Goal: Transaction & Acquisition: Purchase product/service

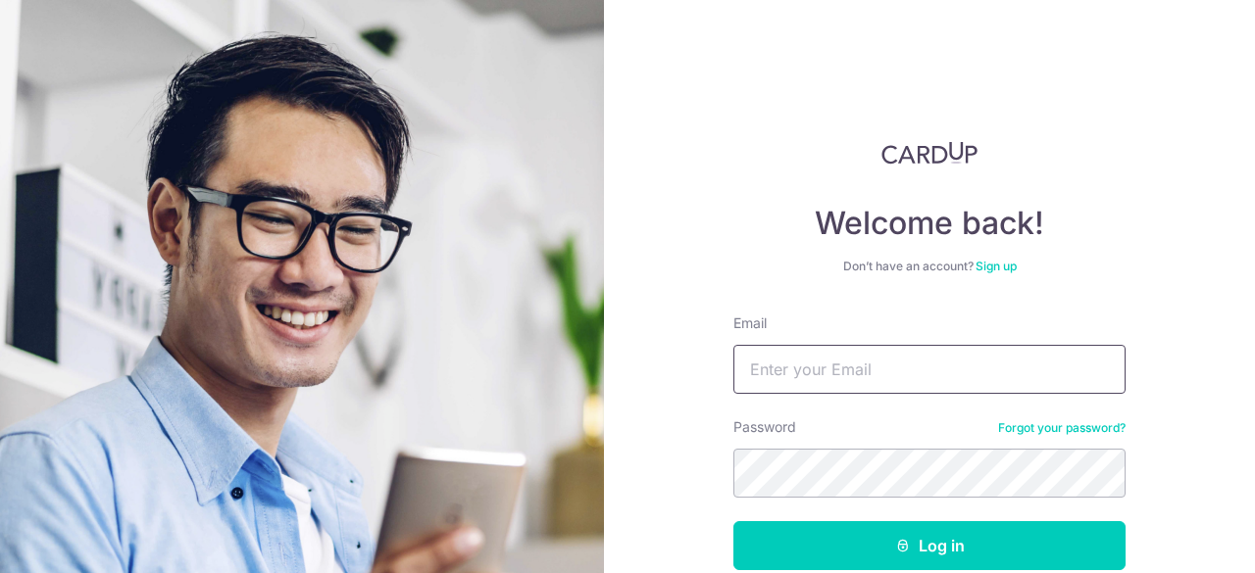
type input "[PERSON_NAME][EMAIL_ADDRESS][DOMAIN_NAME]"
click at [864, 522] on button "Log in" at bounding box center [929, 546] width 392 height 49
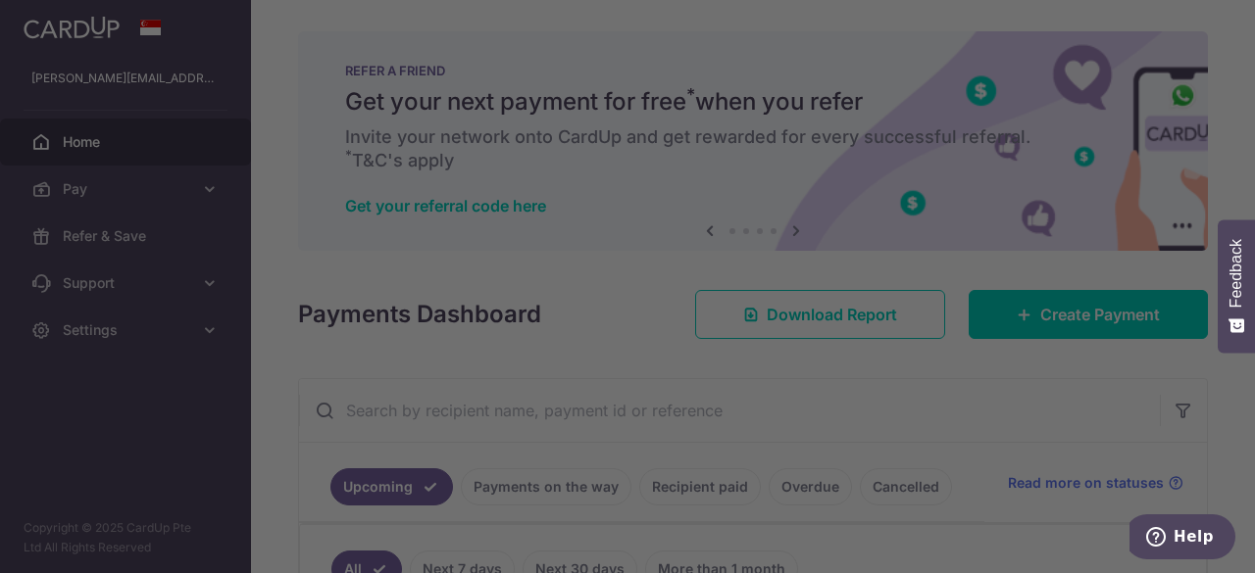
click at [925, 36] on div at bounding box center [634, 289] width 1268 height 579
click at [1004, 407] on div at bounding box center [634, 289] width 1268 height 579
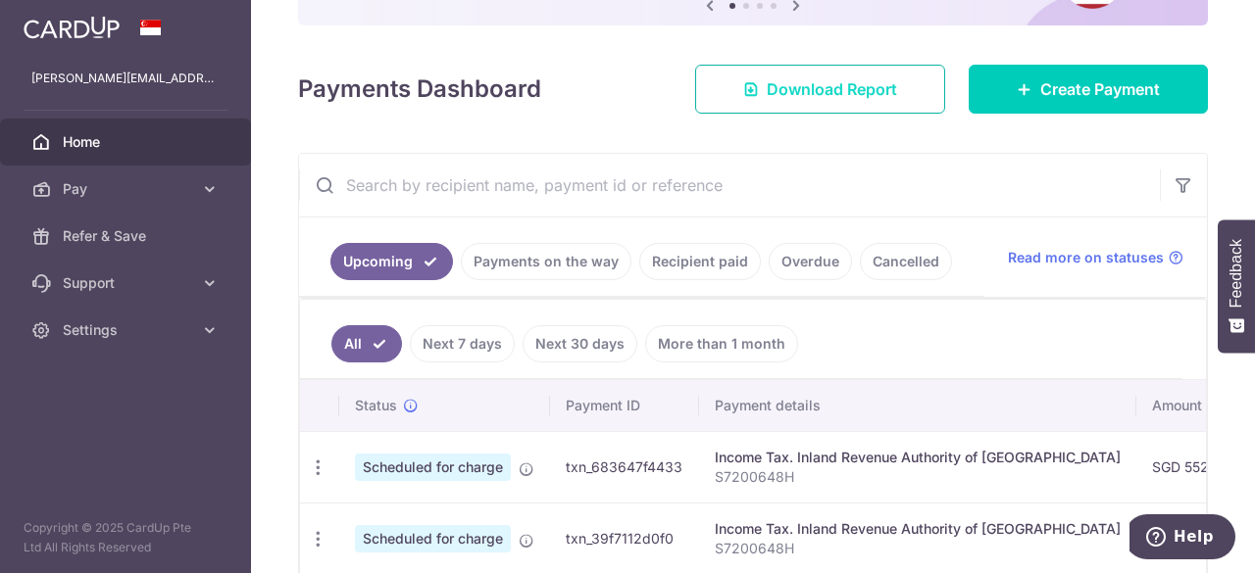
scroll to position [196, 0]
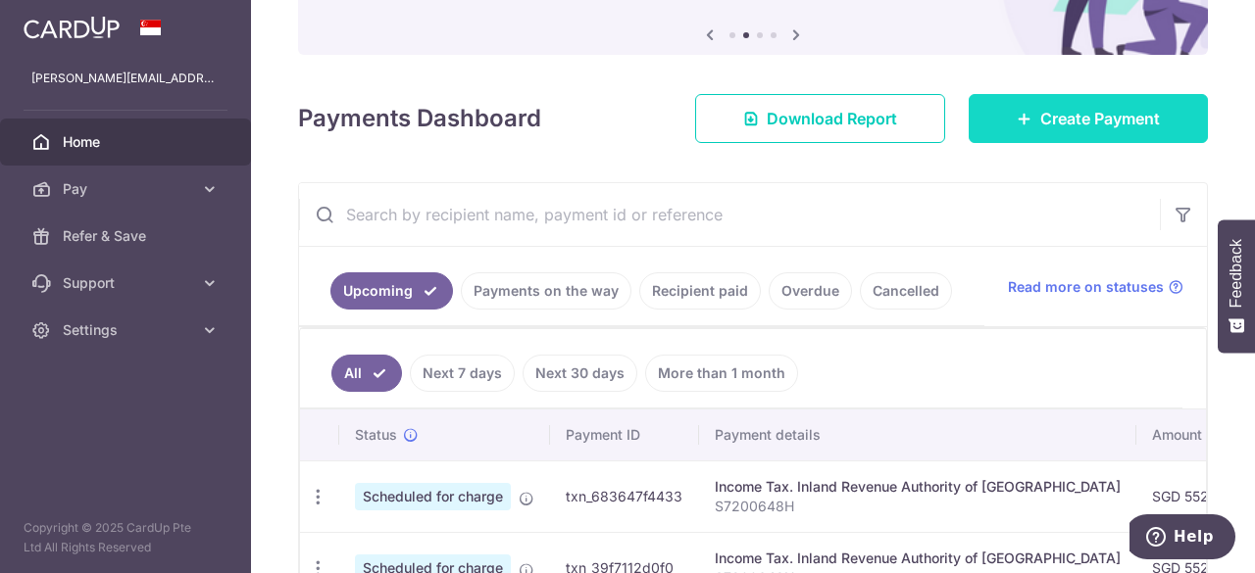
click at [1043, 108] on span "Create Payment" at bounding box center [1100, 119] width 120 height 24
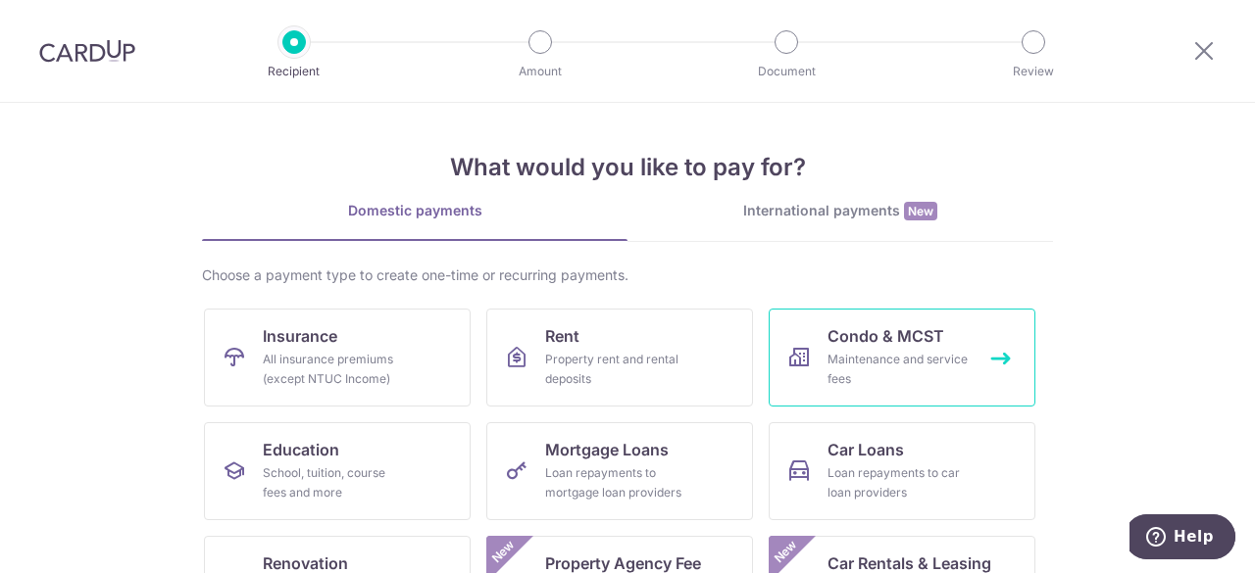
click at [873, 343] on span "Condo & MCST" at bounding box center [885, 336] width 117 height 24
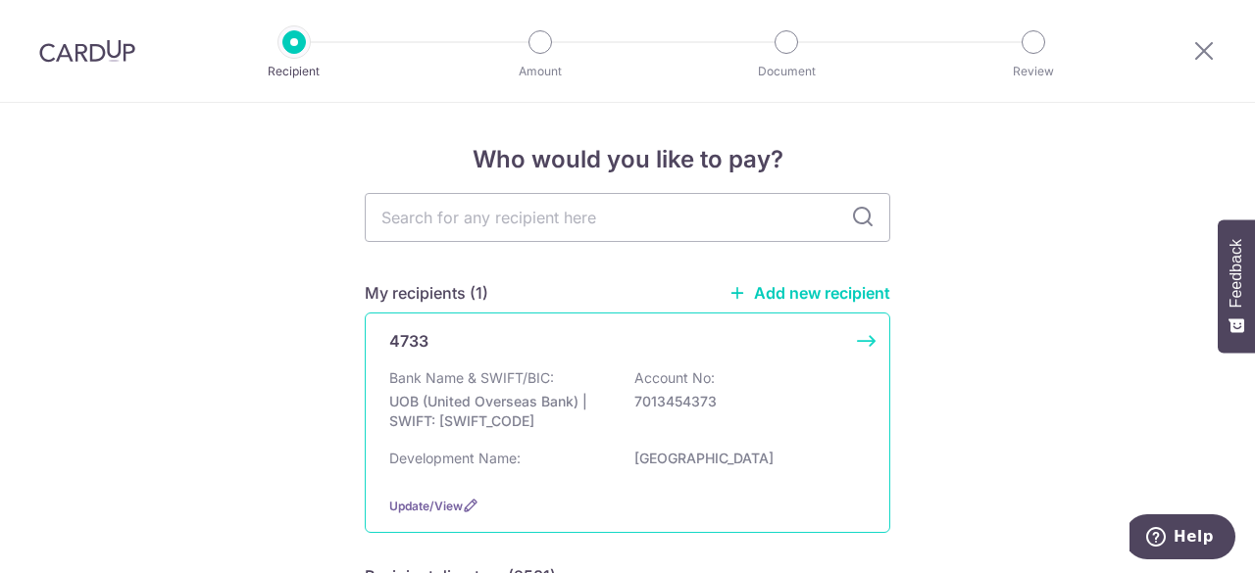
click at [765, 338] on div "4733" at bounding box center [615, 341] width 453 height 24
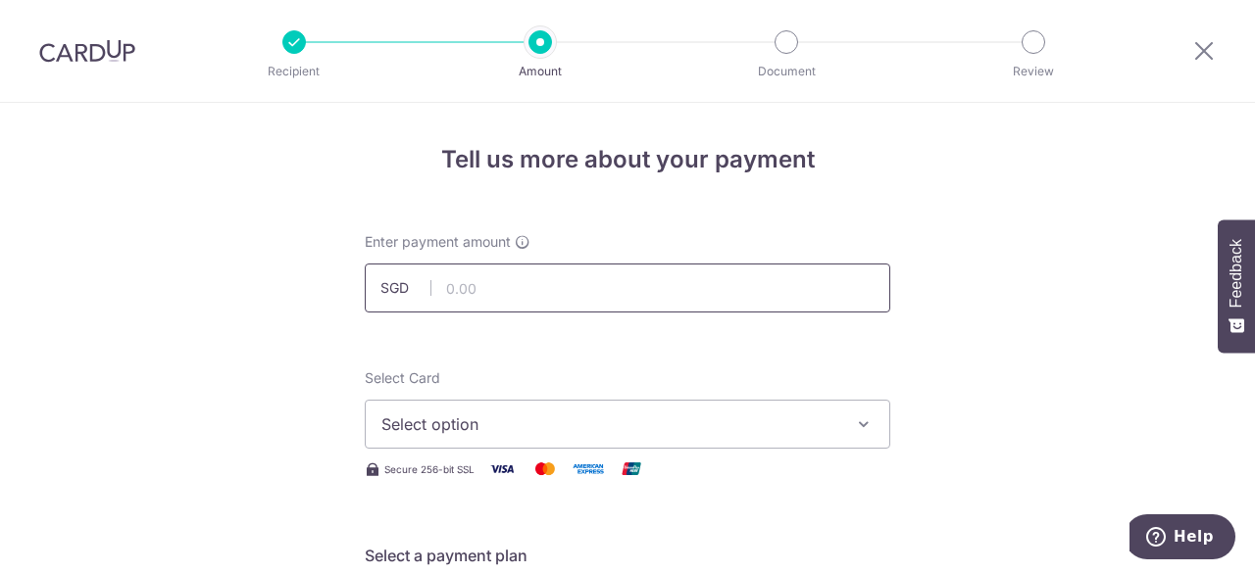
click at [496, 287] on input "text" at bounding box center [627, 288] width 525 height 49
type input "922.14"
click at [550, 424] on span "Select option" at bounding box center [609, 425] width 457 height 24
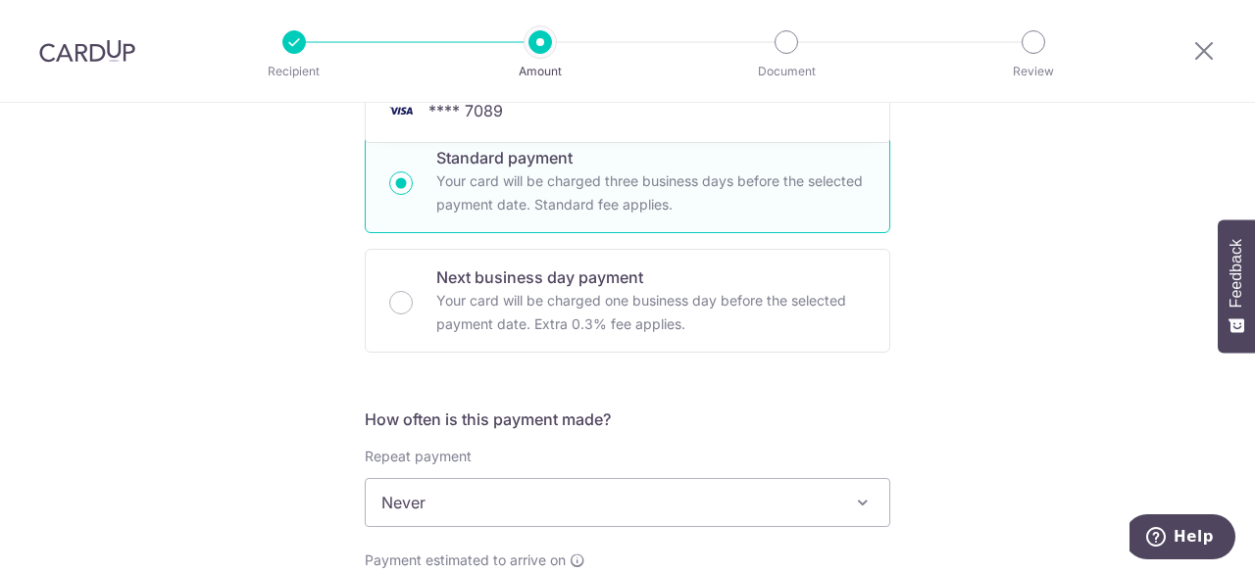
scroll to position [588, 0]
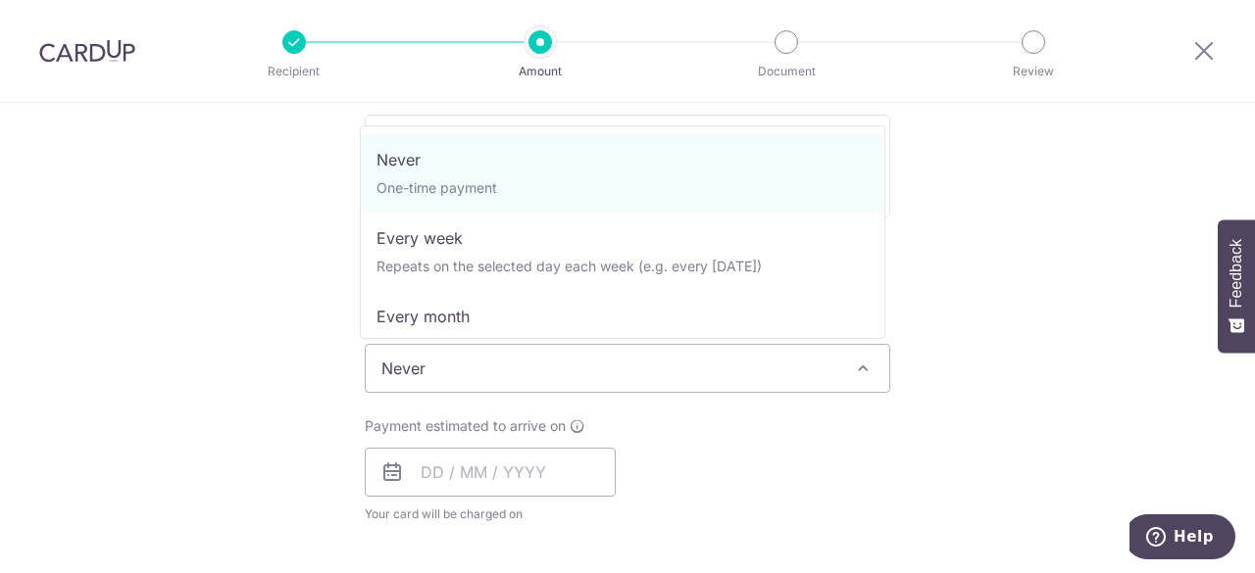
click at [684, 385] on span "Never" at bounding box center [627, 368] width 523 height 47
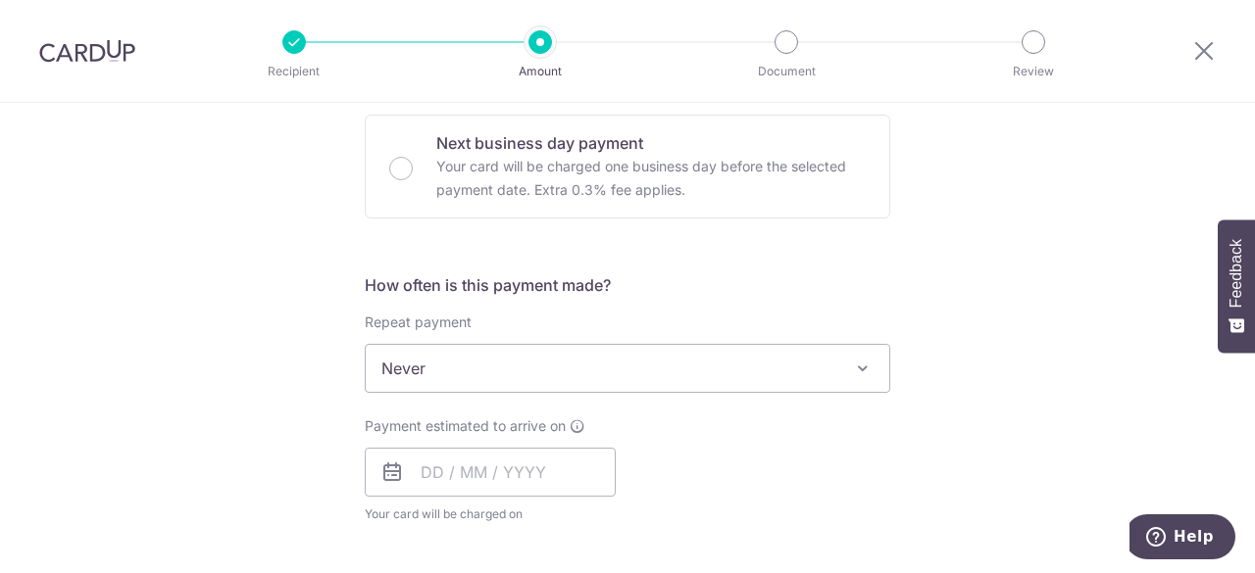
click at [1096, 286] on div "Tell us more about your payment Enter payment amount SGD 922.14 922.14 Select C…" at bounding box center [627, 401] width 1255 height 1773
click at [511, 470] on input "text" at bounding box center [490, 472] width 251 height 49
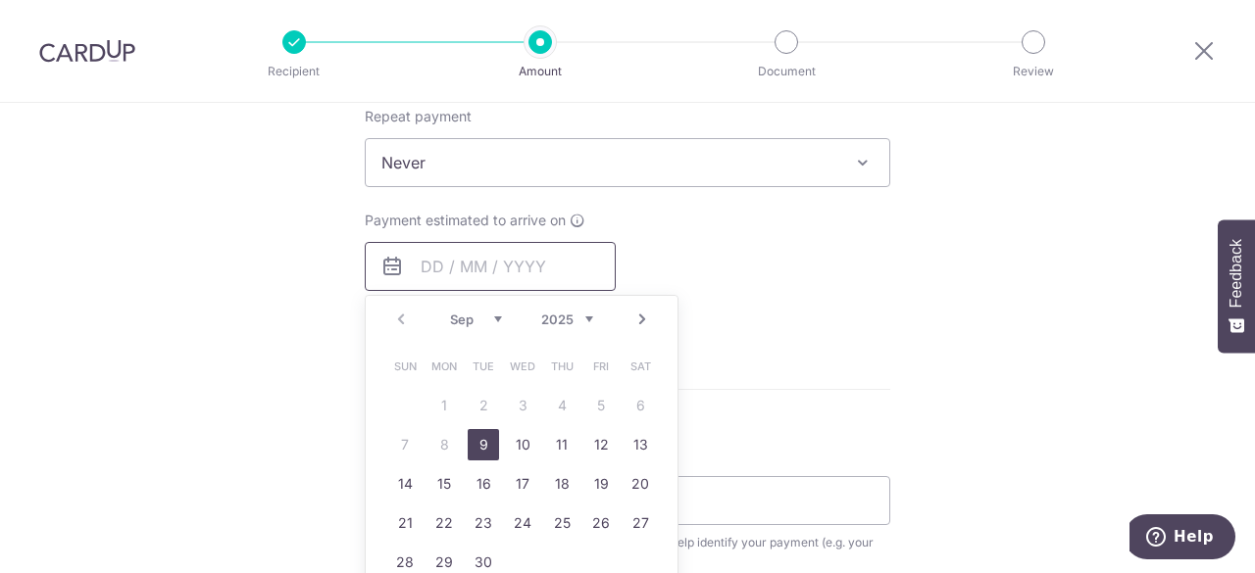
scroll to position [882, 0]
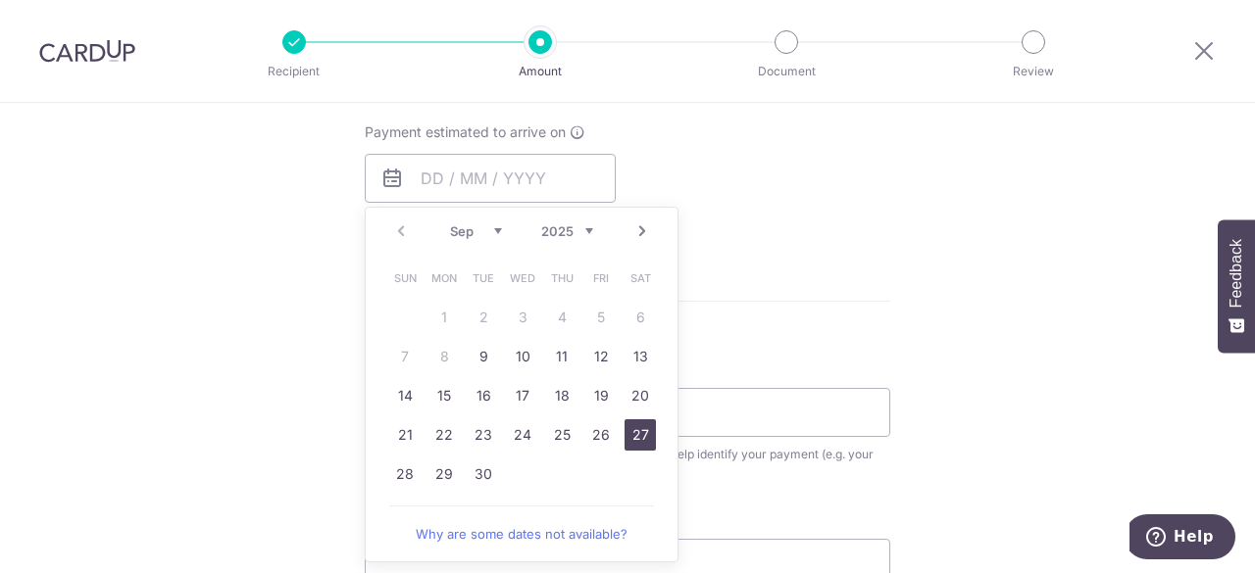
click at [639, 432] on link "27" at bounding box center [639, 435] width 31 height 31
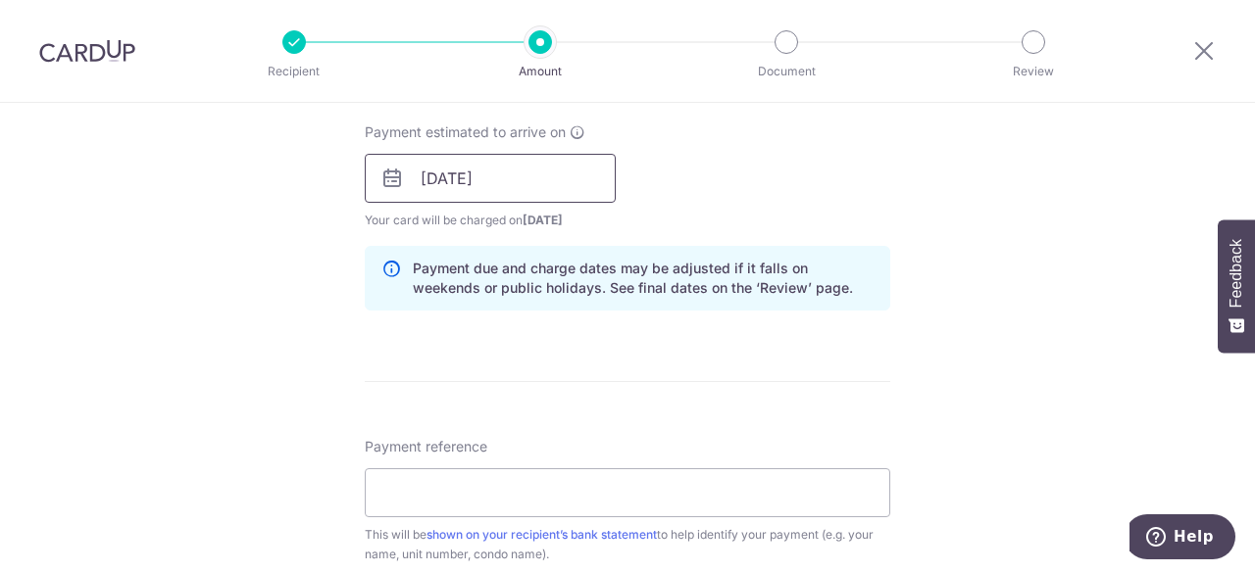
click at [530, 168] on input "27/09/2025" at bounding box center [490, 178] width 251 height 49
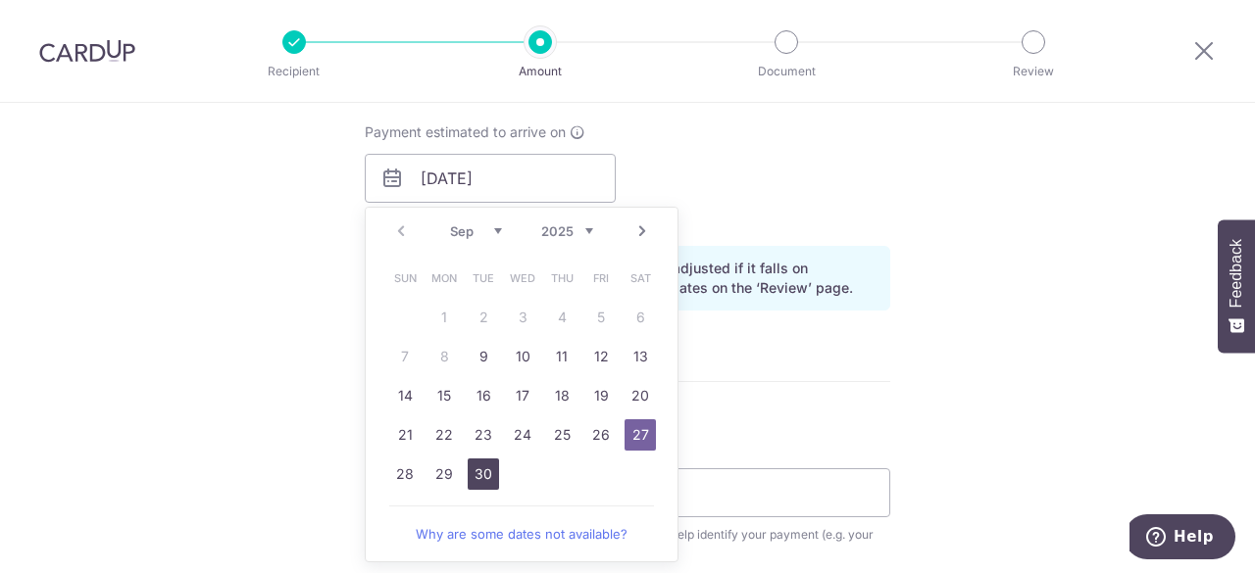
drag, startPoint x: 476, startPoint y: 469, endPoint x: 871, endPoint y: 317, distance: 423.3
click at [476, 469] on link "30" at bounding box center [483, 474] width 31 height 31
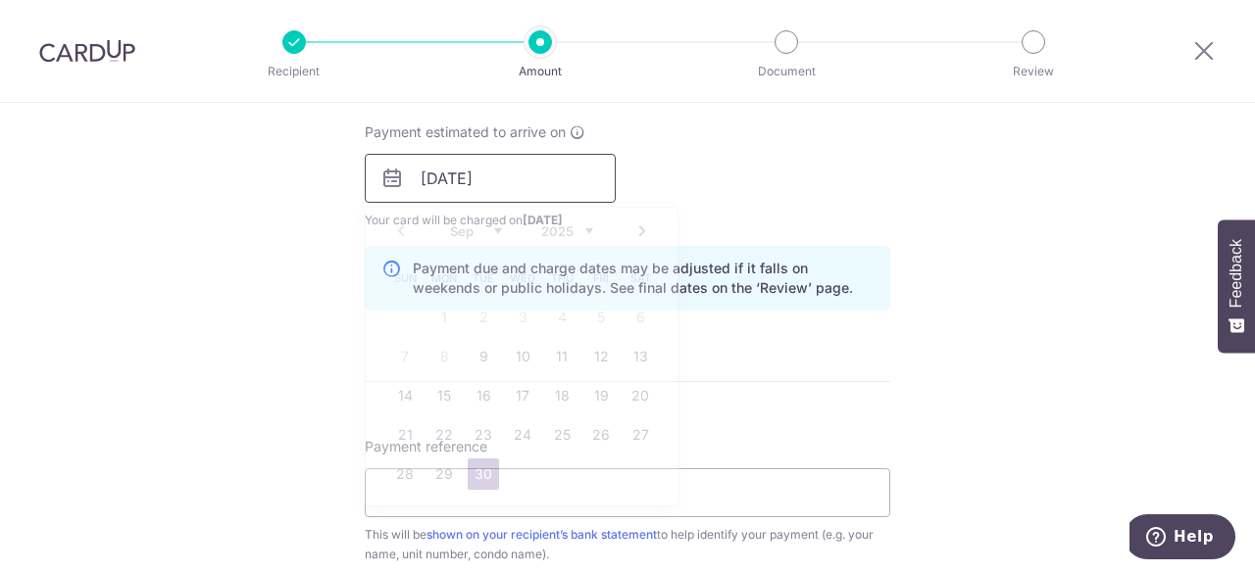
click at [525, 183] on input "30/09/2025" at bounding box center [490, 178] width 251 height 49
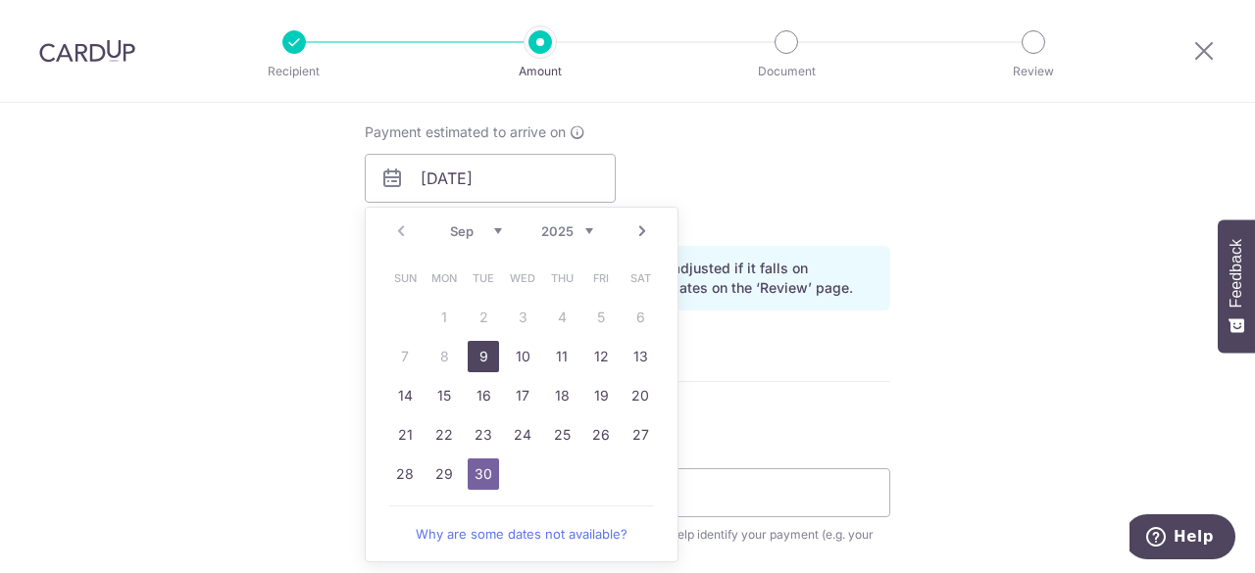
click at [481, 350] on link "9" at bounding box center [483, 356] width 31 height 31
type input "09/09/2025"
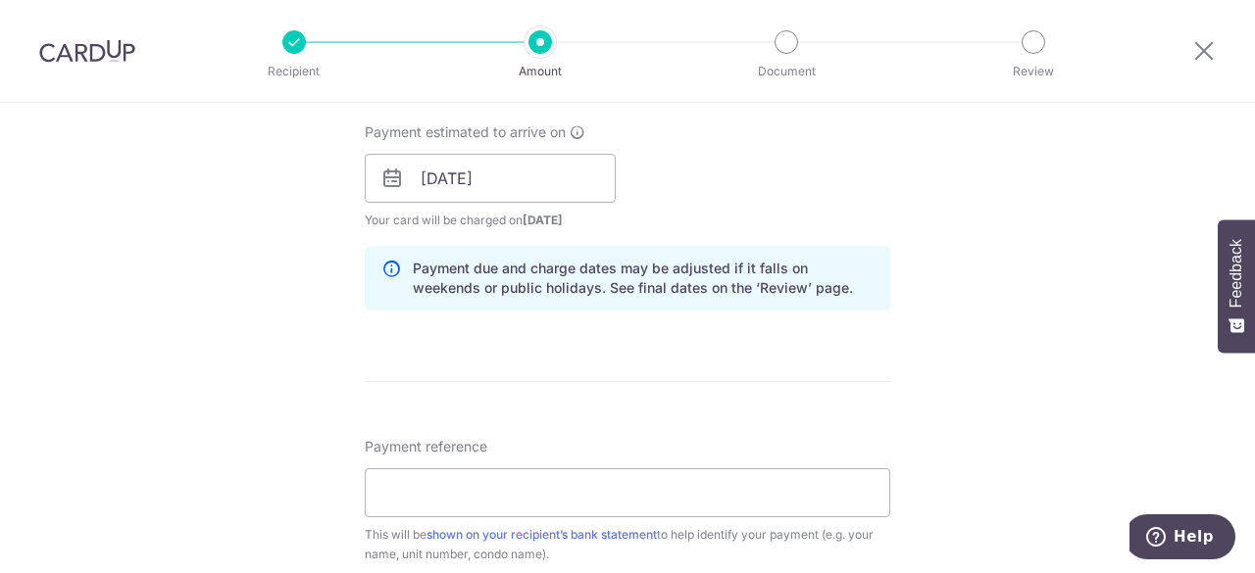
click at [1016, 319] on div "Tell us more about your payment Enter payment amount SGD 922.14 922.14 Select C…" at bounding box center [627, 148] width 1255 height 1854
click at [659, 481] on input "Payment reference" at bounding box center [627, 493] width 525 height 49
click at [725, 502] on input "Payment reference" at bounding box center [627, 493] width 525 height 49
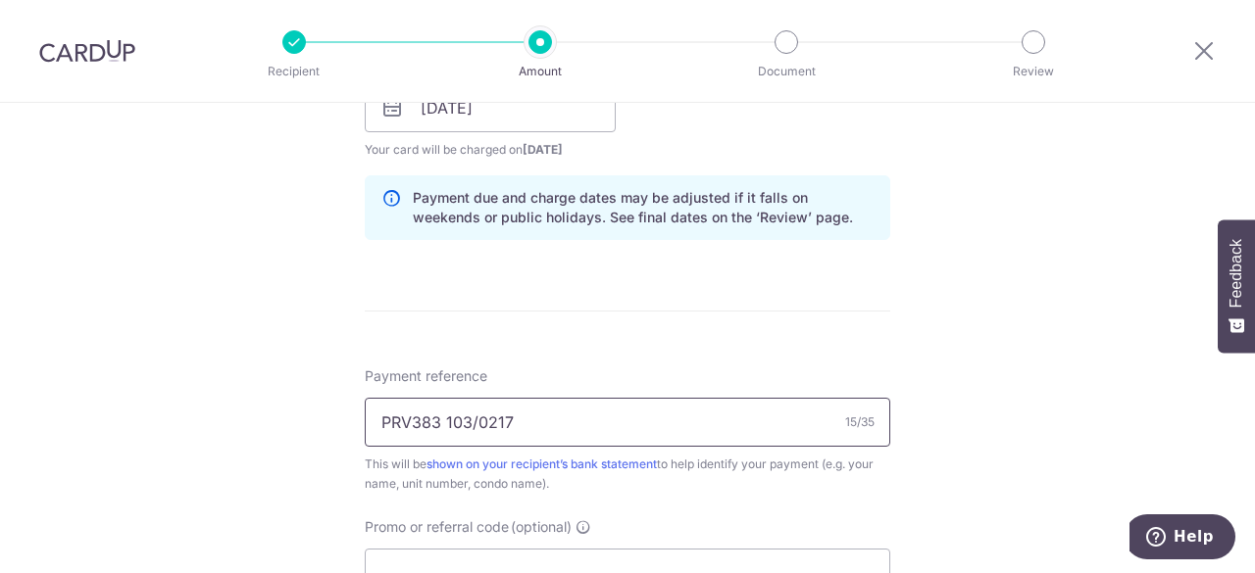
scroll to position [1176, 0]
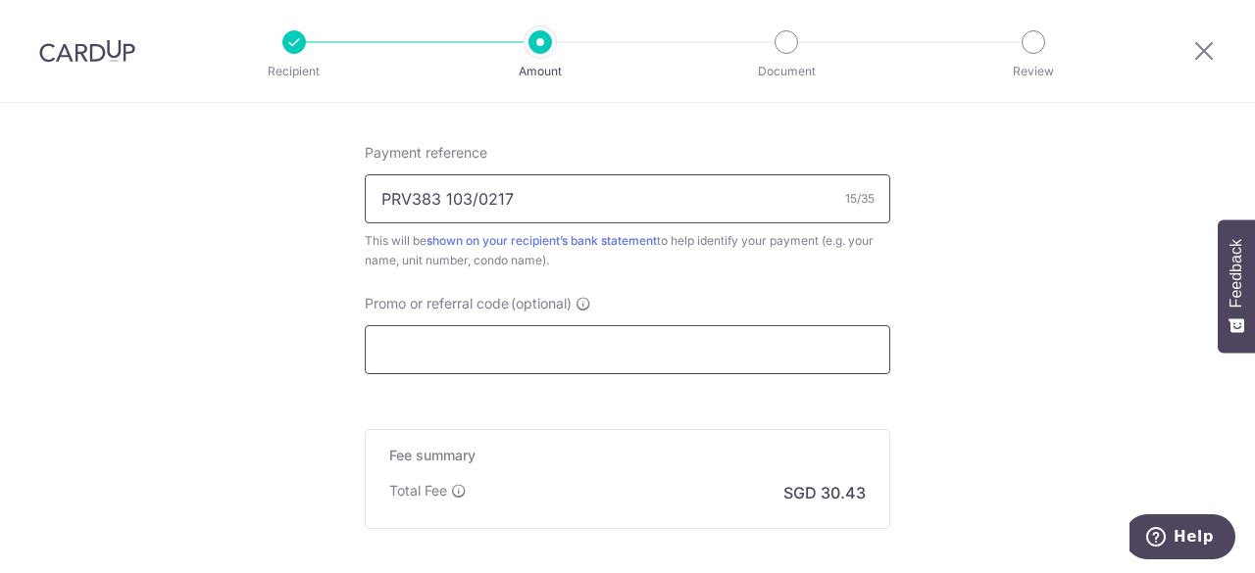
type input "PRV383 103/0217"
click at [536, 340] on input "Promo or referral code (optional)" at bounding box center [627, 349] width 525 height 49
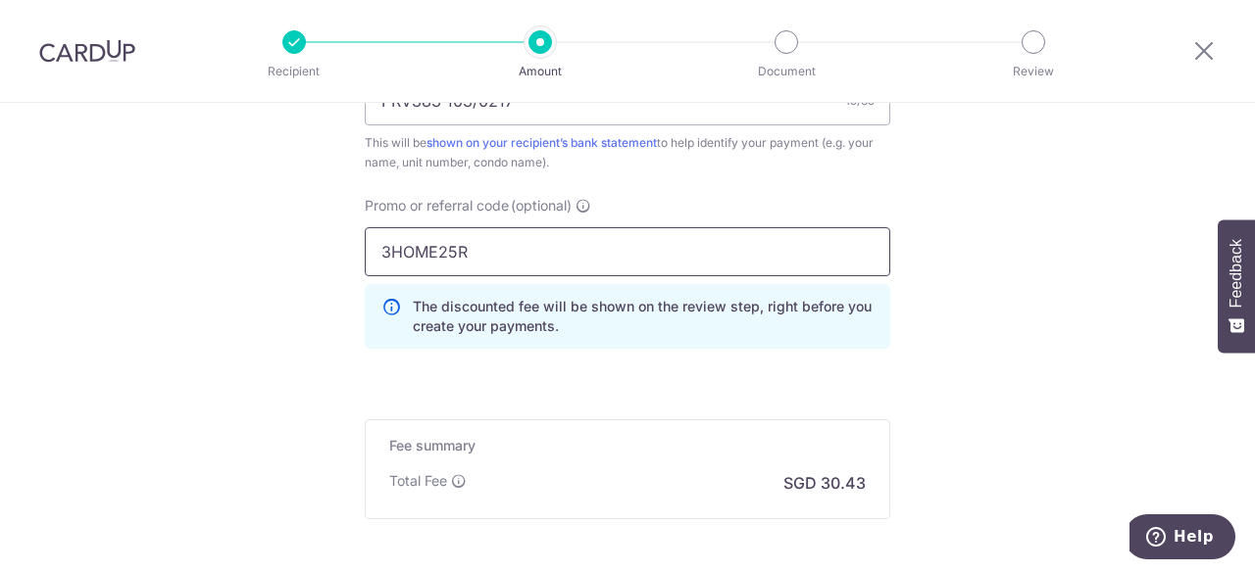
scroll to position [1466, 0]
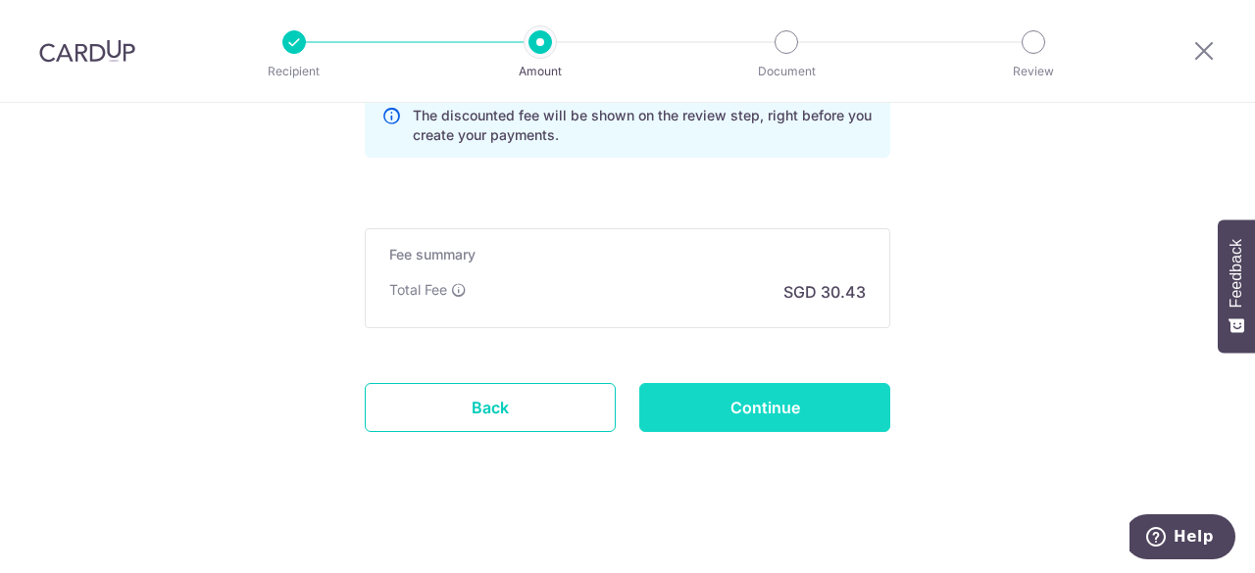
type input "3HOME25R"
click at [794, 412] on input "Continue" at bounding box center [764, 407] width 251 height 49
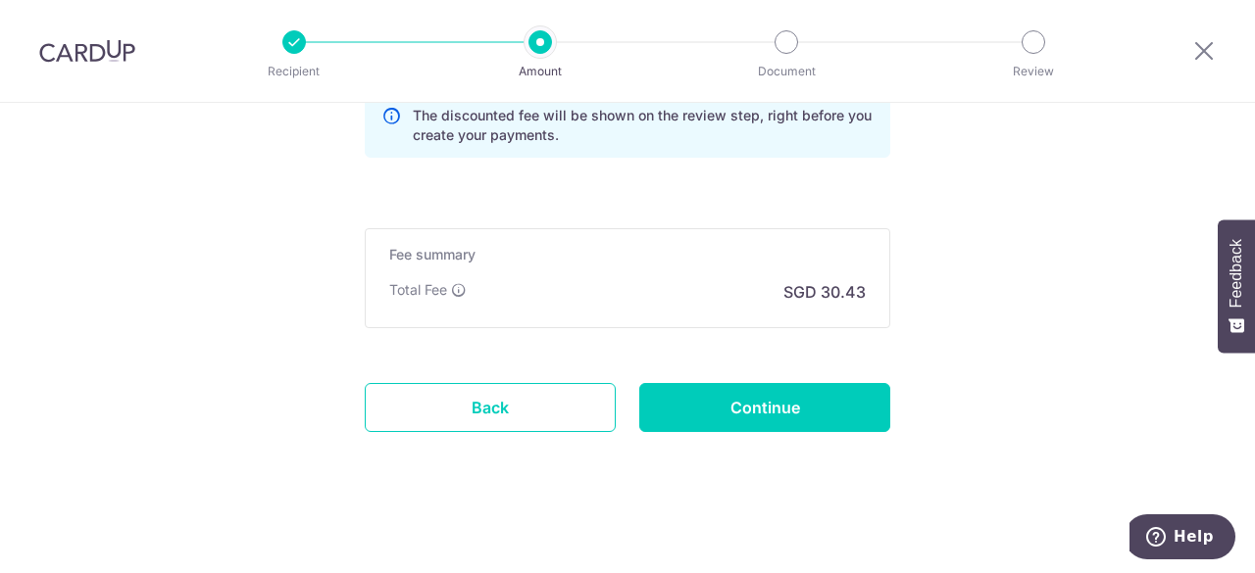
type input "Create Schedule"
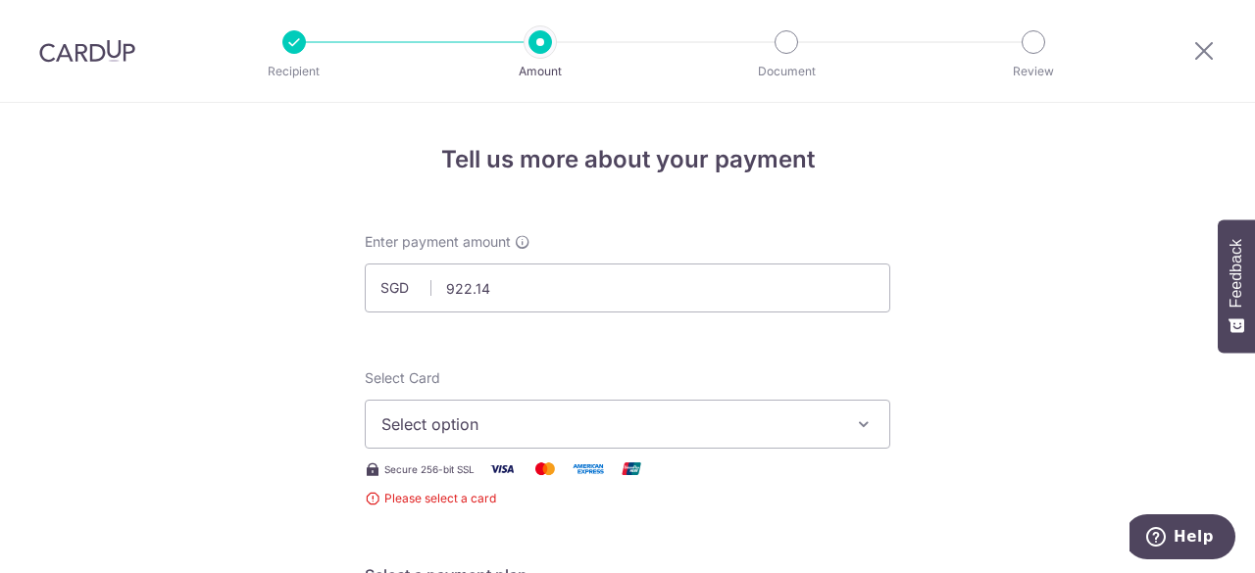
click at [788, 430] on span "Select option" at bounding box center [609, 425] width 457 height 24
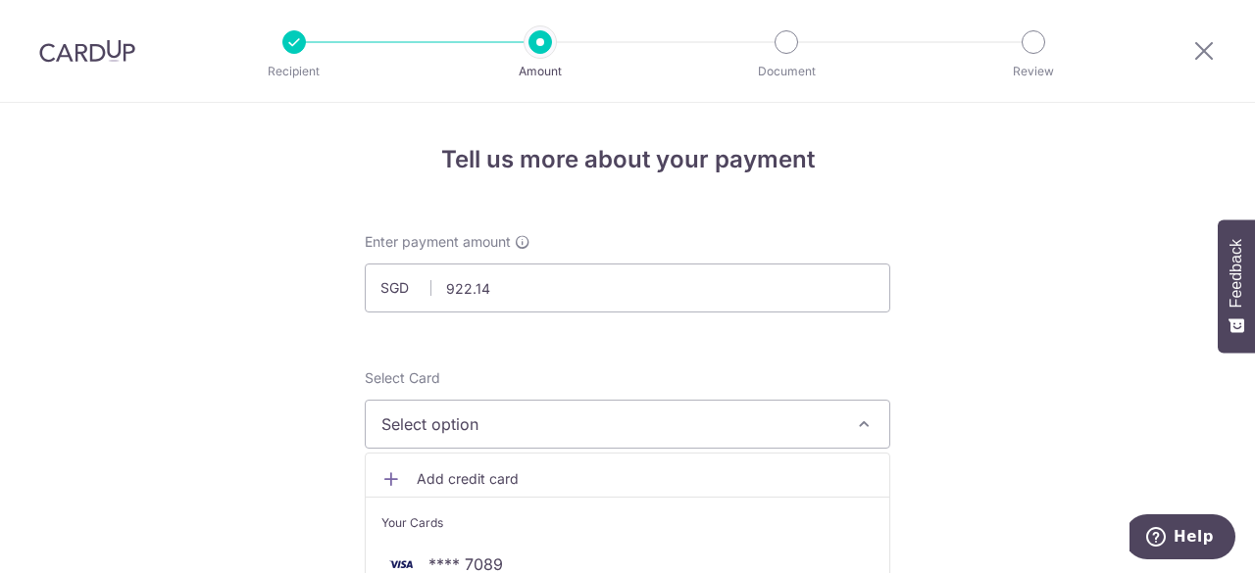
click at [484, 528] on div "Your Cards" at bounding box center [627, 524] width 492 height 20
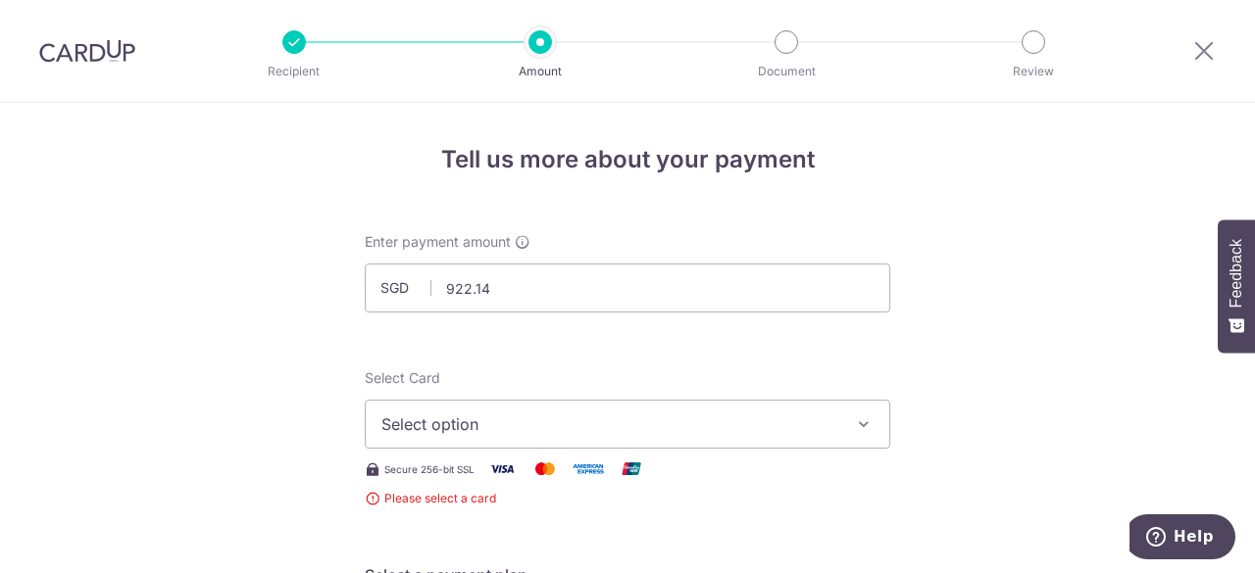
click at [568, 430] on span "Select option" at bounding box center [609, 425] width 457 height 24
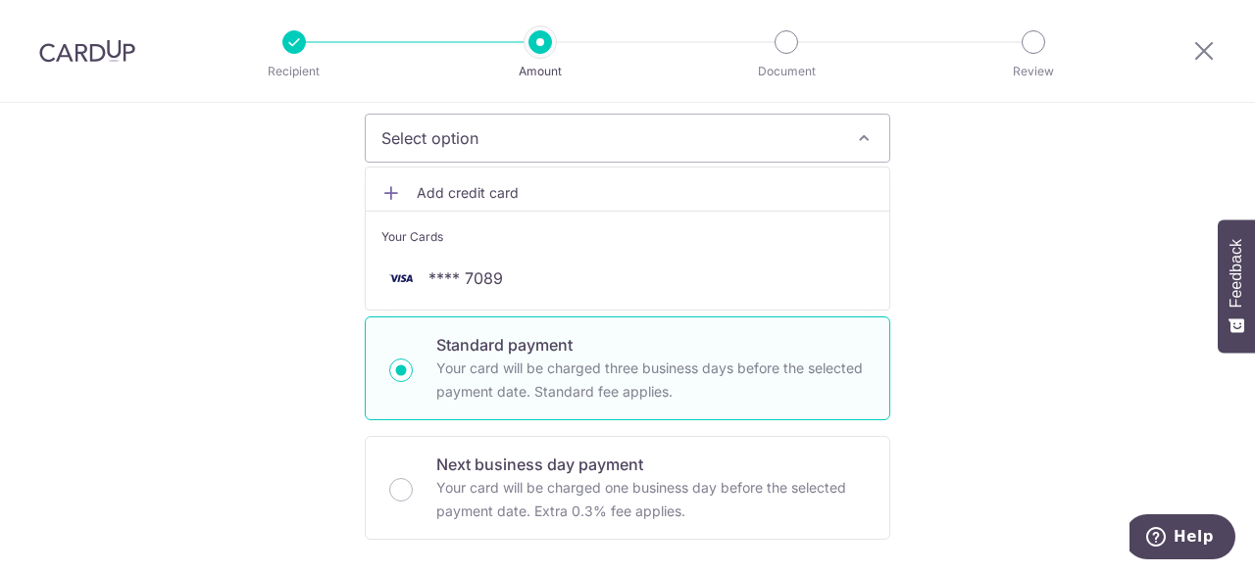
scroll to position [294, 0]
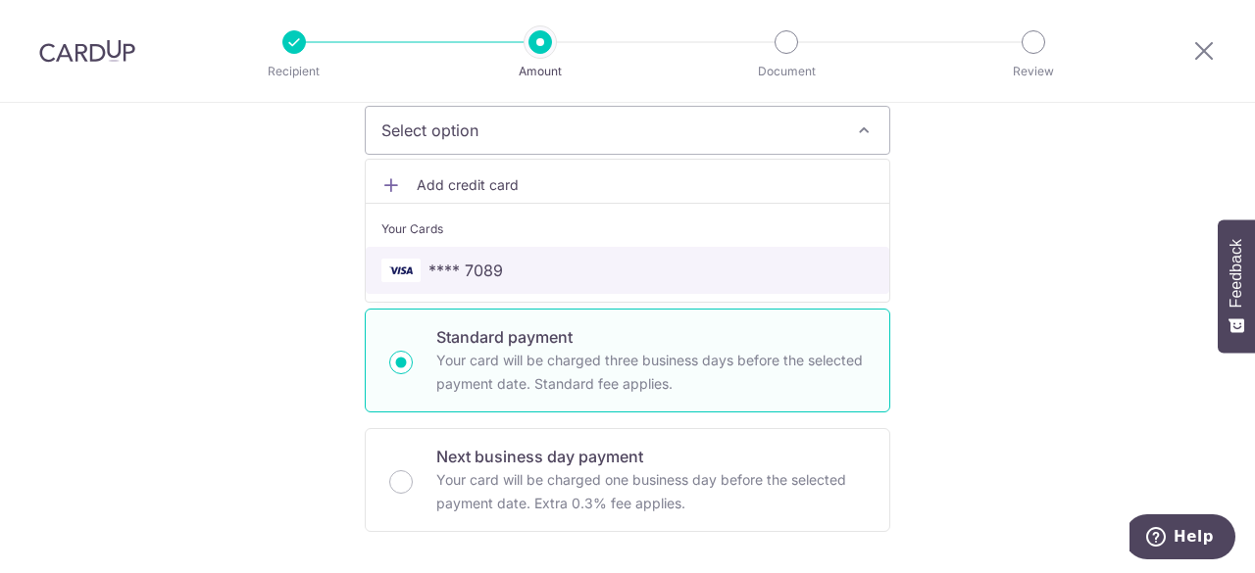
click at [476, 260] on span "**** 7089" at bounding box center [465, 271] width 75 height 24
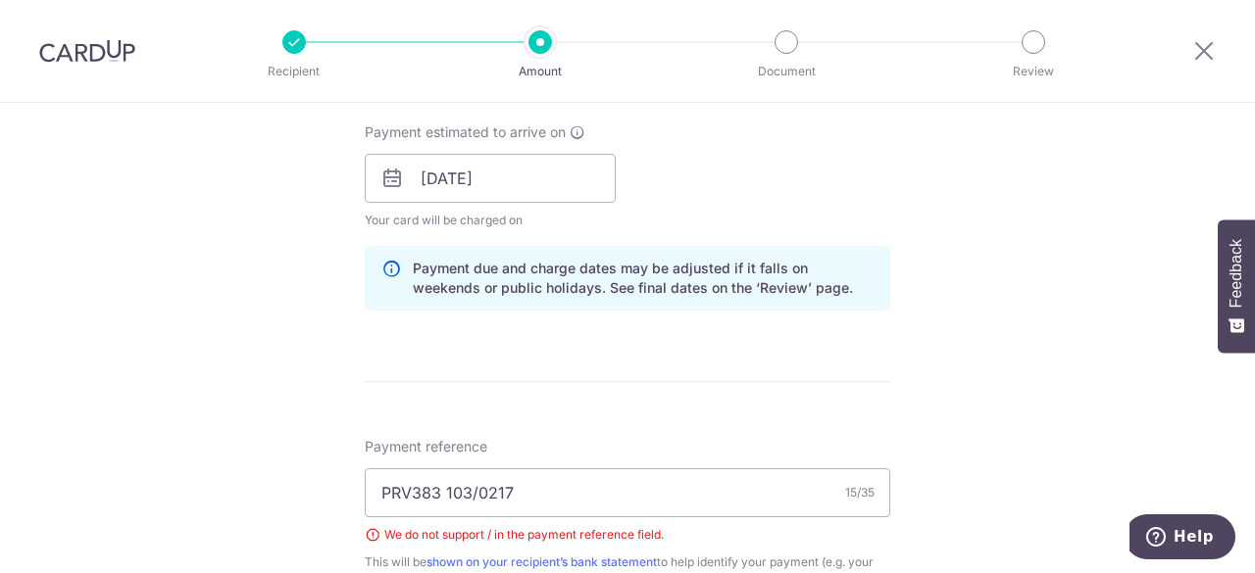
scroll to position [980, 0]
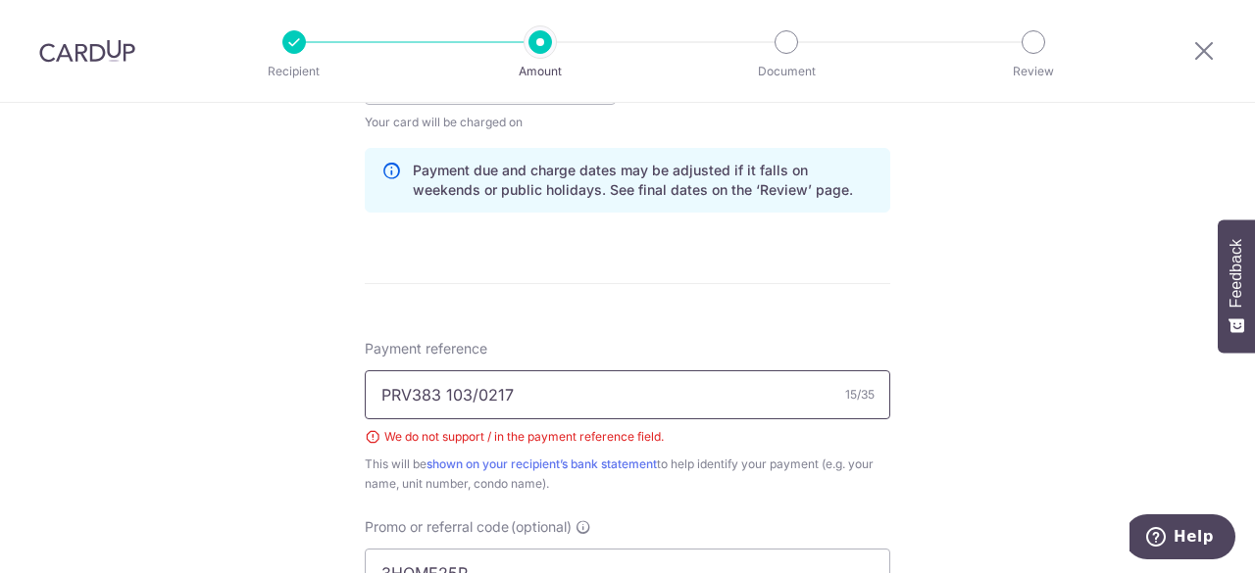
drag, startPoint x: 472, startPoint y: 393, endPoint x: 613, endPoint y: 369, distance: 143.3
click at [472, 393] on input "PRV383 103/0217" at bounding box center [627, 395] width 525 height 49
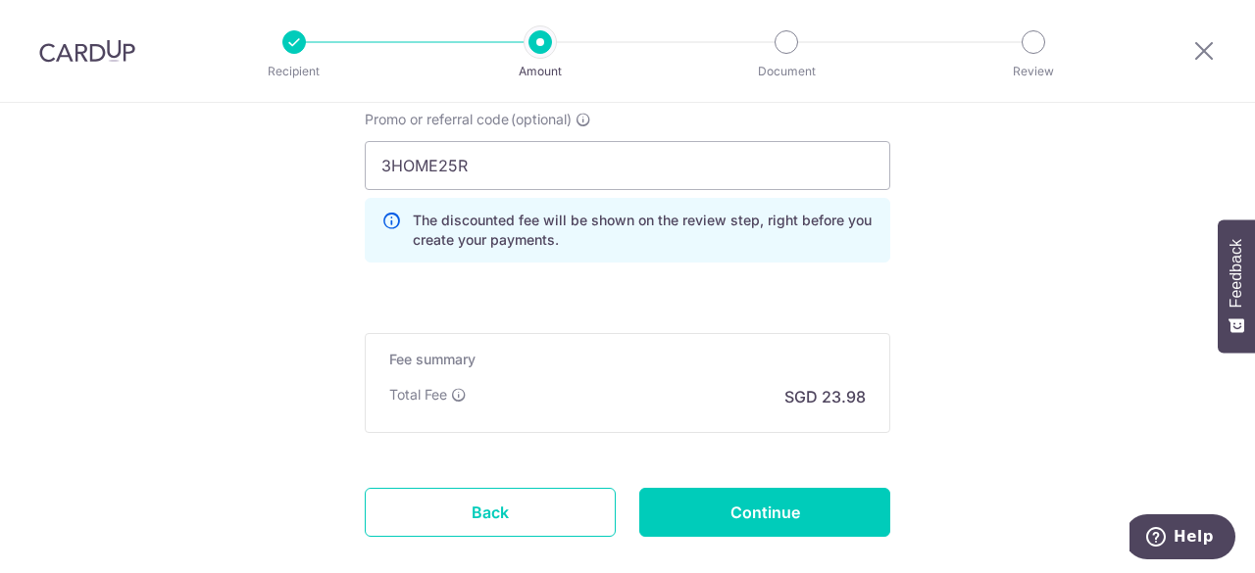
scroll to position [1493, 0]
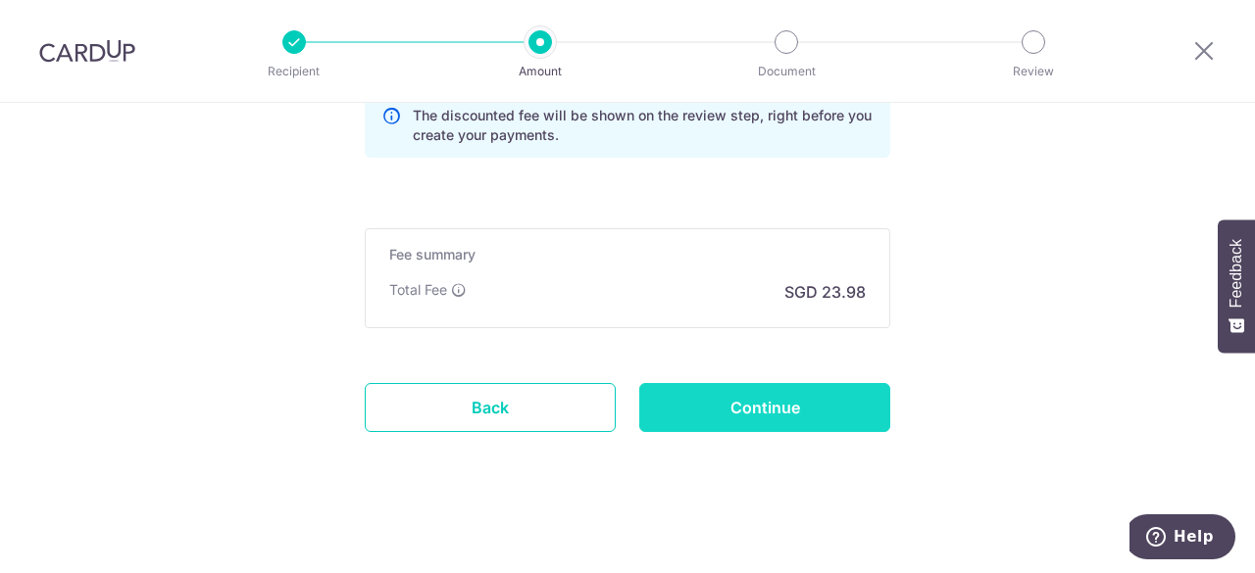
type input "PRV383 103-0217"
click at [771, 399] on input "Continue" at bounding box center [764, 407] width 251 height 49
type input "Create Schedule"
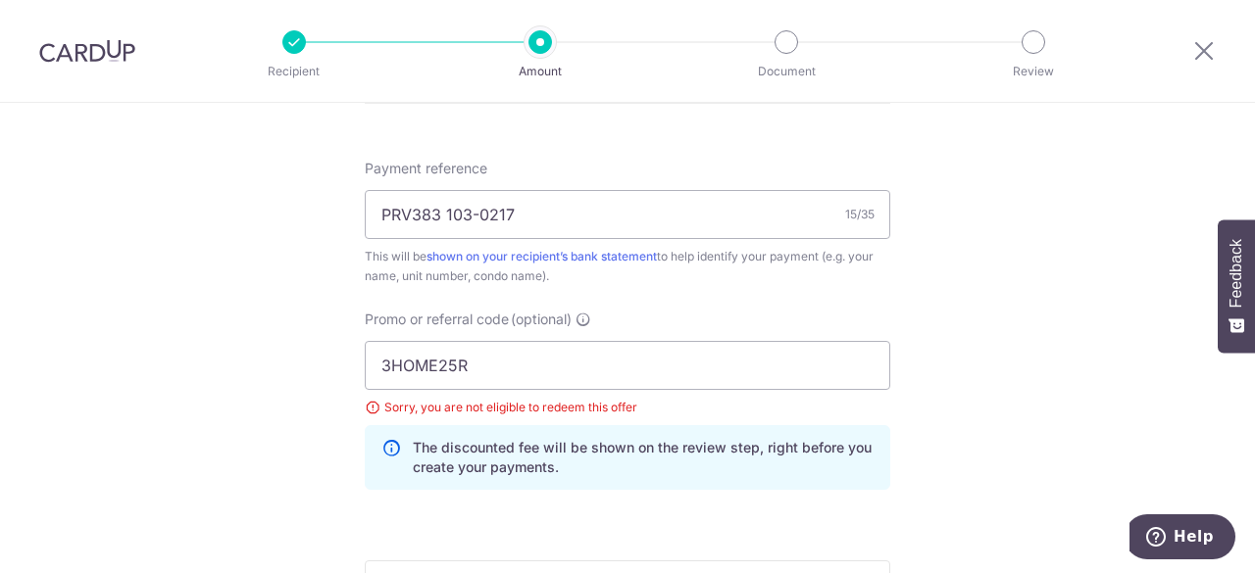
scroll to position [1159, 0]
drag, startPoint x: 471, startPoint y: 365, endPoint x: 81, endPoint y: 373, distance: 389.3
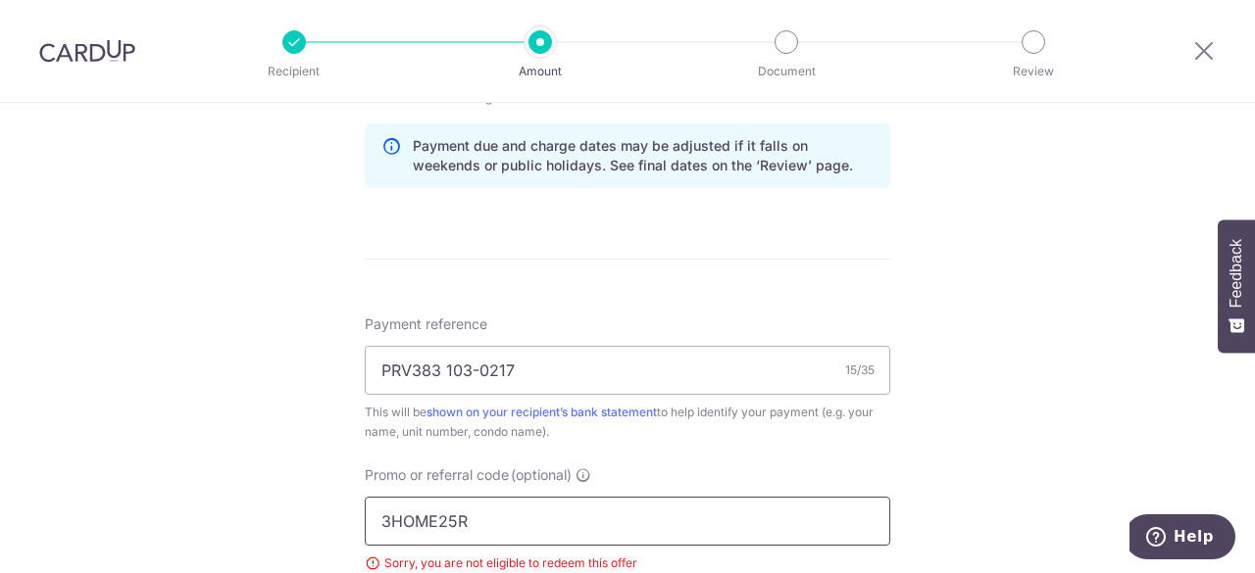
scroll to position [1004, 0]
type input "o"
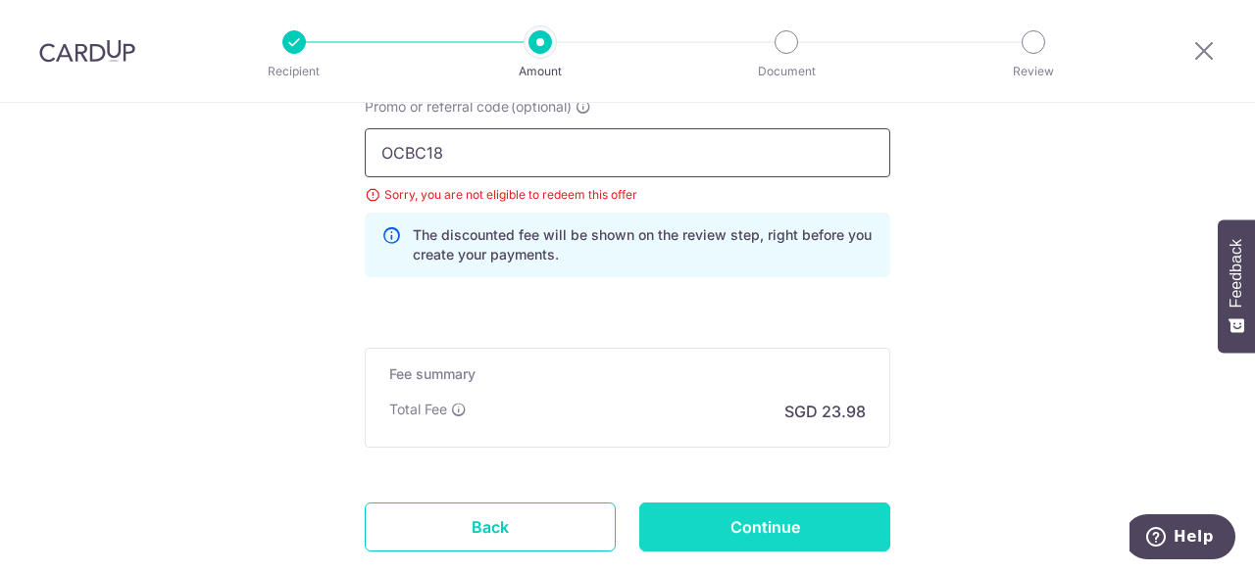
scroll to position [1493, 0]
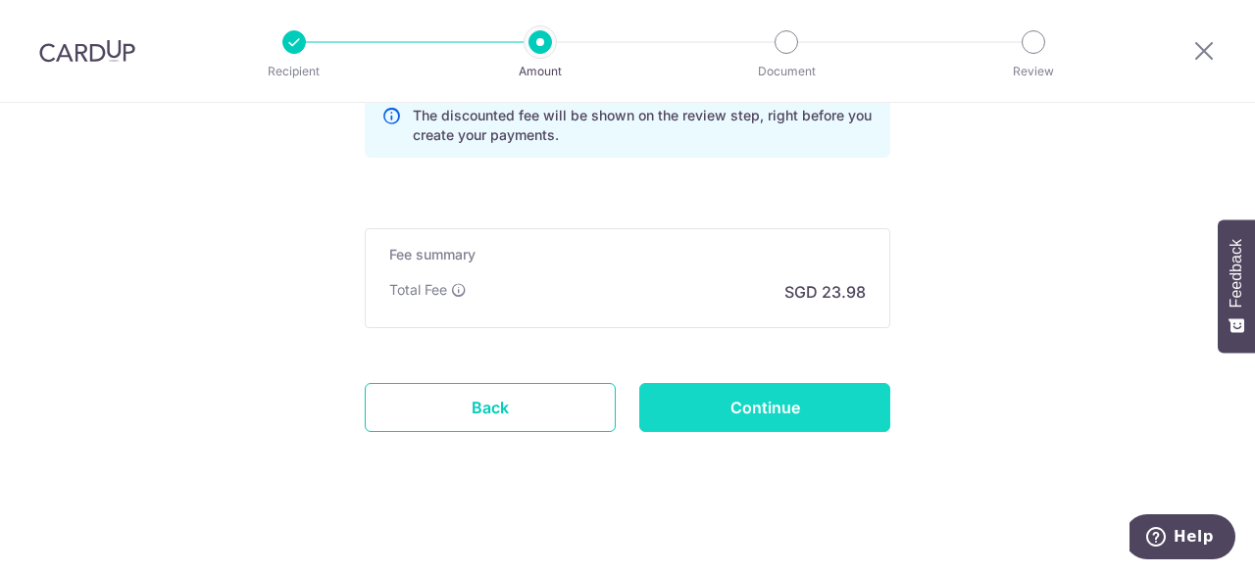
type input "OCBC18"
click at [782, 401] on input "Continue" at bounding box center [764, 407] width 251 height 49
type input "Update Schedule"
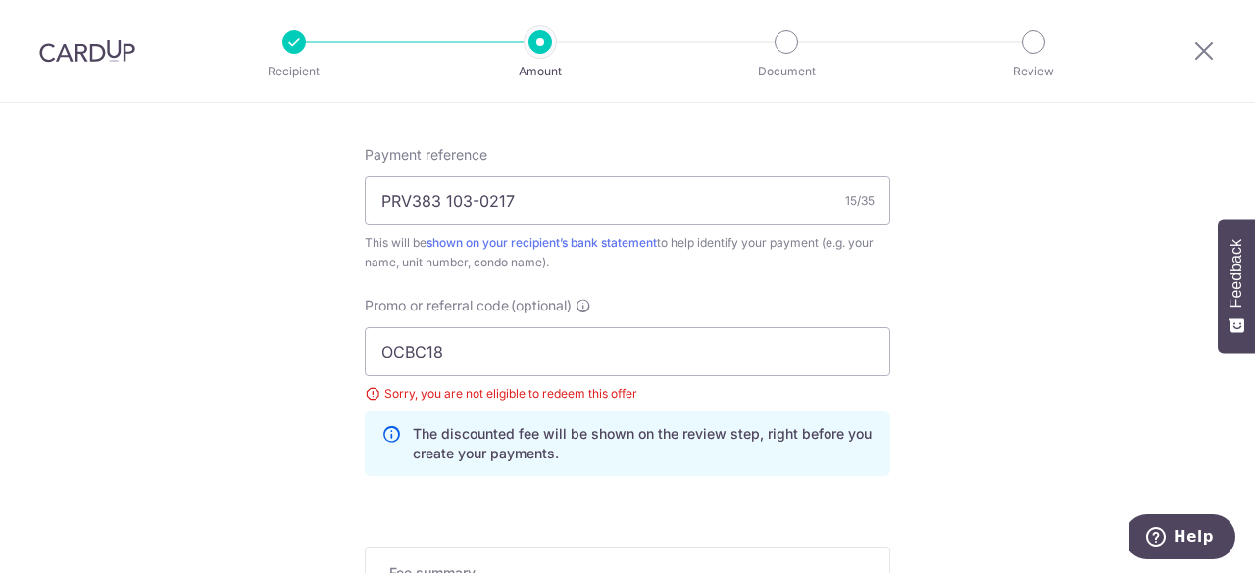
scroll to position [1061, 0]
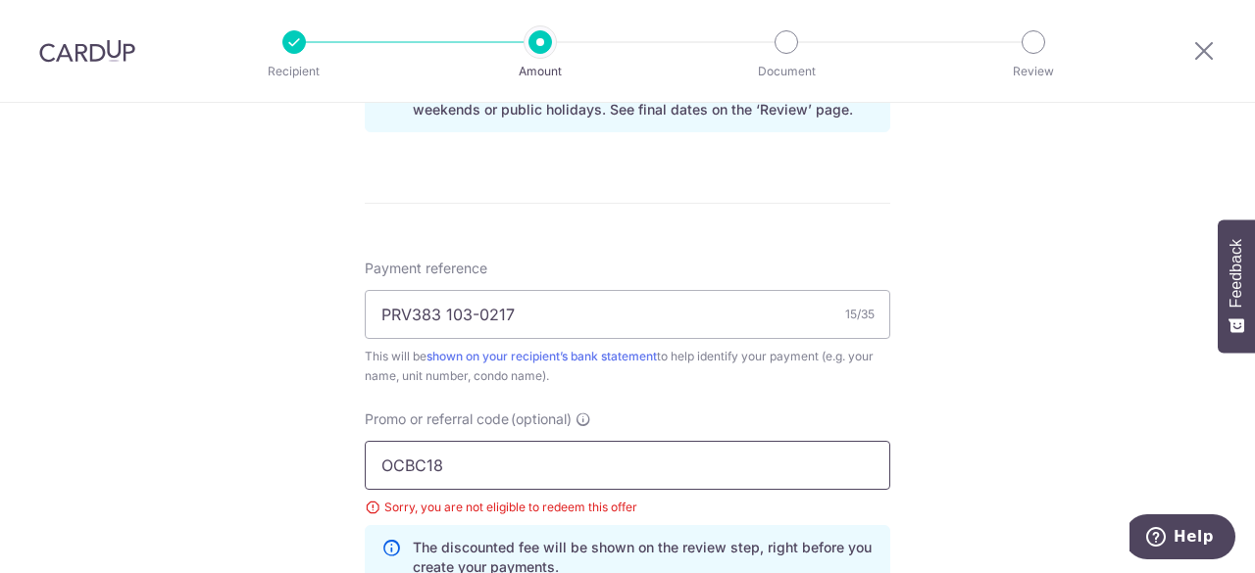
drag, startPoint x: 491, startPoint y: 460, endPoint x: 218, endPoint y: 461, distance: 273.5
click at [218, 461] on div "Tell us more about your payment Enter payment amount SGD 922.14 922.14 Select C…" at bounding box center [627, 26] width 1255 height 1969
type input "OCBC18"
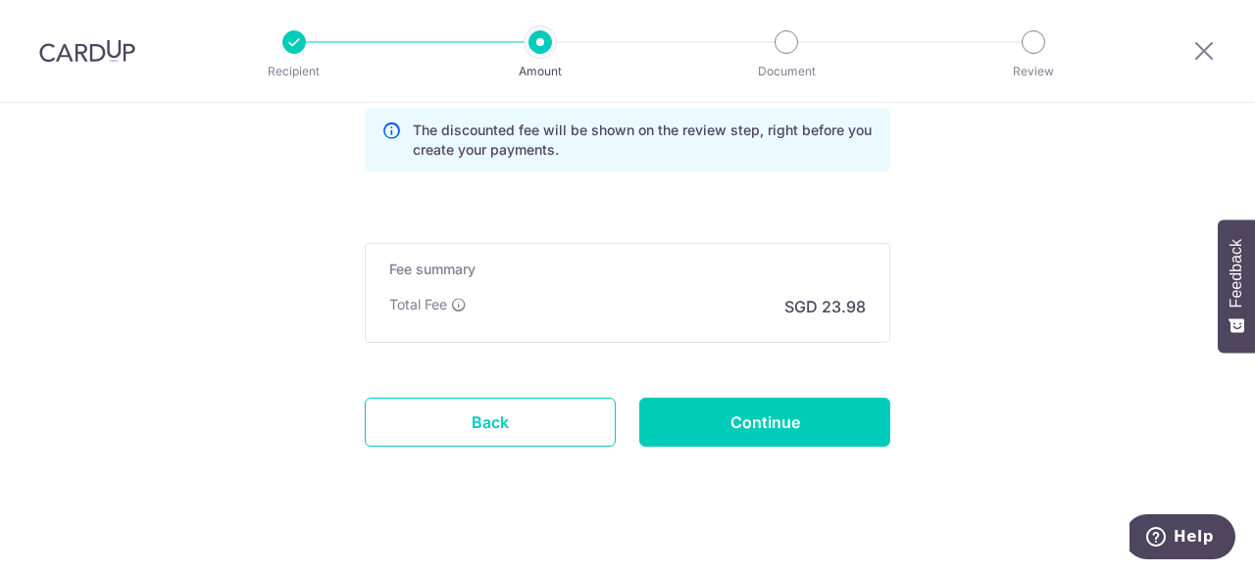
scroll to position [1493, 0]
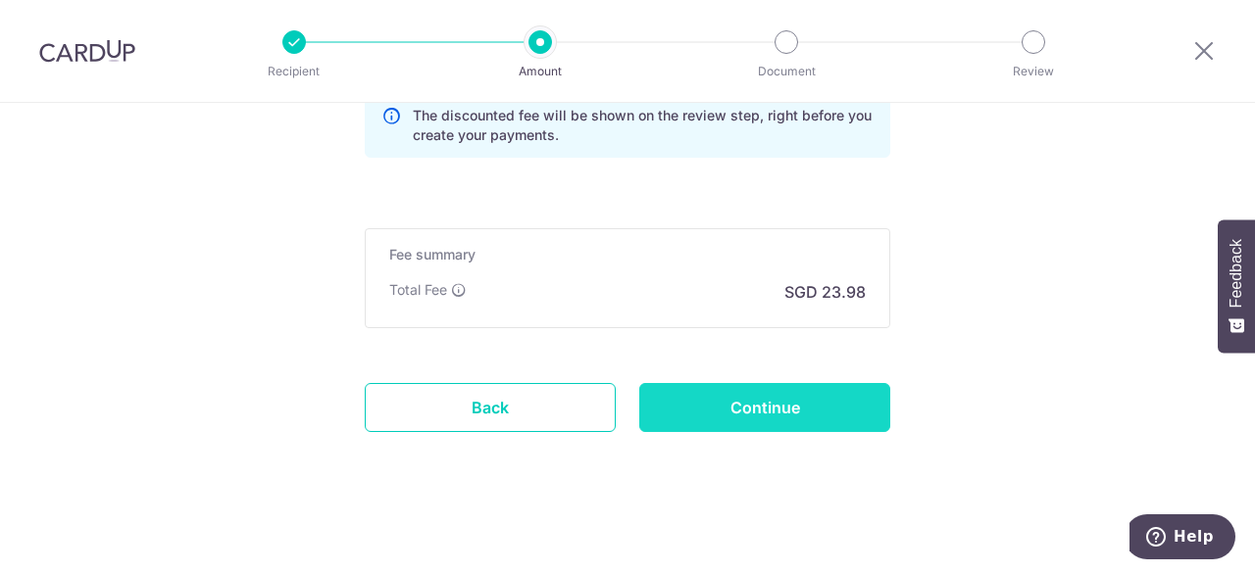
click at [814, 399] on input "Continue" at bounding box center [764, 407] width 251 height 49
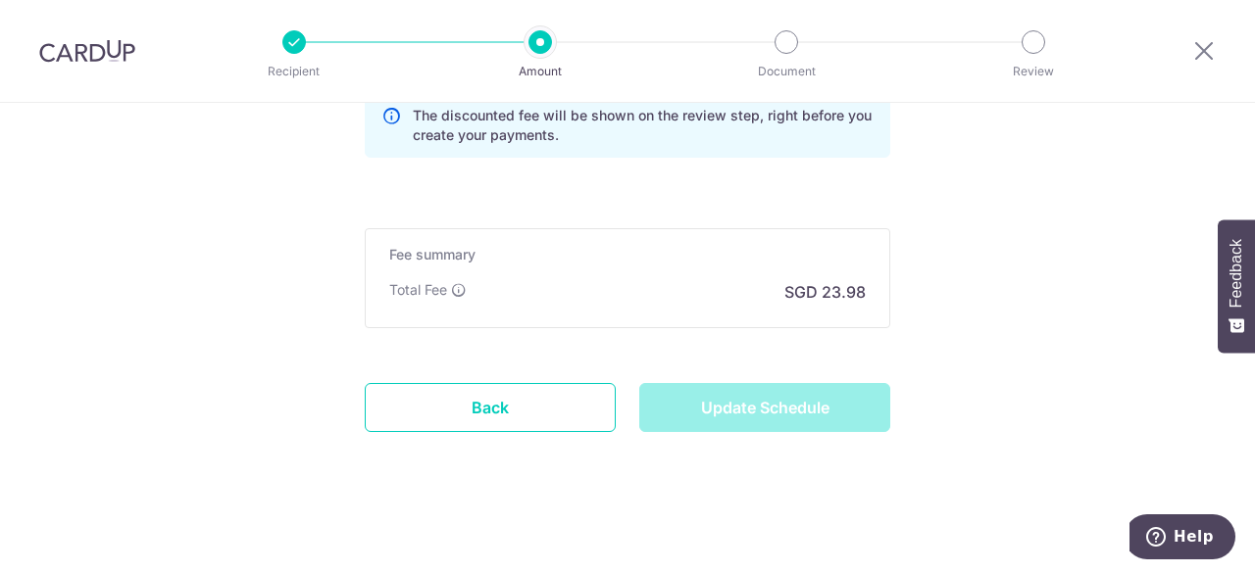
type input "Update Schedule"
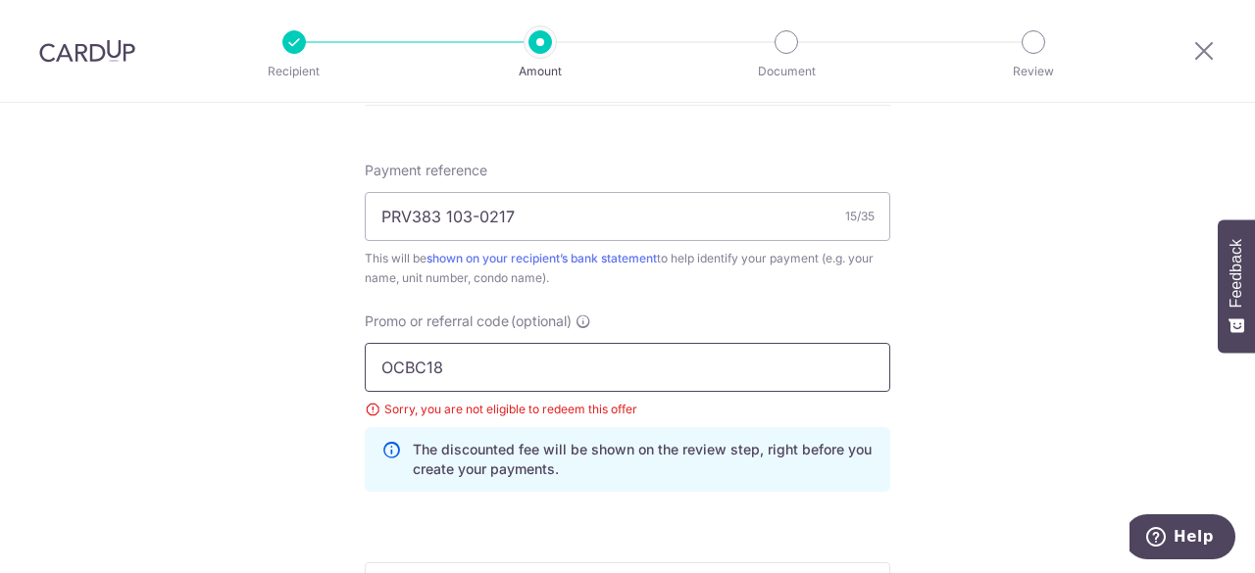
click at [369, 365] on input "OCBC18" at bounding box center [627, 367] width 525 height 49
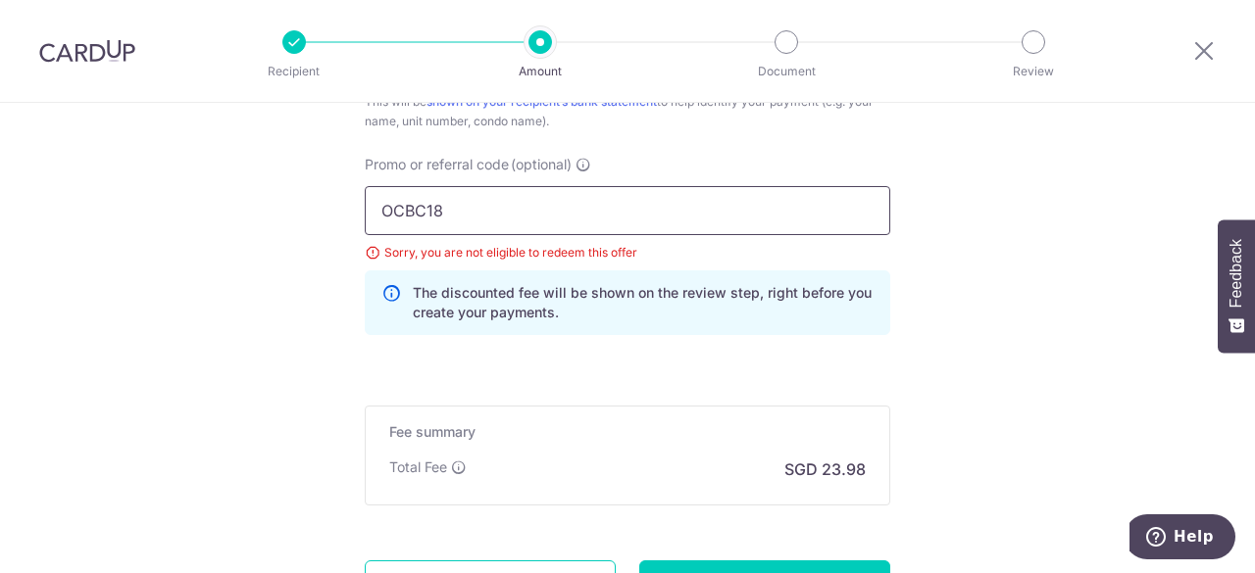
scroll to position [1355, 0]
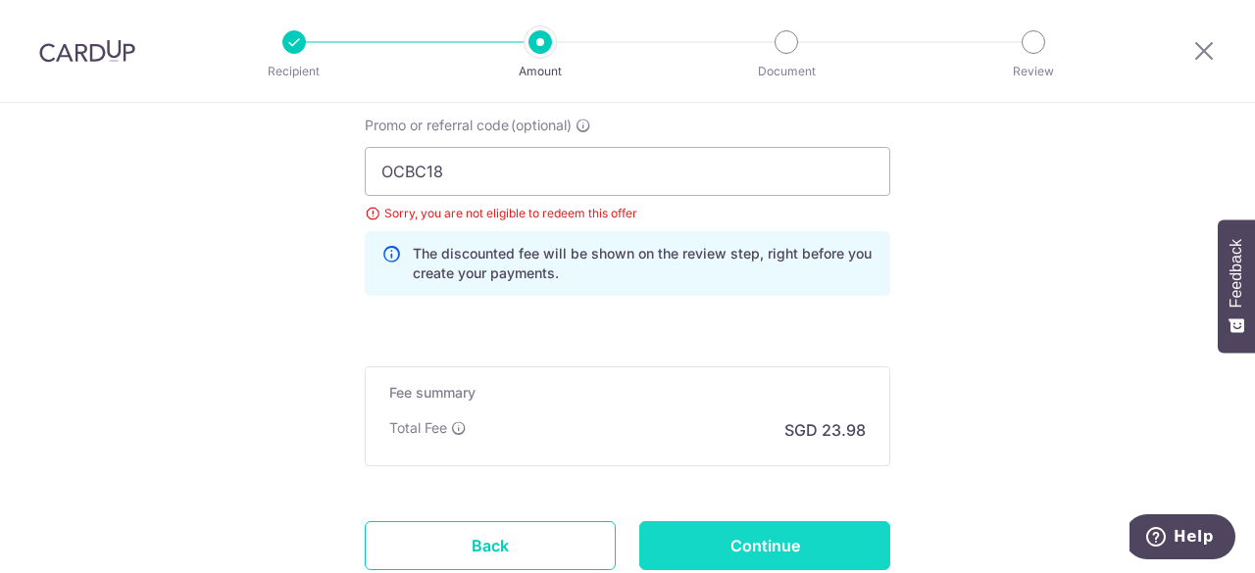
click at [769, 531] on input "Continue" at bounding box center [764, 546] width 251 height 49
type input "Update Schedule"
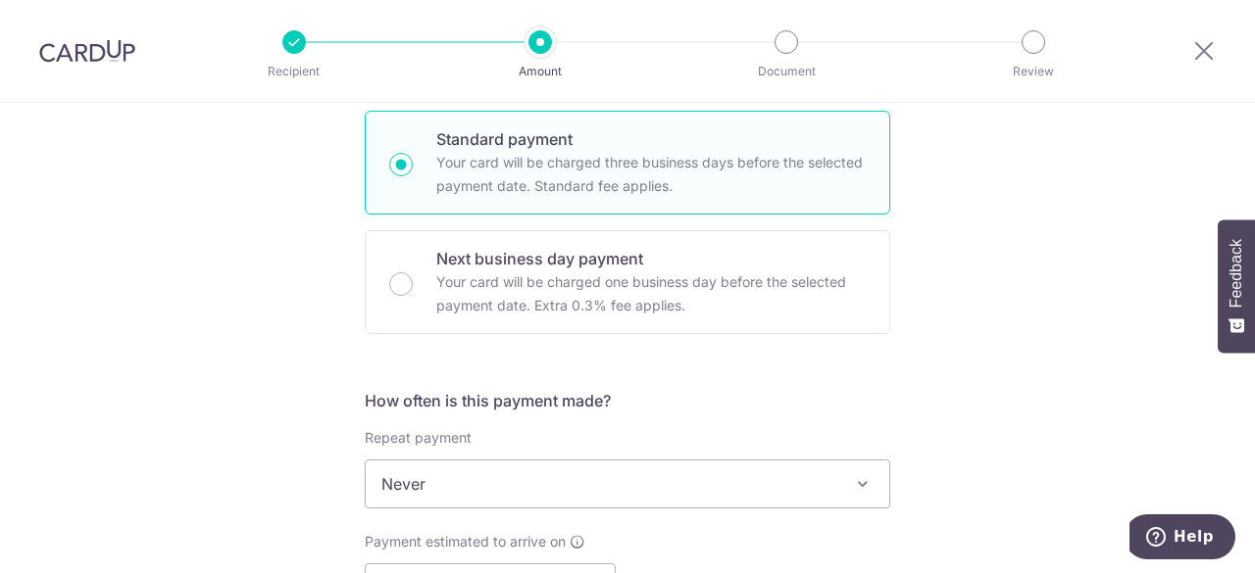
scroll to position [178, 0]
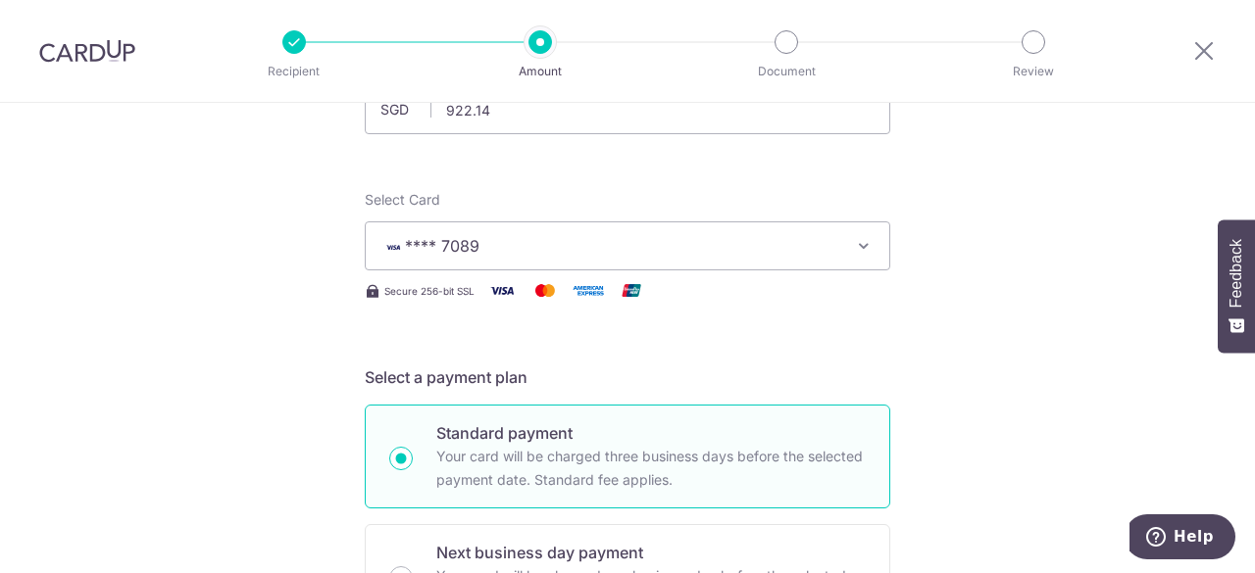
click at [551, 228] on button "**** 7089" at bounding box center [627, 246] width 525 height 49
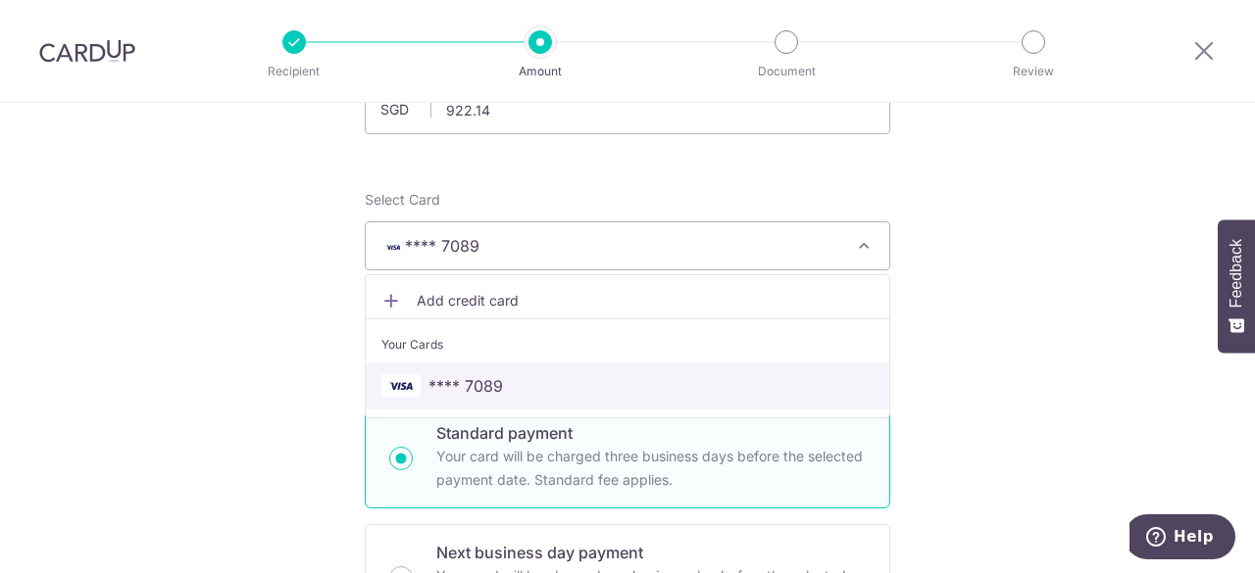
click at [397, 382] on img at bounding box center [400, 386] width 39 height 24
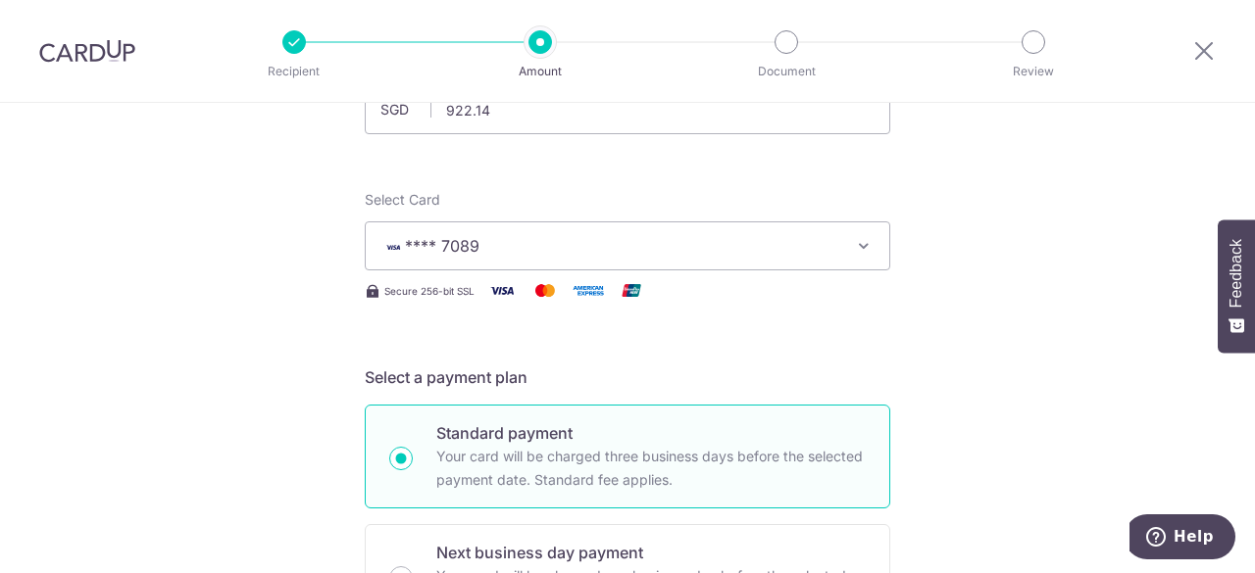
click at [866, 244] on icon "button" at bounding box center [864, 246] width 20 height 20
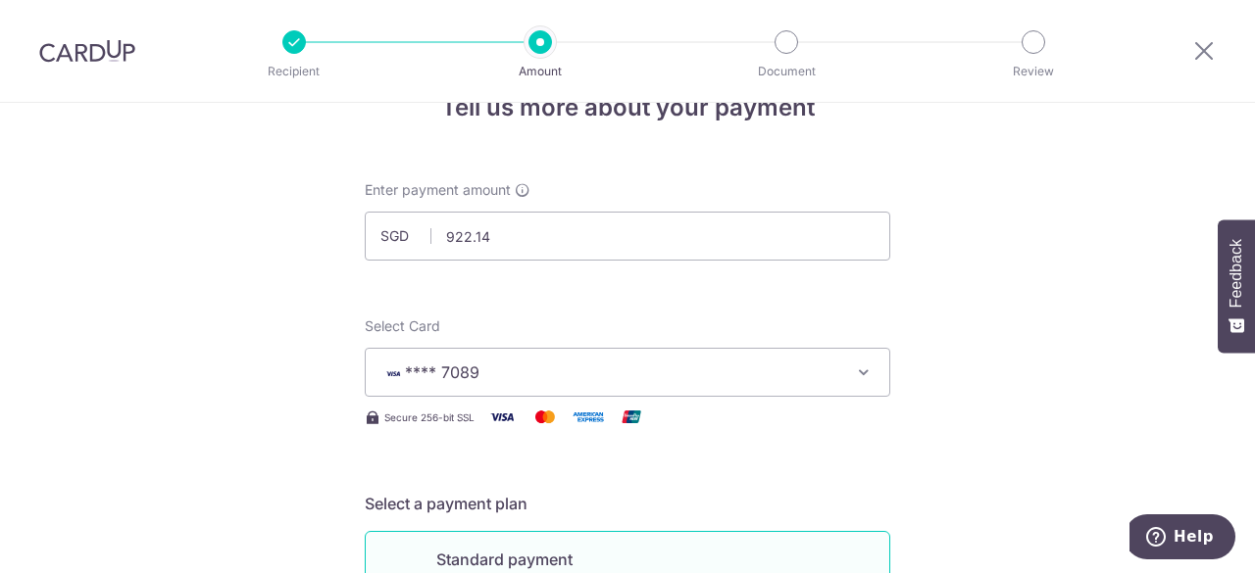
scroll to position [0, 0]
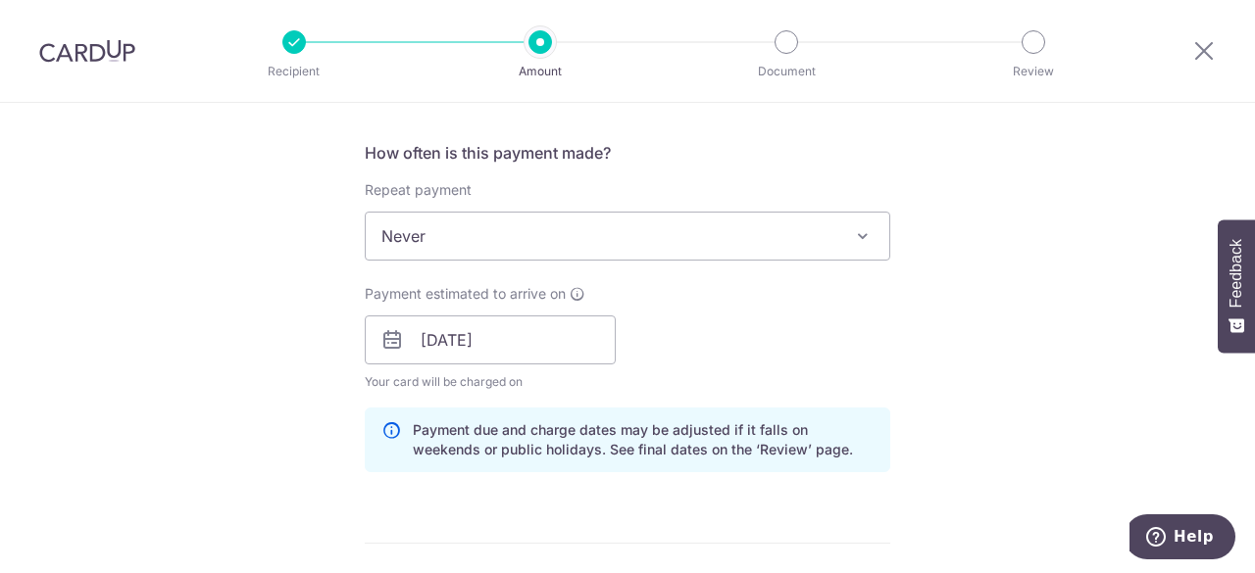
scroll to position [784, 0]
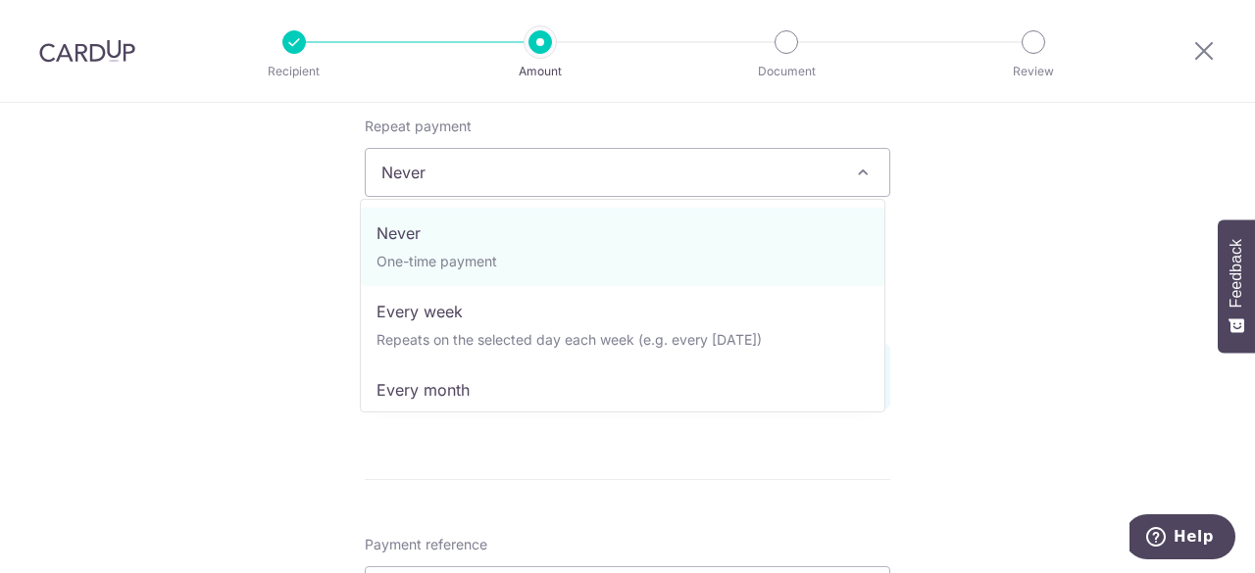
click at [813, 177] on span "Never" at bounding box center [627, 172] width 523 height 47
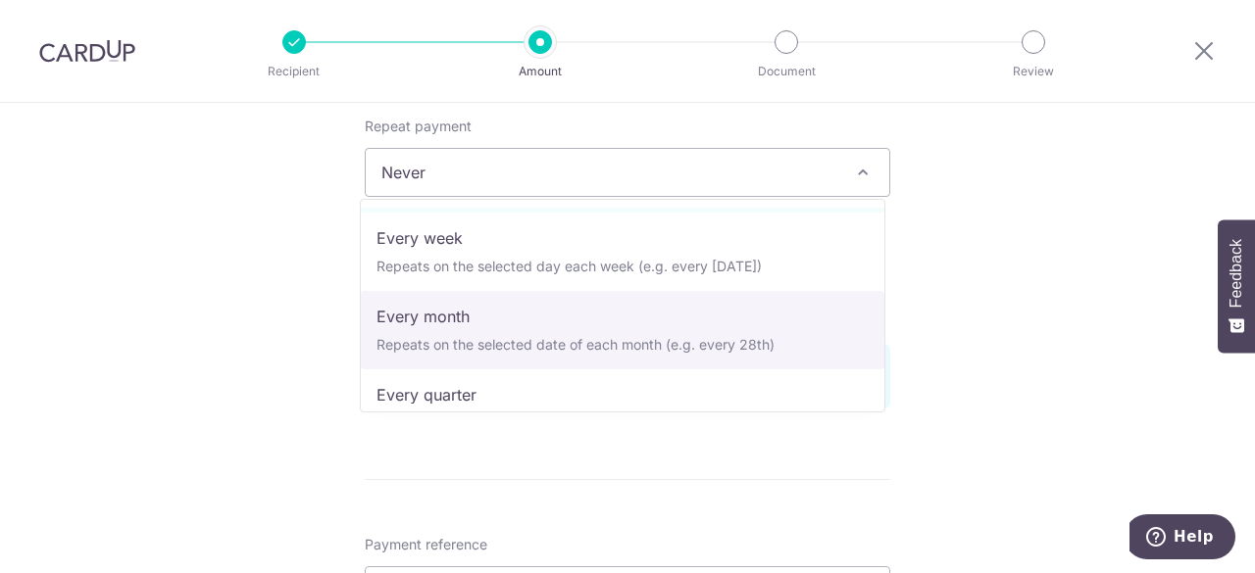
scroll to position [196, 0]
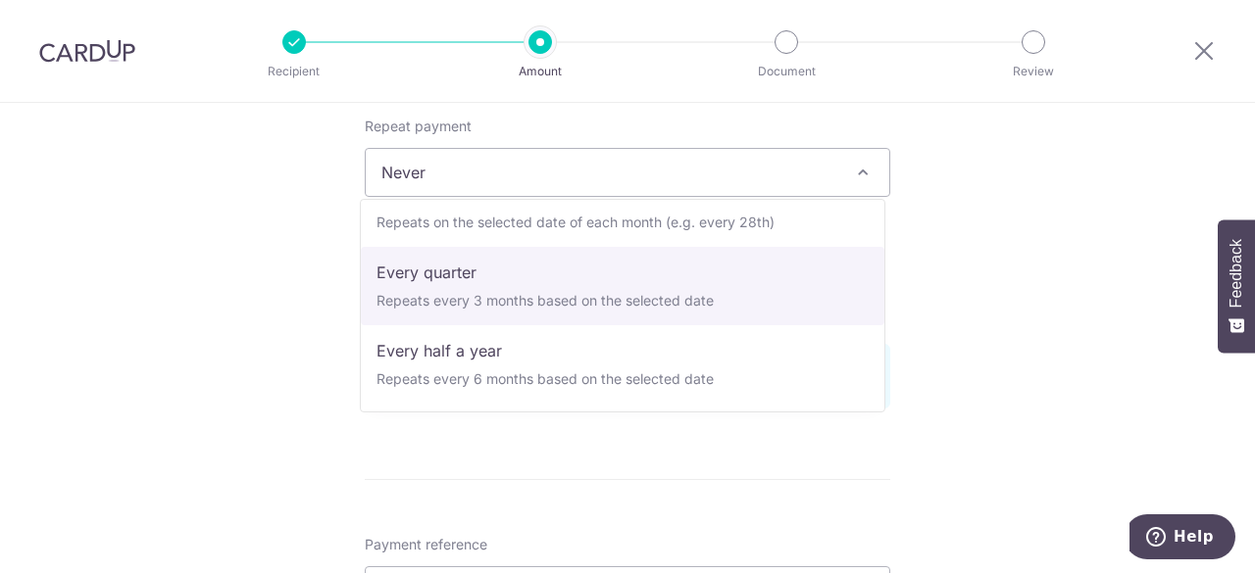
select select "4"
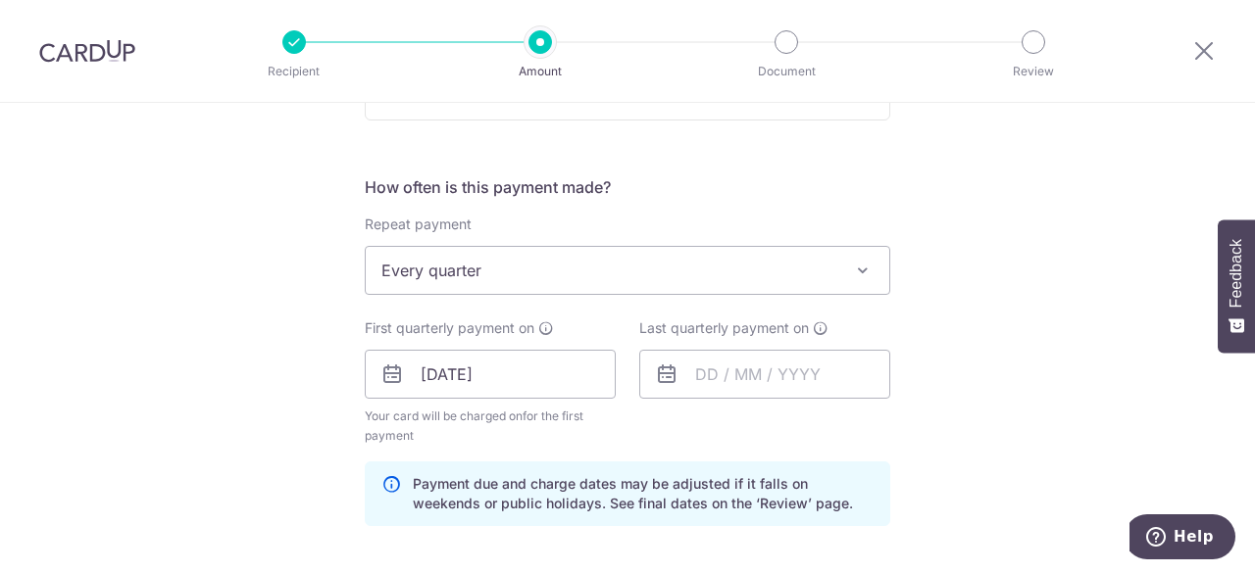
scroll to position [882, 0]
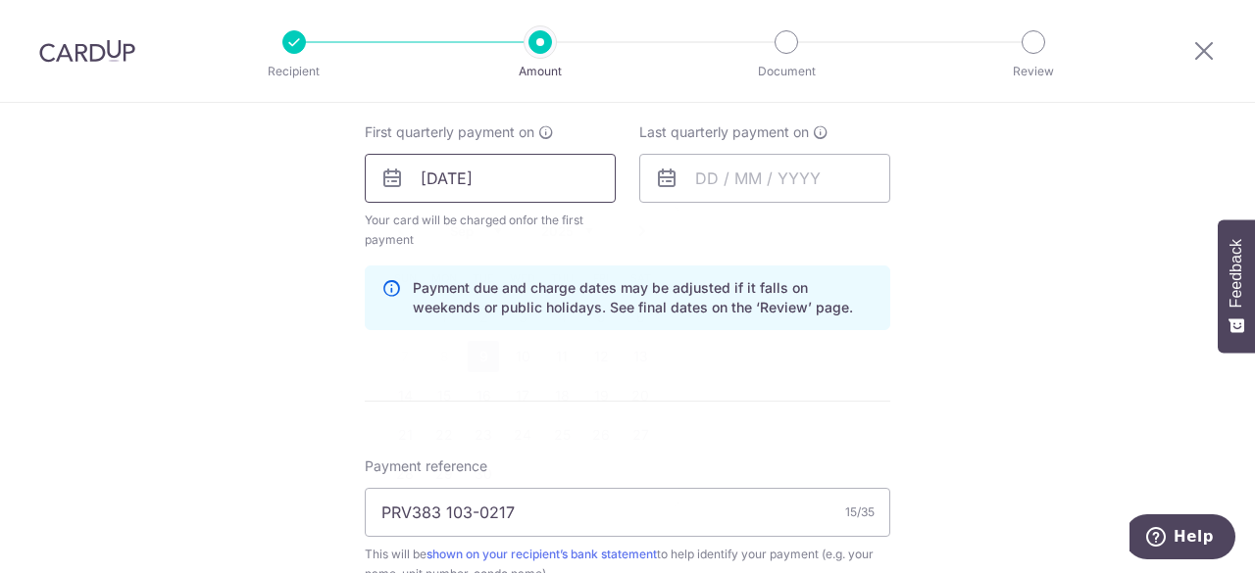
click at [582, 177] on input "09/09/2025" at bounding box center [490, 178] width 251 height 49
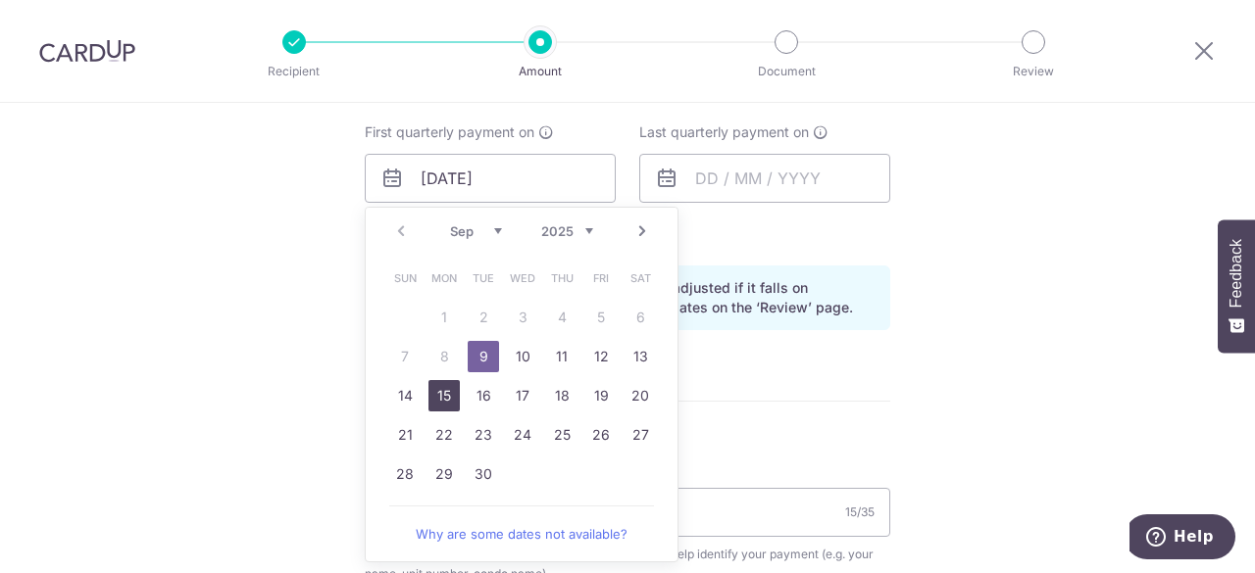
click at [431, 391] on link "15" at bounding box center [443, 395] width 31 height 31
type input "[DATE]"
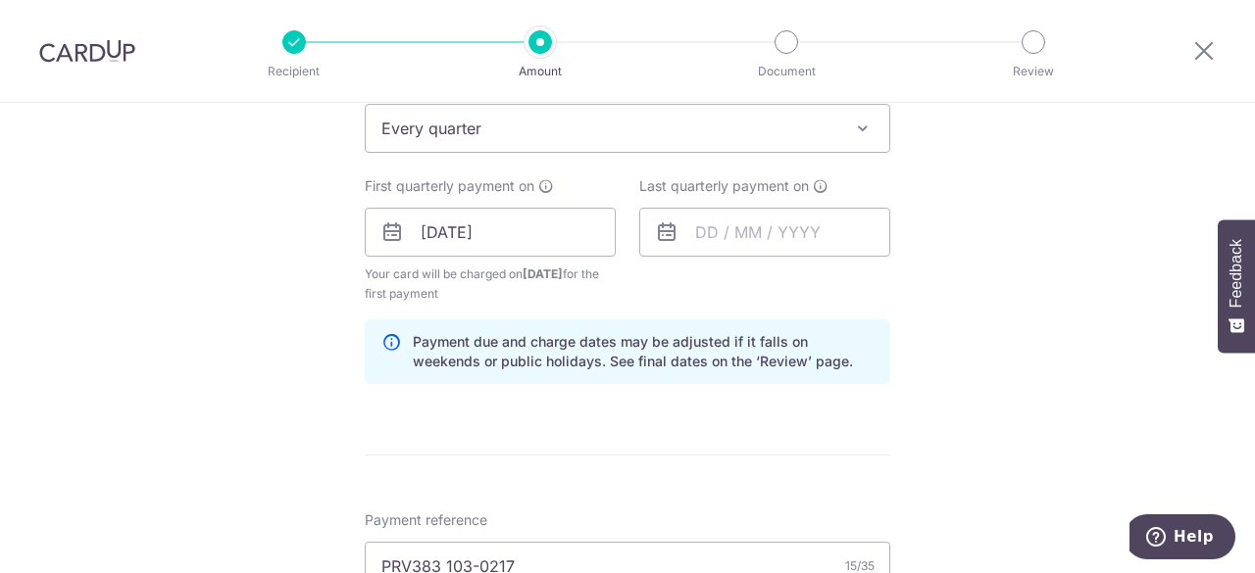
scroll to position [784, 0]
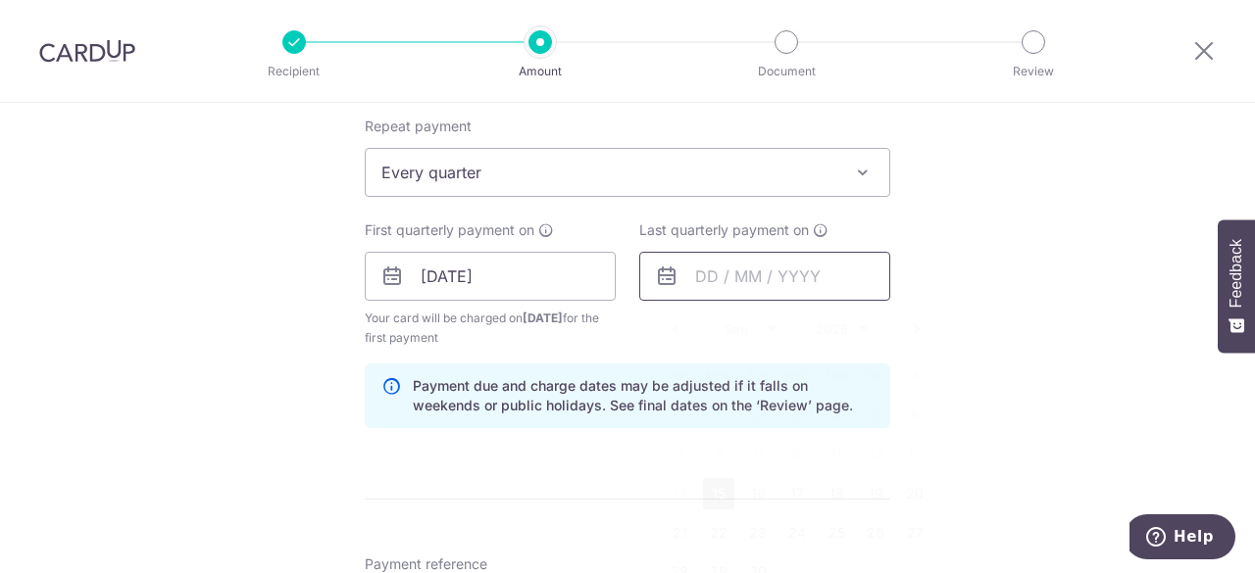
click at [720, 278] on input "text" at bounding box center [764, 276] width 251 height 49
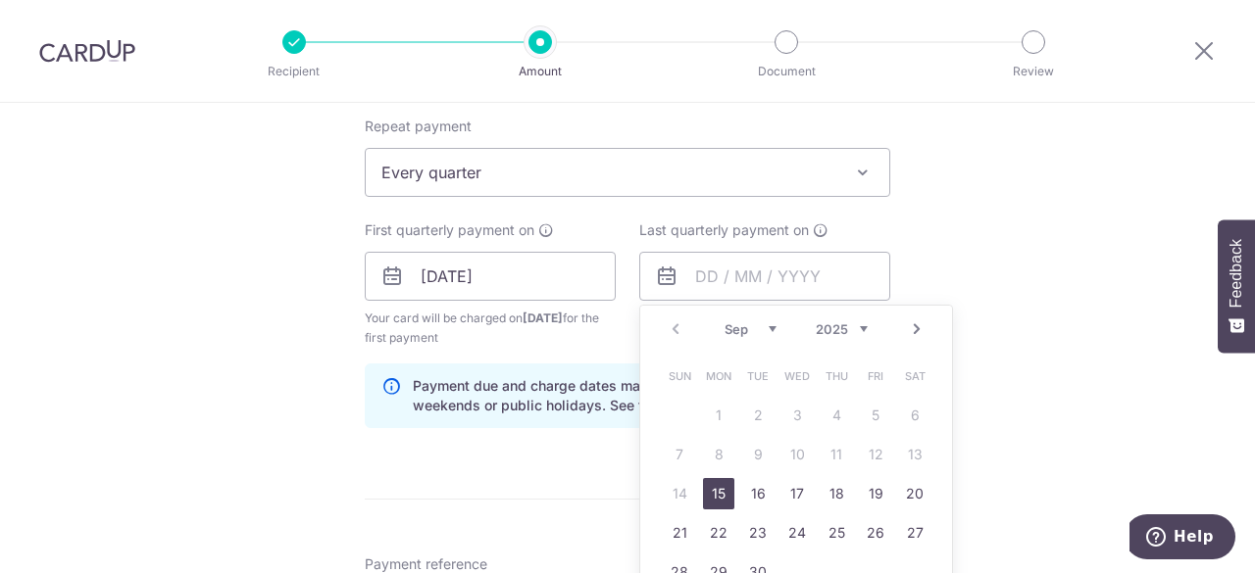
click at [759, 326] on select "Sep Oct Nov Dec" at bounding box center [750, 330] width 52 height 16
click at [712, 491] on link "15" at bounding box center [718, 493] width 31 height 31
type input "15/12/2025"
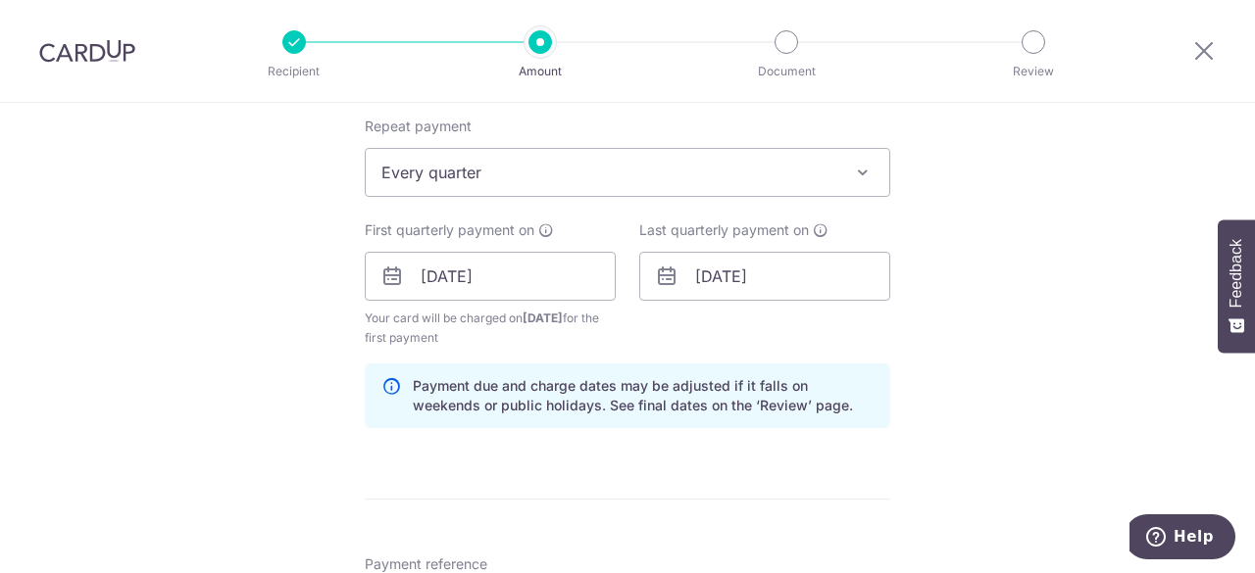
click at [920, 277] on div "Tell us more about your payment Enter payment amount SGD 922.14 922.14 Select C…" at bounding box center [627, 255] width 1255 height 1873
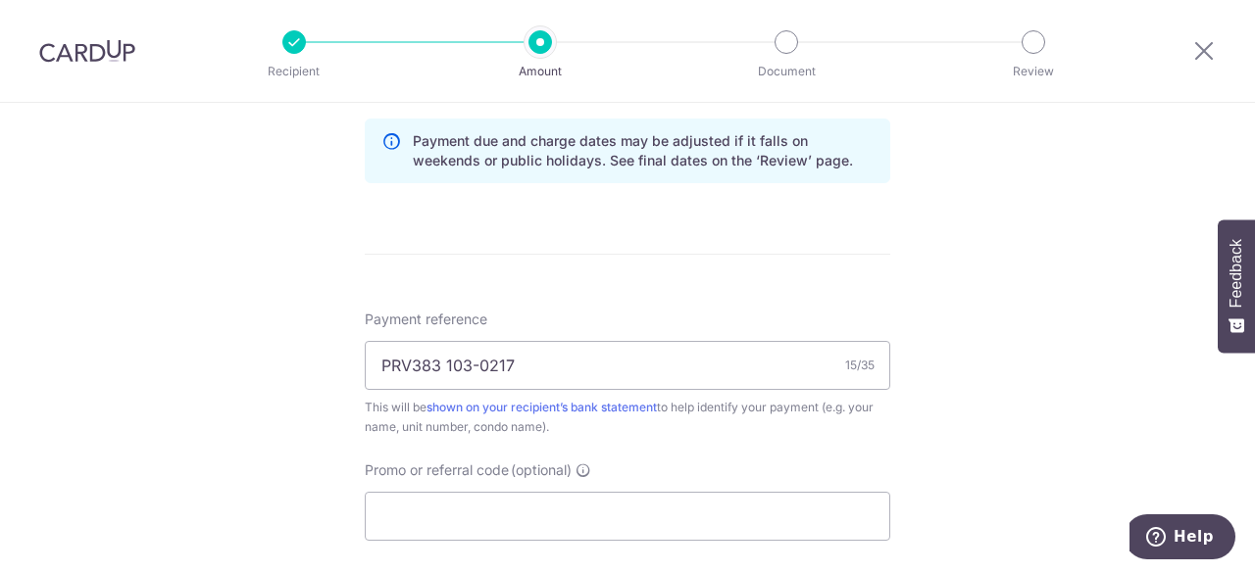
scroll to position [1078, 0]
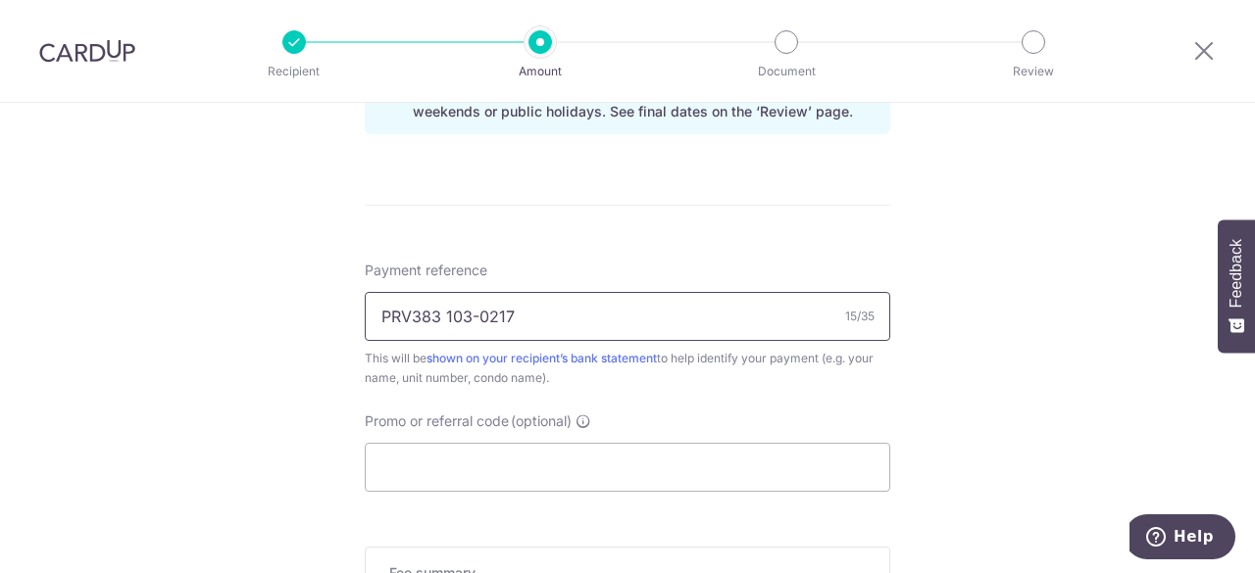
drag, startPoint x: 438, startPoint y: 317, endPoint x: 355, endPoint y: 313, distance: 83.4
type input "PR 103-0217"
click at [614, 465] on input "Promo or referral code (optional)" at bounding box center [627, 467] width 525 height 49
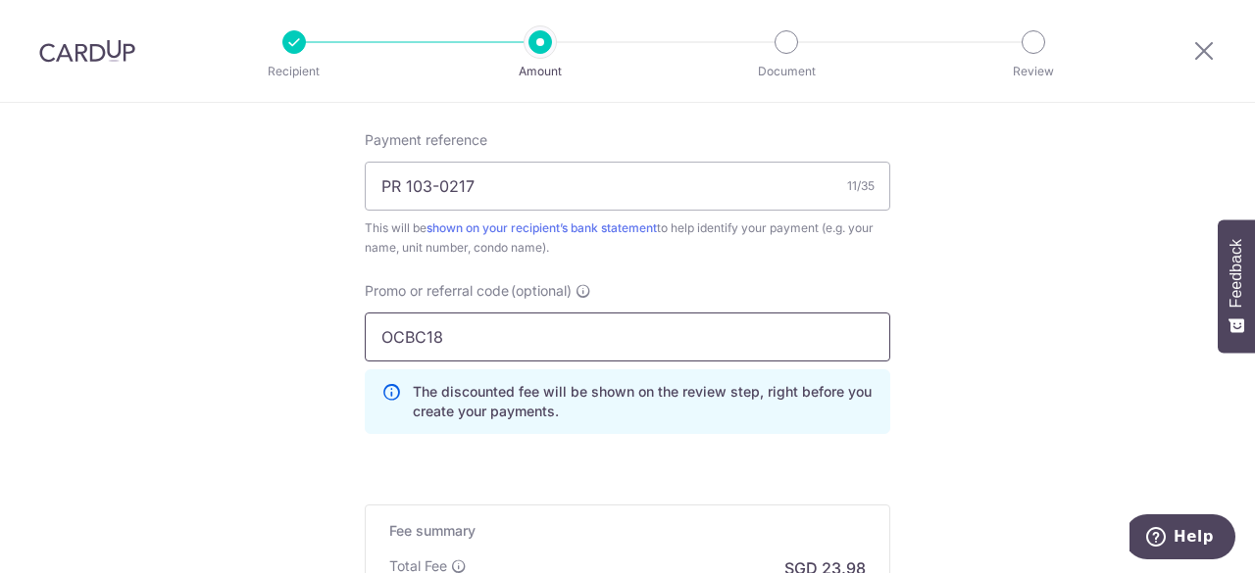
scroll to position [1372, 0]
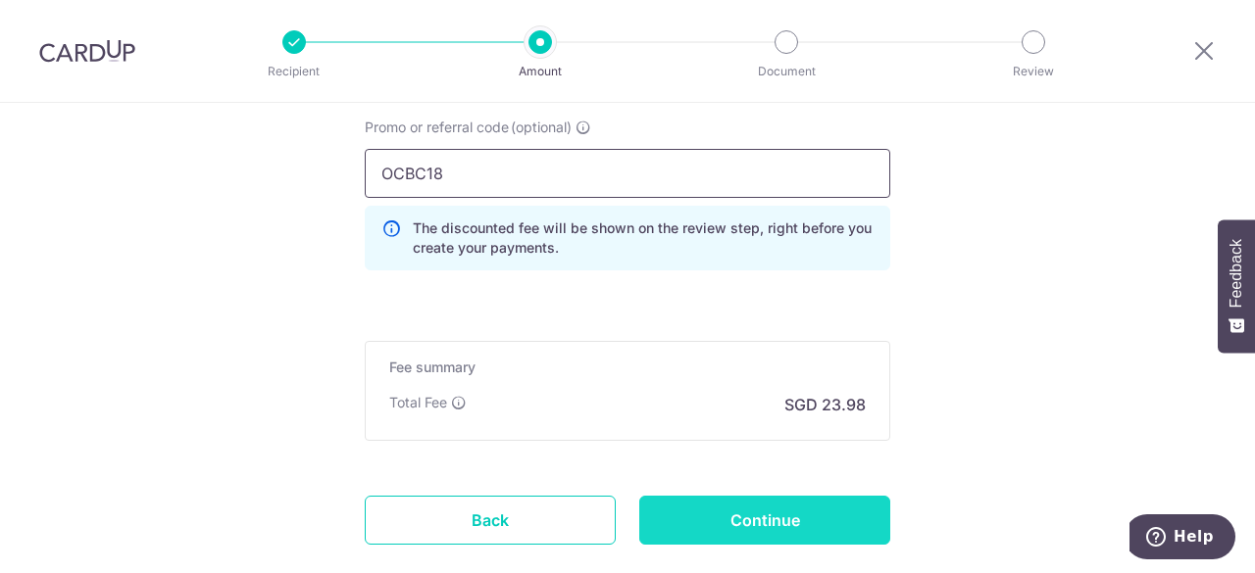
type input "OCBC18"
click at [816, 517] on input "Continue" at bounding box center [764, 520] width 251 height 49
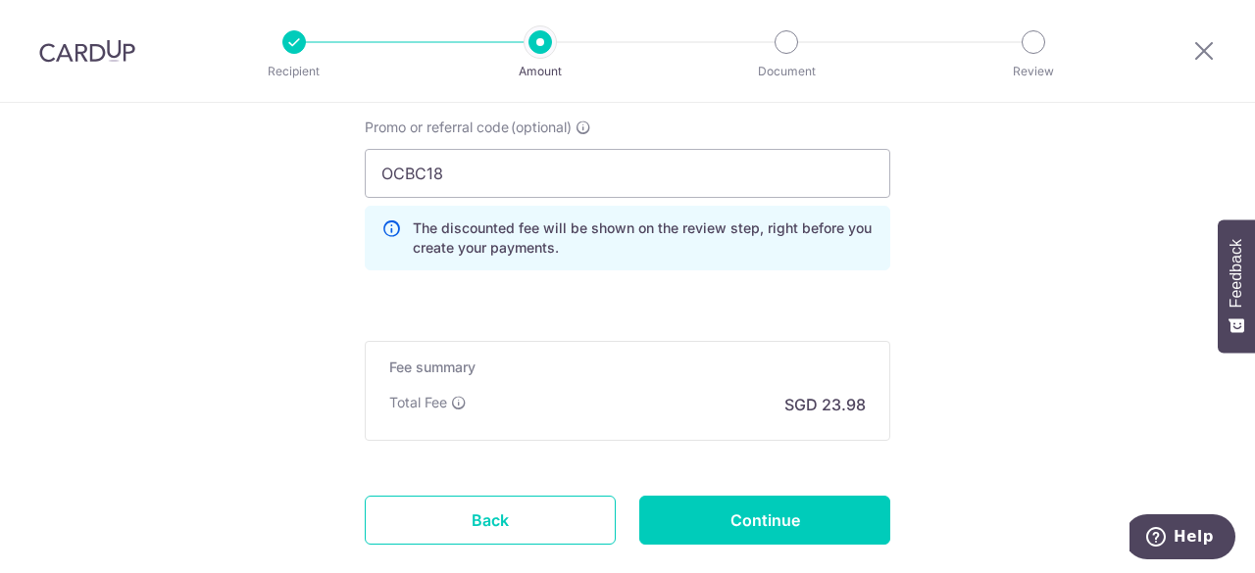
type input "Update Schedule"
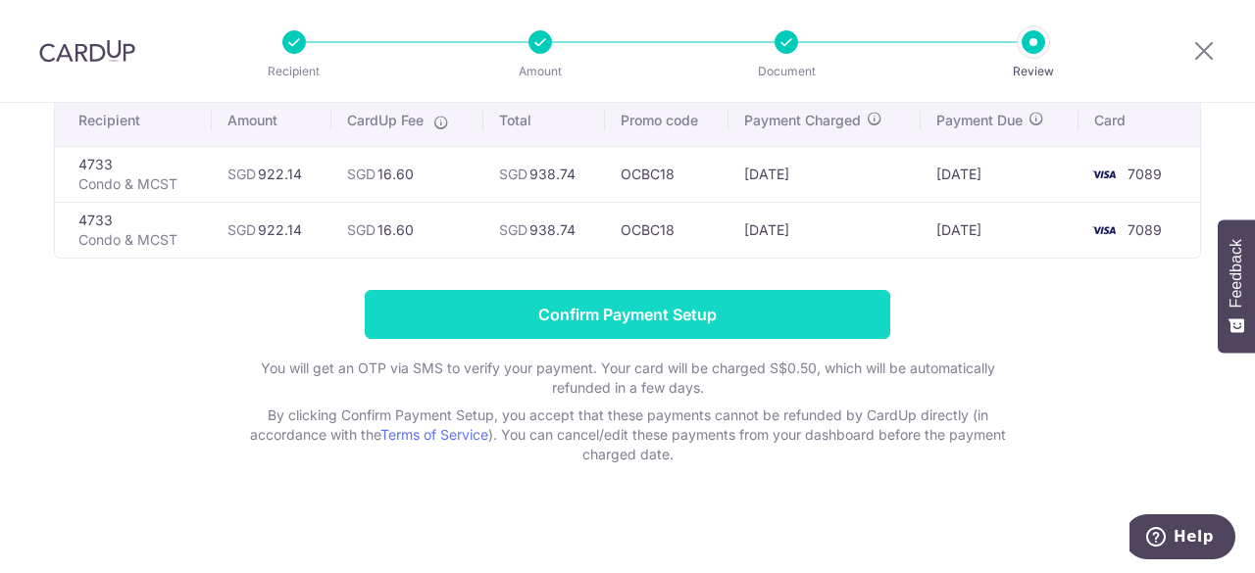
scroll to position [162, 0]
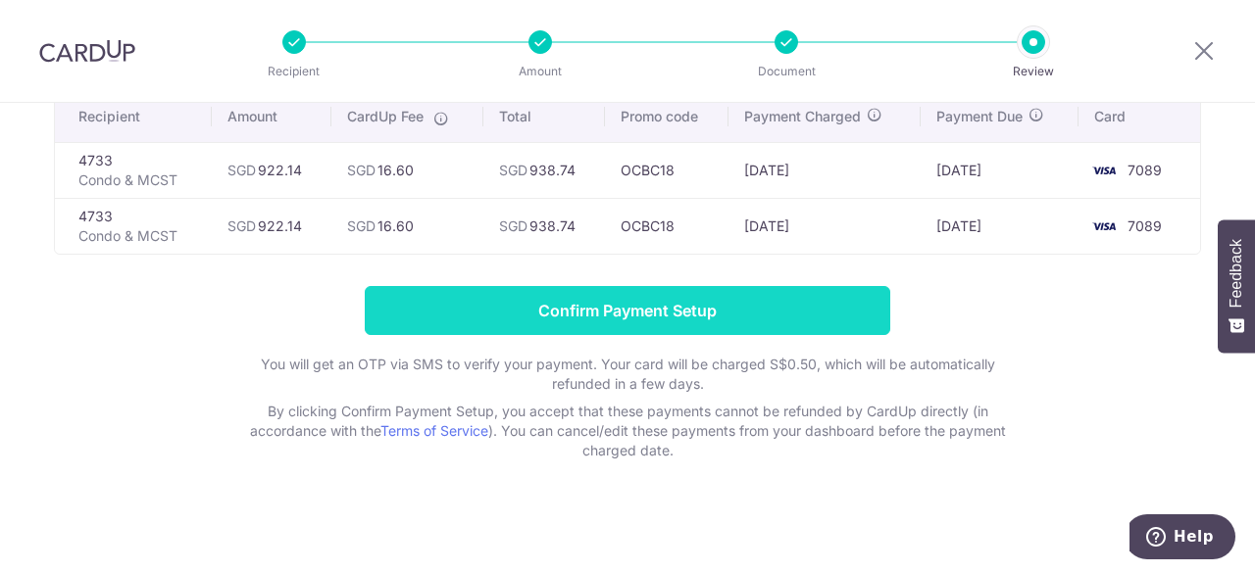
click at [756, 311] on input "Confirm Payment Setup" at bounding box center [627, 310] width 525 height 49
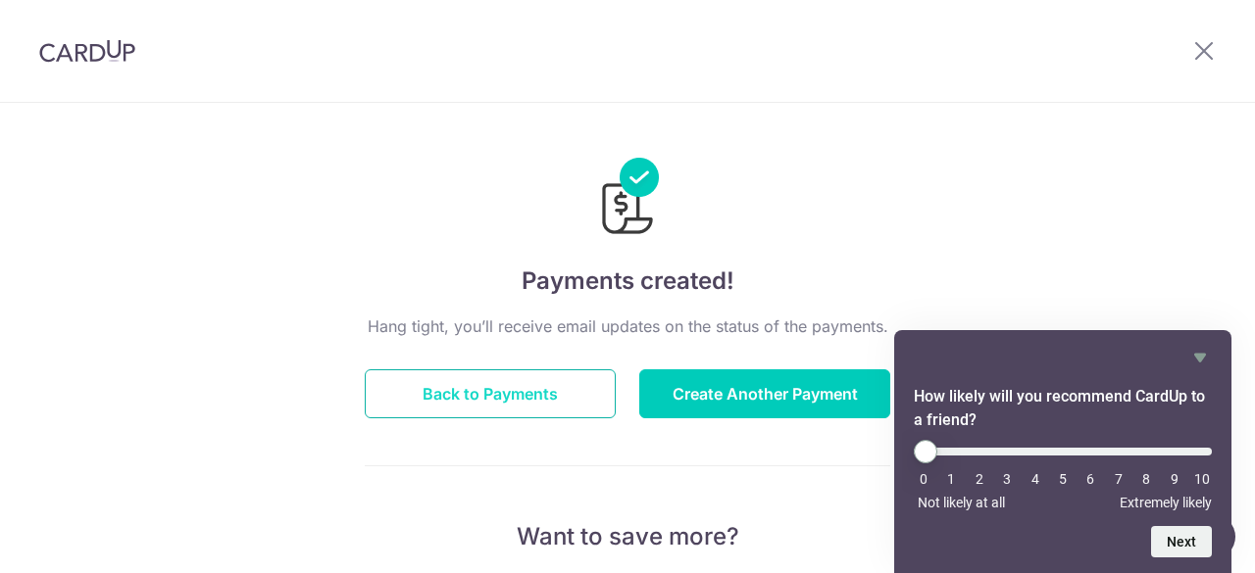
click at [491, 393] on button "Back to Payments" at bounding box center [490, 394] width 251 height 49
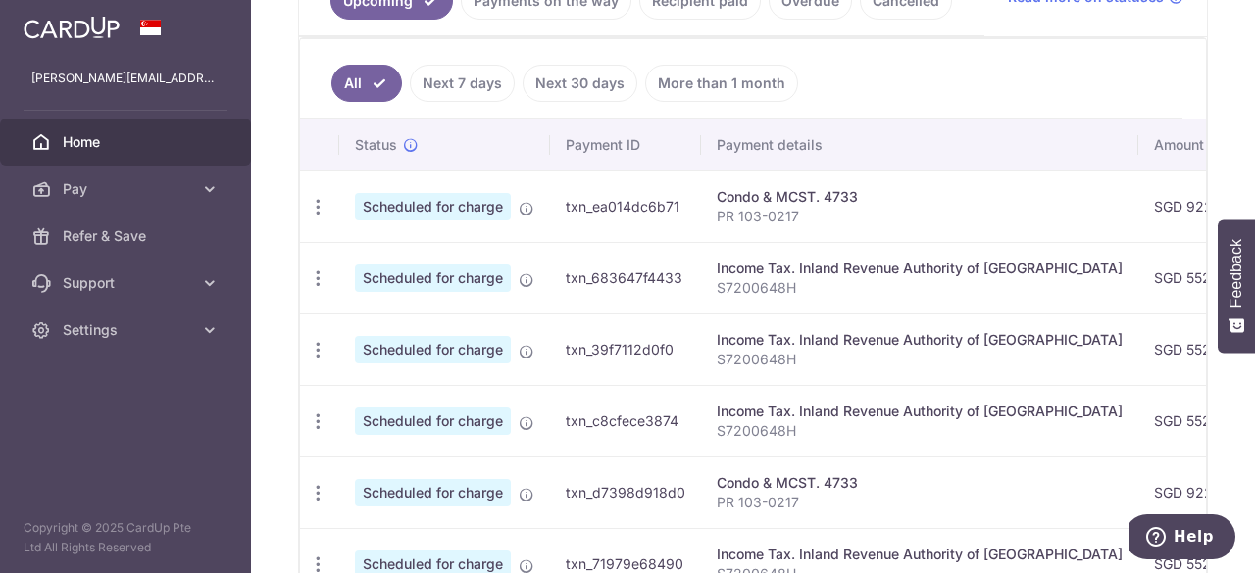
scroll to position [263, 0]
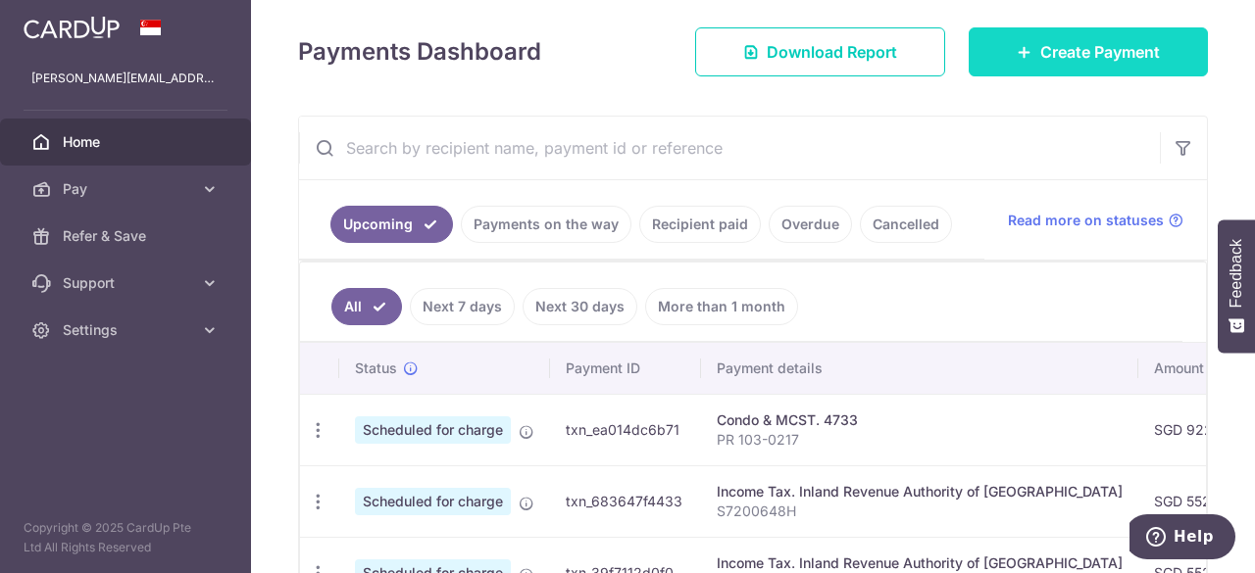
click at [1040, 46] on span "Create Payment" at bounding box center [1100, 52] width 120 height 24
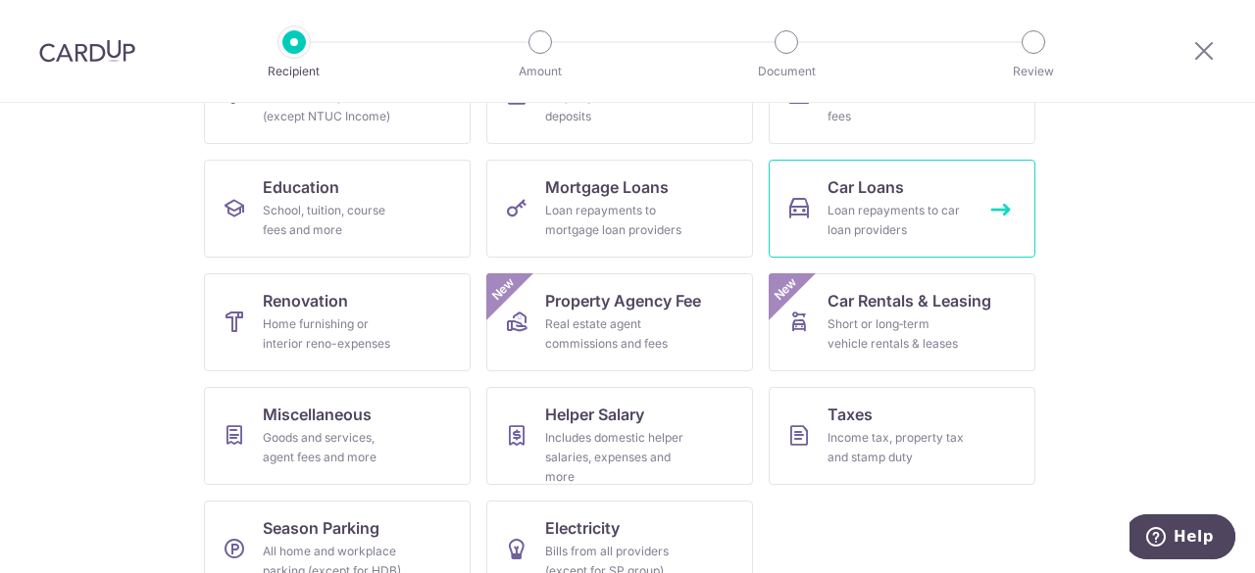
scroll to position [294, 0]
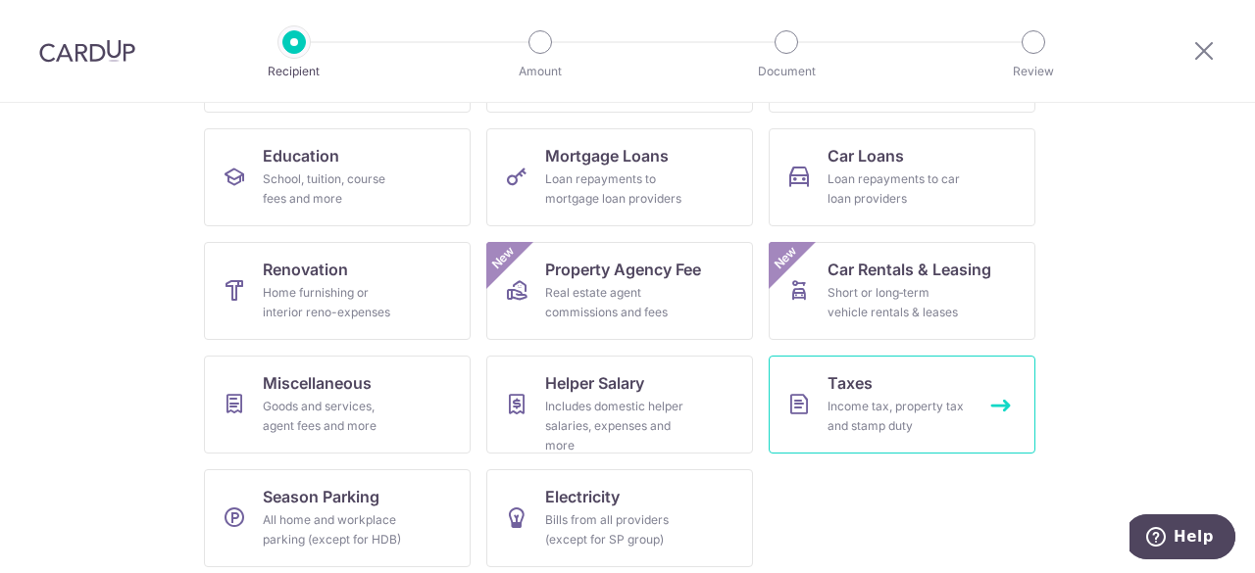
click at [871, 385] on link "Taxes Income tax, property tax and stamp duty" at bounding box center [902, 405] width 267 height 98
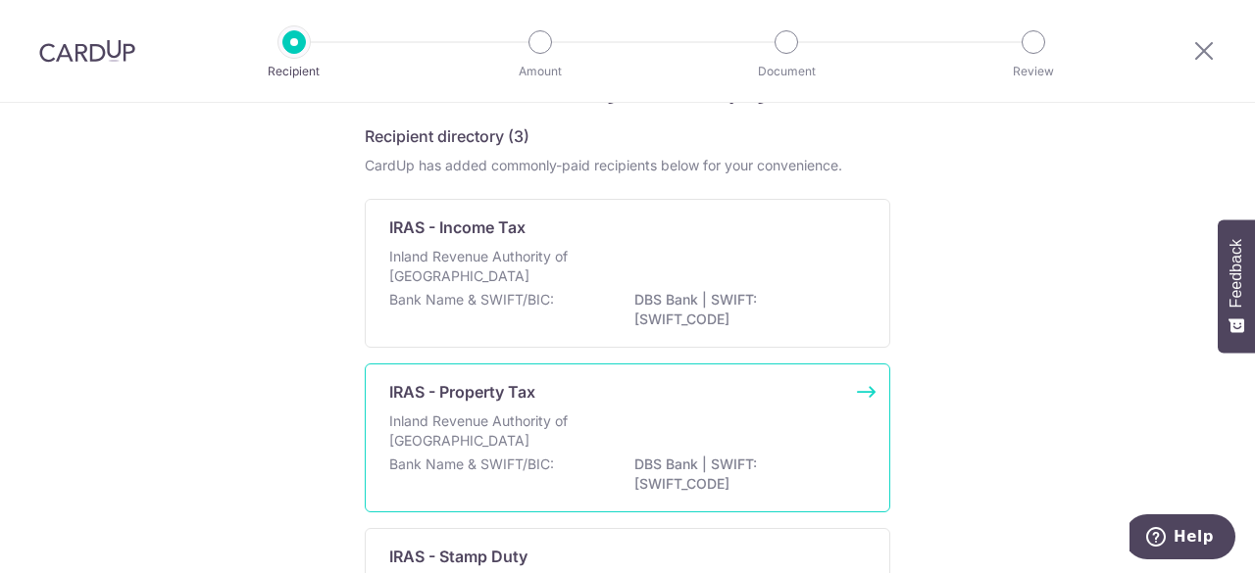
scroll to position [98, 0]
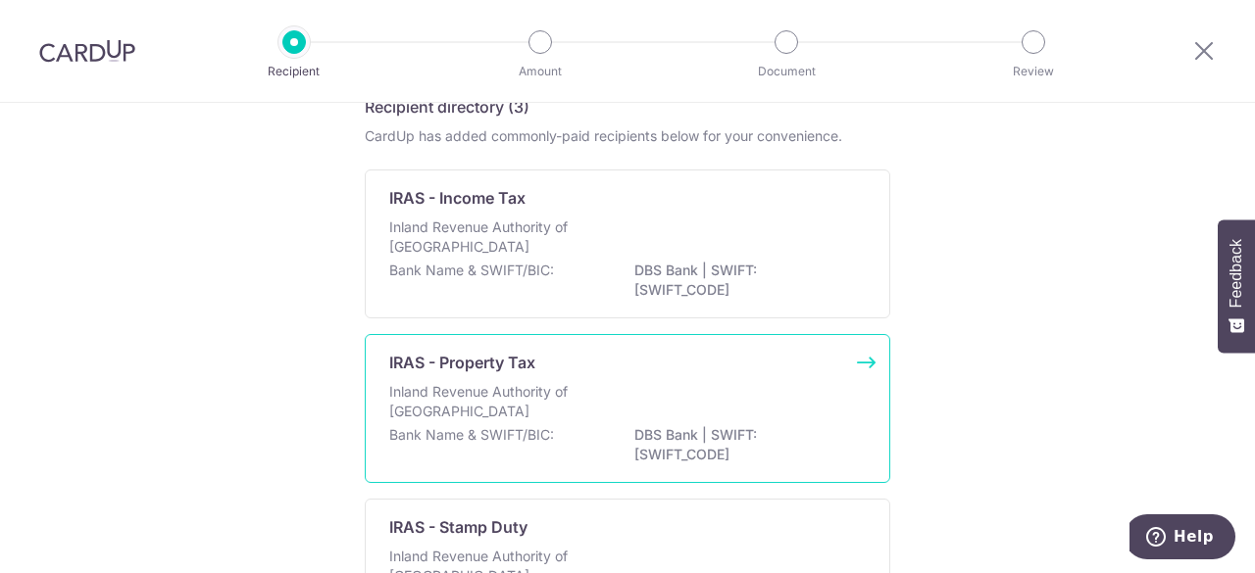
click at [584, 368] on div "IRAS - Property Tax" at bounding box center [615, 363] width 453 height 24
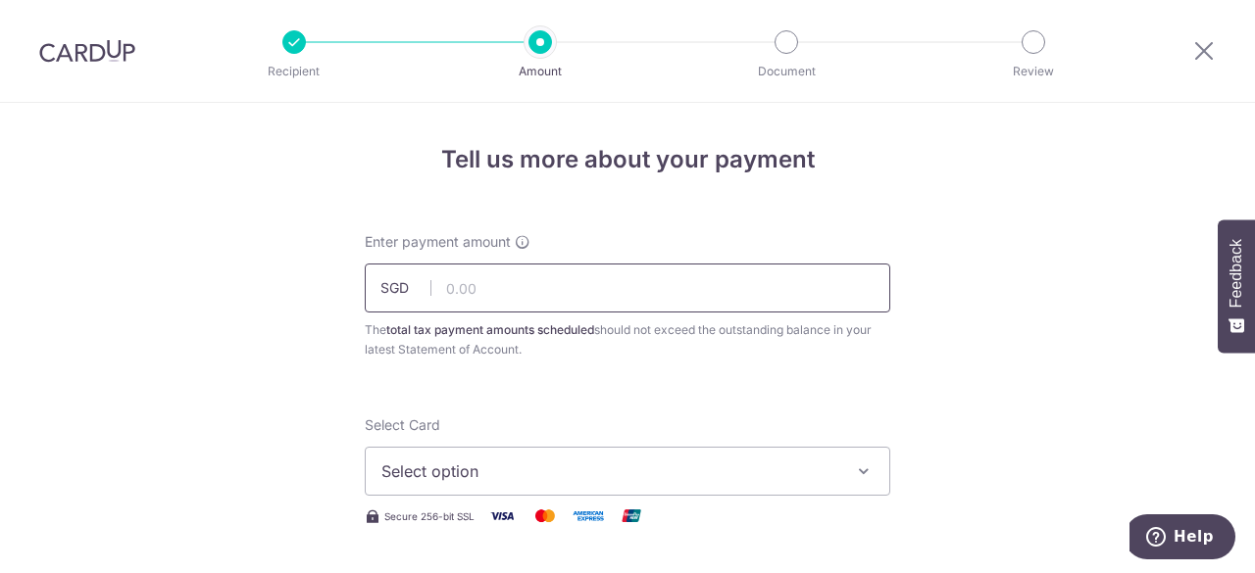
click at [491, 283] on input "text" at bounding box center [627, 288] width 525 height 49
type input "450.00"
click at [513, 466] on span "Select option" at bounding box center [609, 472] width 457 height 24
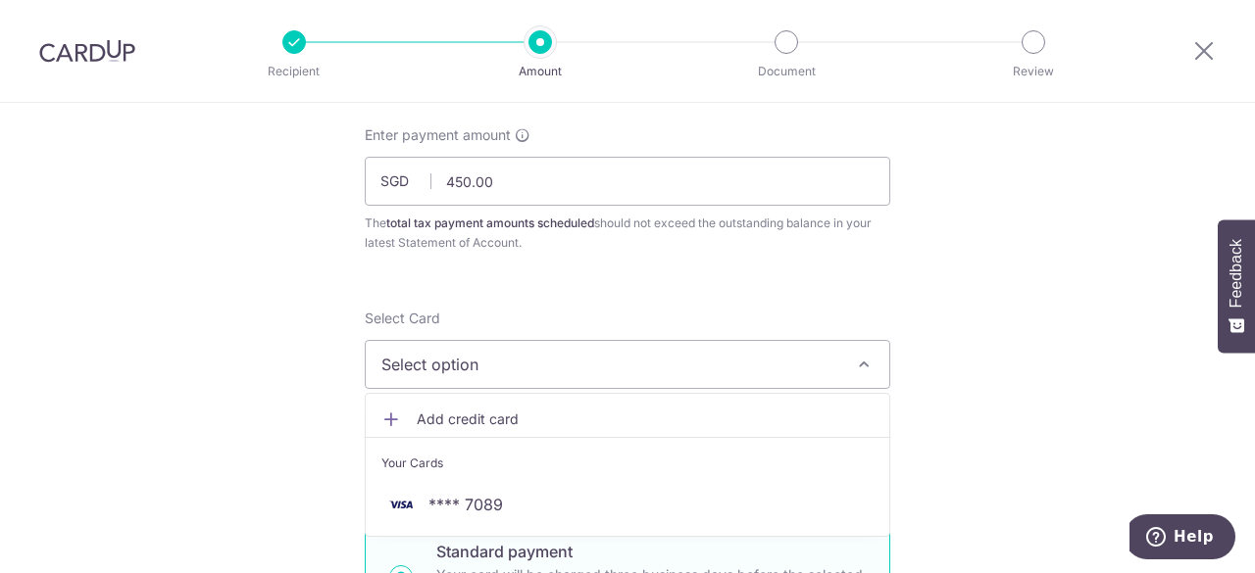
scroll to position [196, 0]
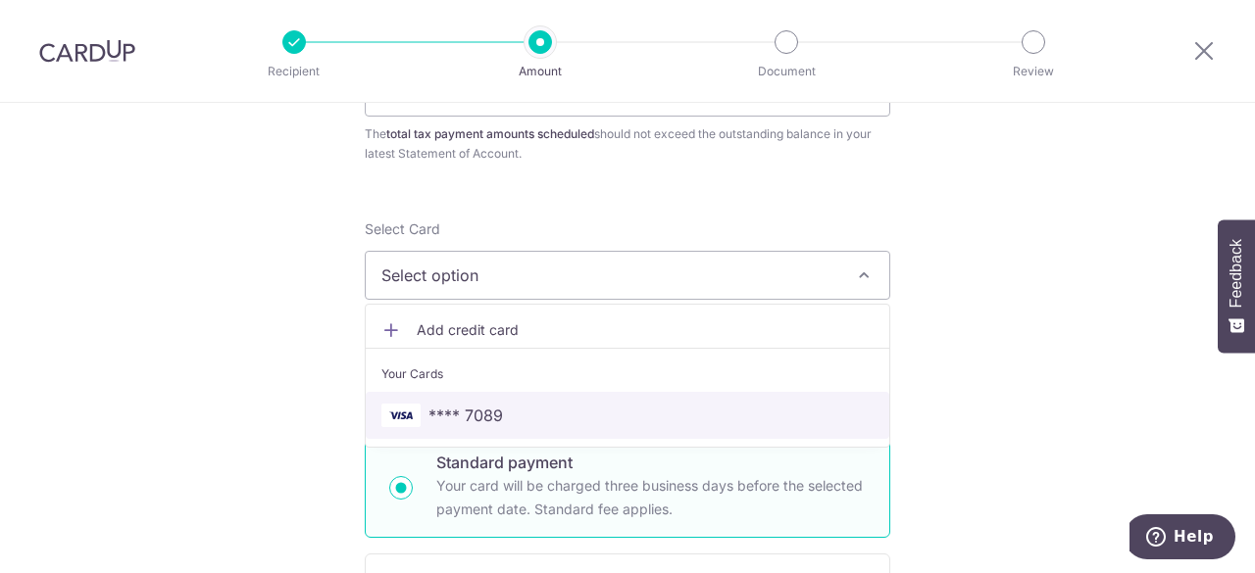
click at [473, 417] on span "**** 7089" at bounding box center [465, 416] width 75 height 24
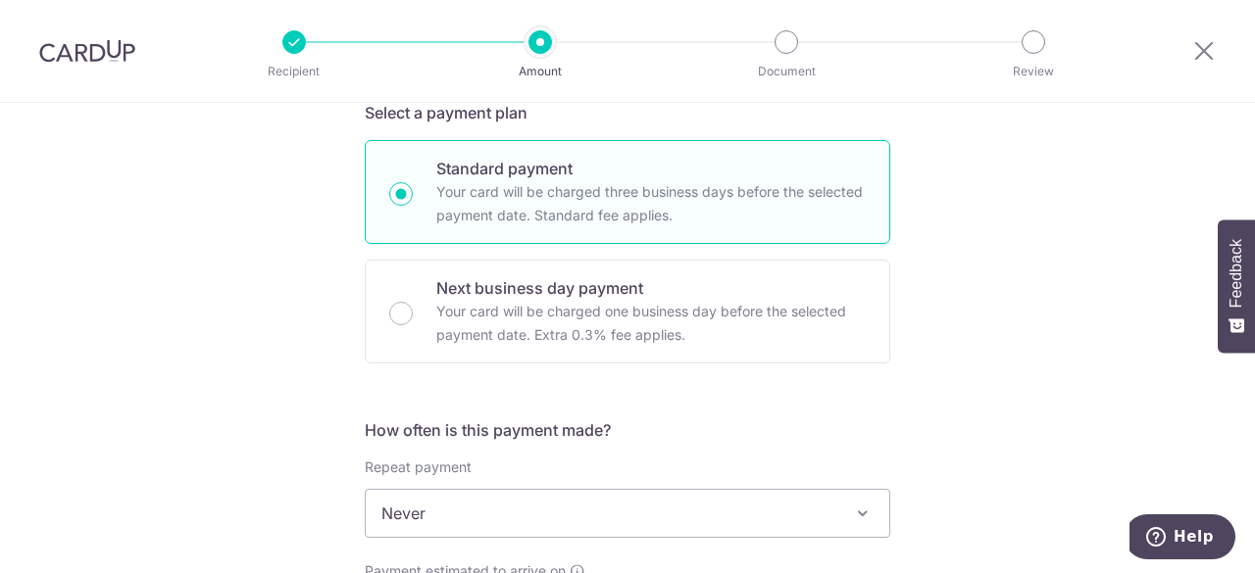
scroll to position [588, 0]
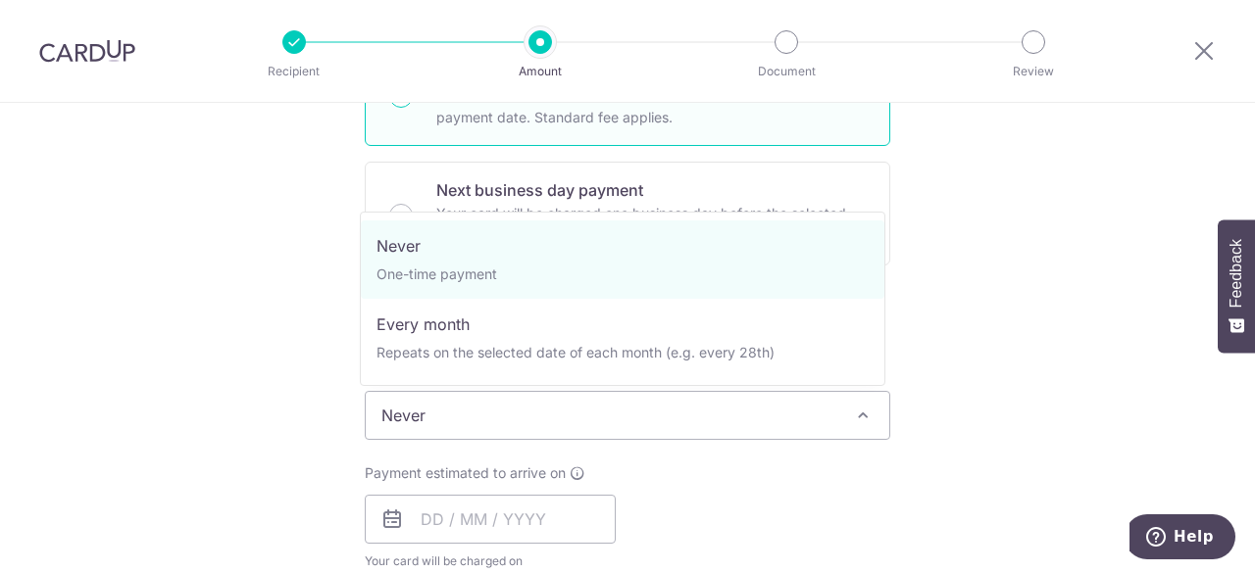
click at [616, 392] on span "Never" at bounding box center [627, 415] width 523 height 47
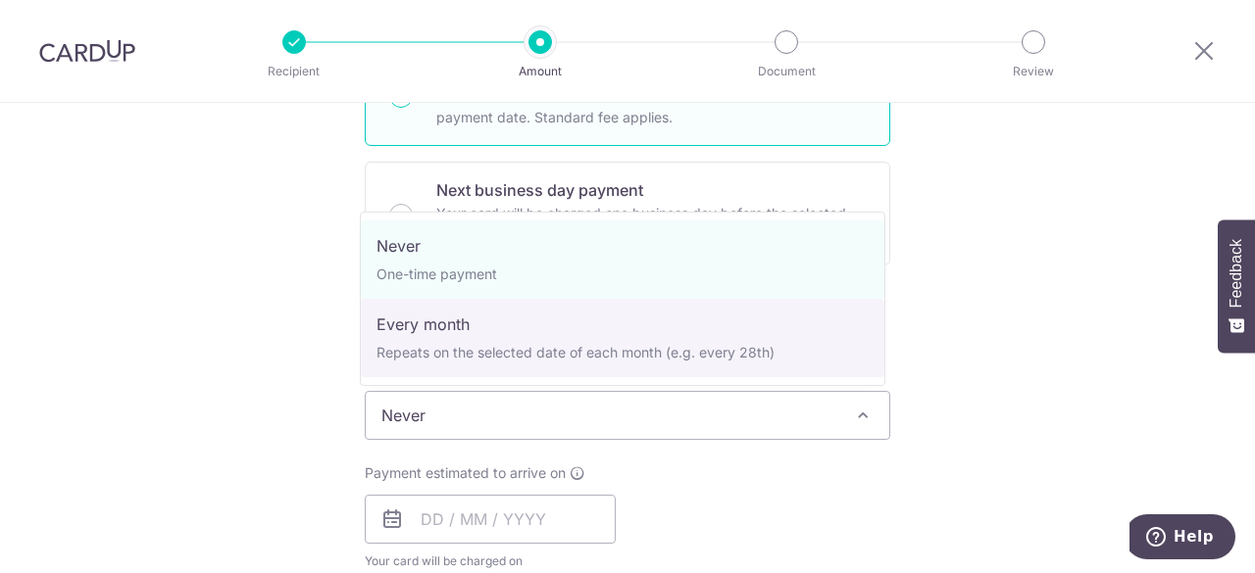
select select "3"
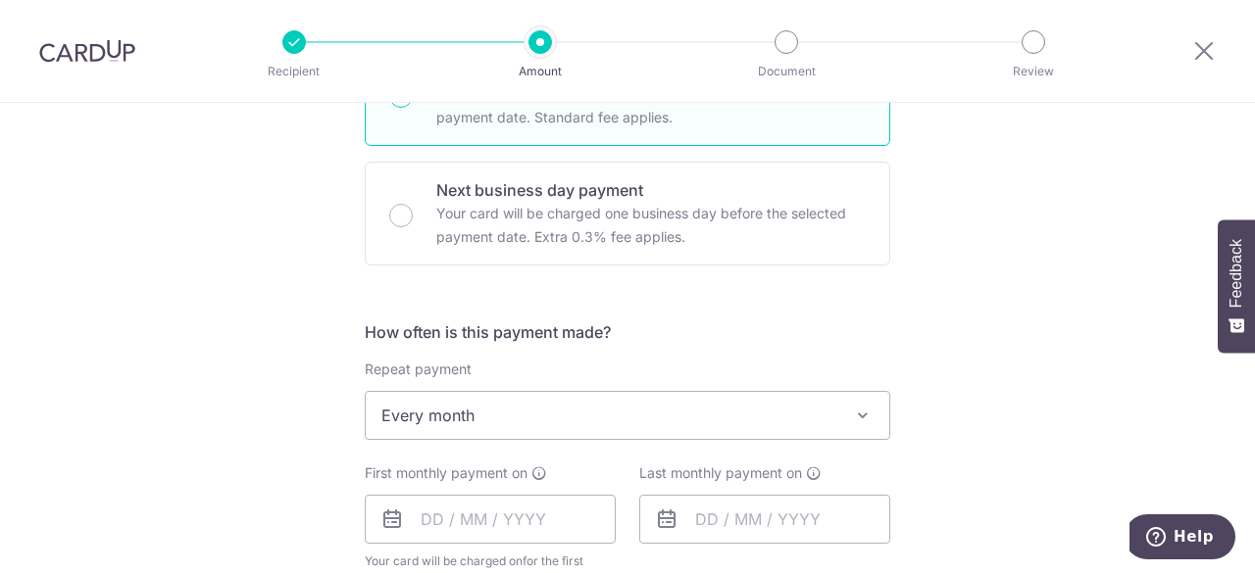
scroll to position [882, 0]
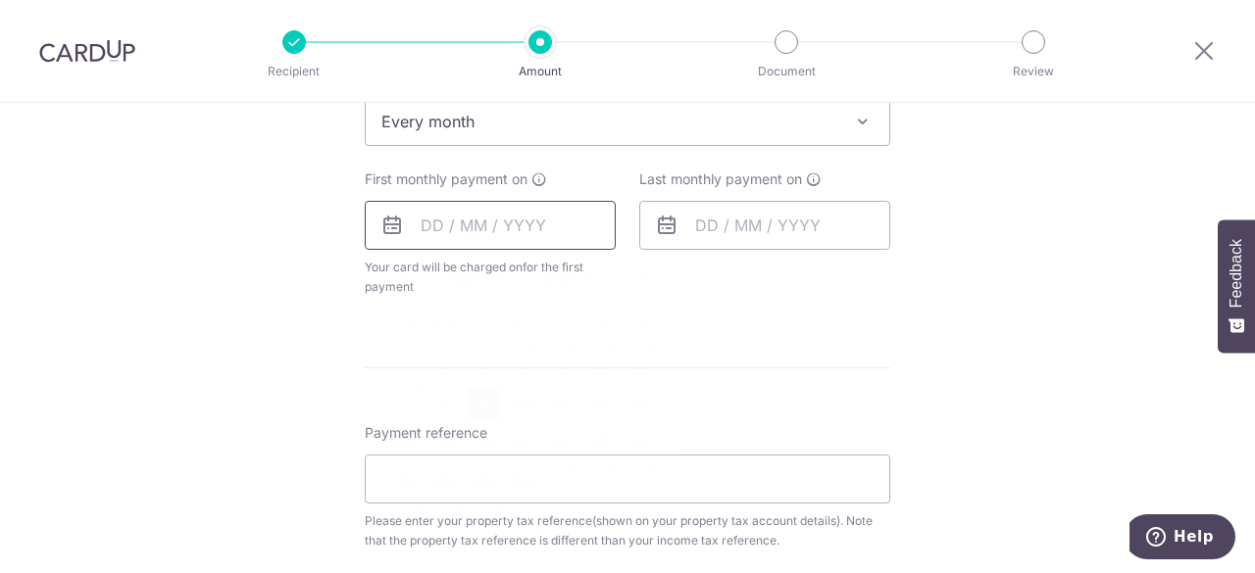
click at [457, 214] on input "text" at bounding box center [490, 225] width 251 height 49
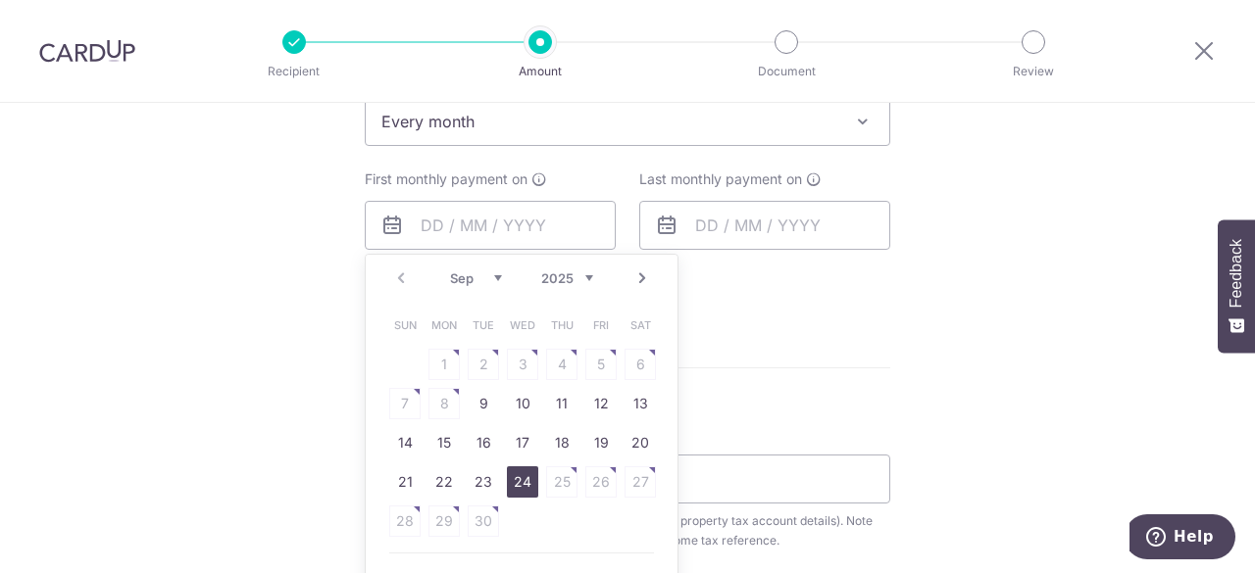
click at [512, 473] on link "24" at bounding box center [522, 482] width 31 height 31
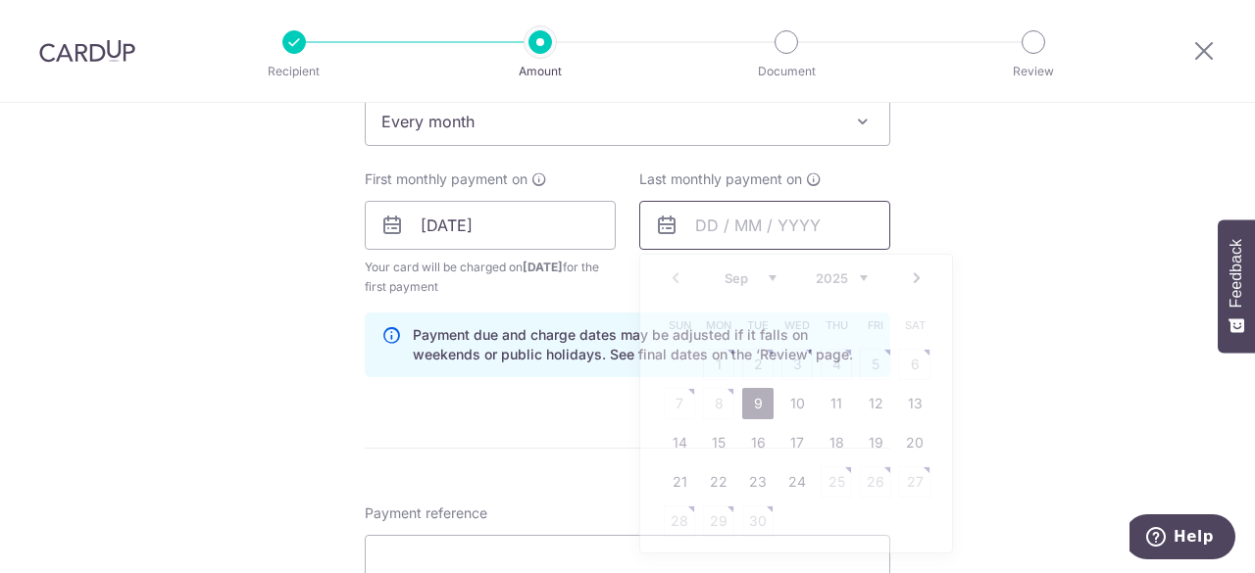
click at [768, 227] on input "text" at bounding box center [764, 225] width 251 height 49
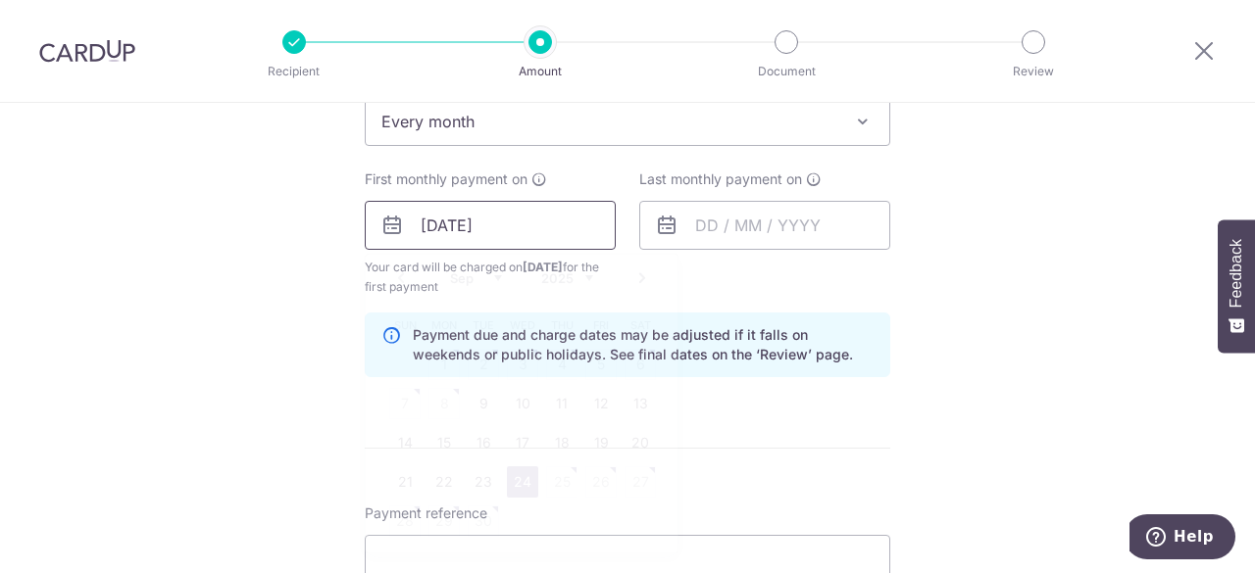
click at [532, 228] on input "[DATE]" at bounding box center [490, 225] width 251 height 49
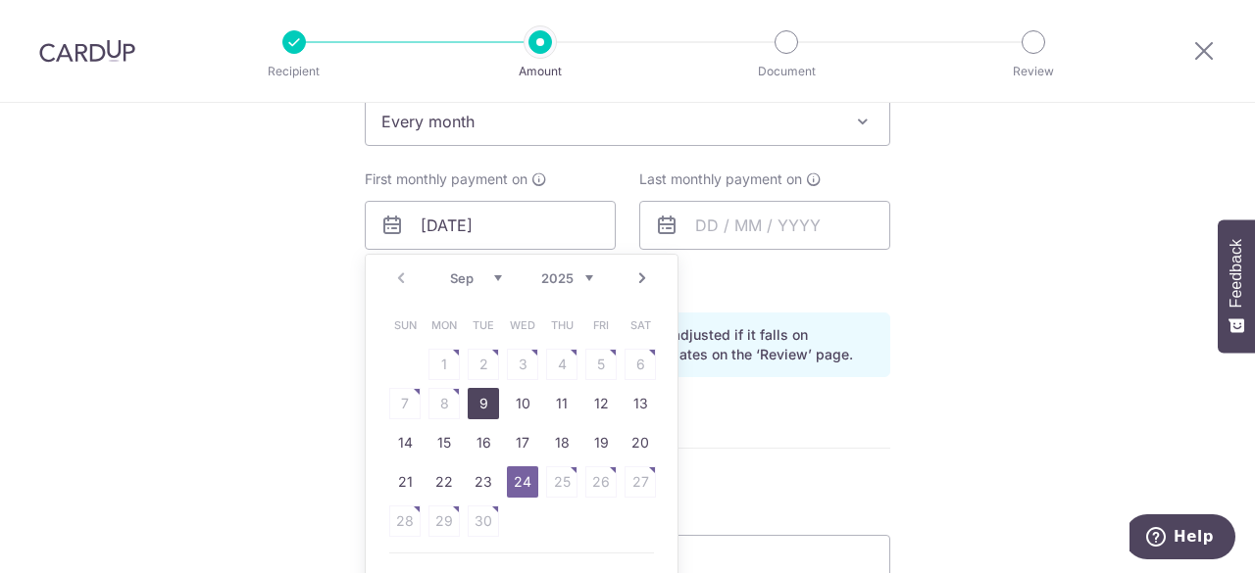
click at [471, 400] on link "9" at bounding box center [483, 403] width 31 height 31
type input "09/09/2025"
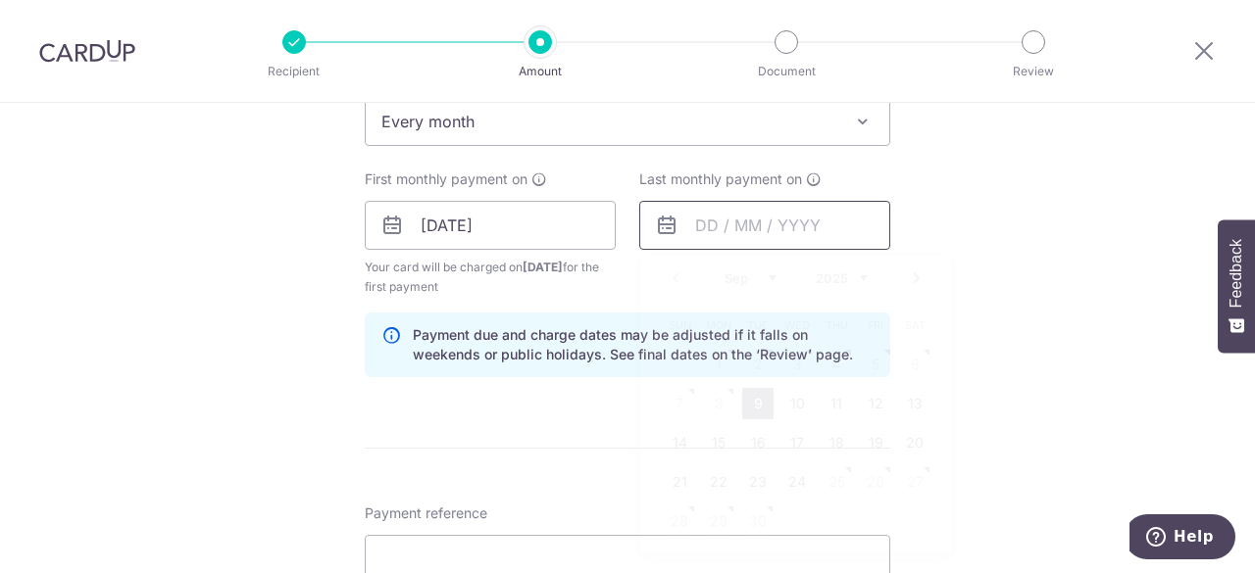
click at [681, 230] on input "text" at bounding box center [764, 225] width 251 height 49
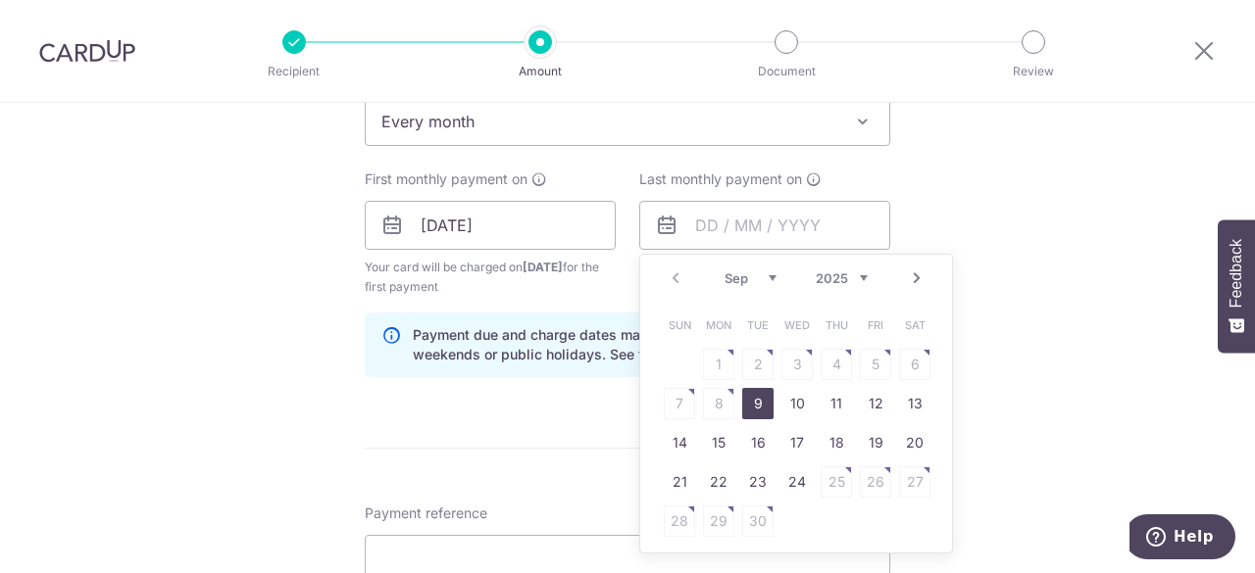
click at [765, 275] on select "Sep Oct Nov Dec" at bounding box center [750, 279] width 52 height 16
click at [867, 397] on link "7" at bounding box center [875, 403] width 31 height 31
type input "07/11/2025"
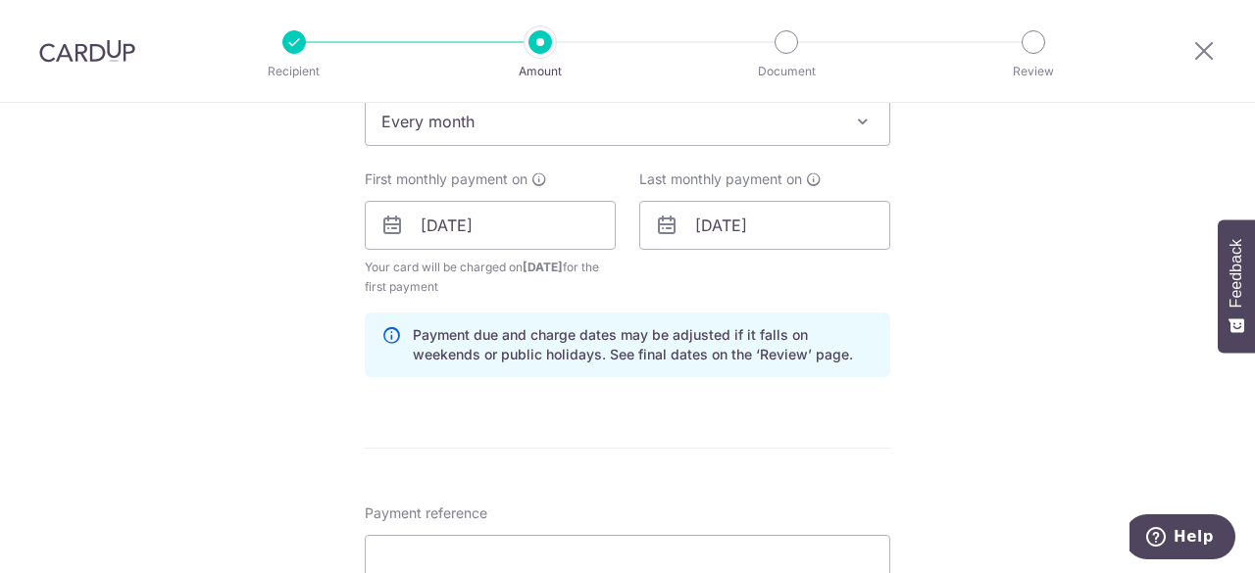
click at [661, 232] on icon at bounding box center [667, 226] width 24 height 24
click at [795, 217] on input "07/11/2025" at bounding box center [764, 225] width 251 height 49
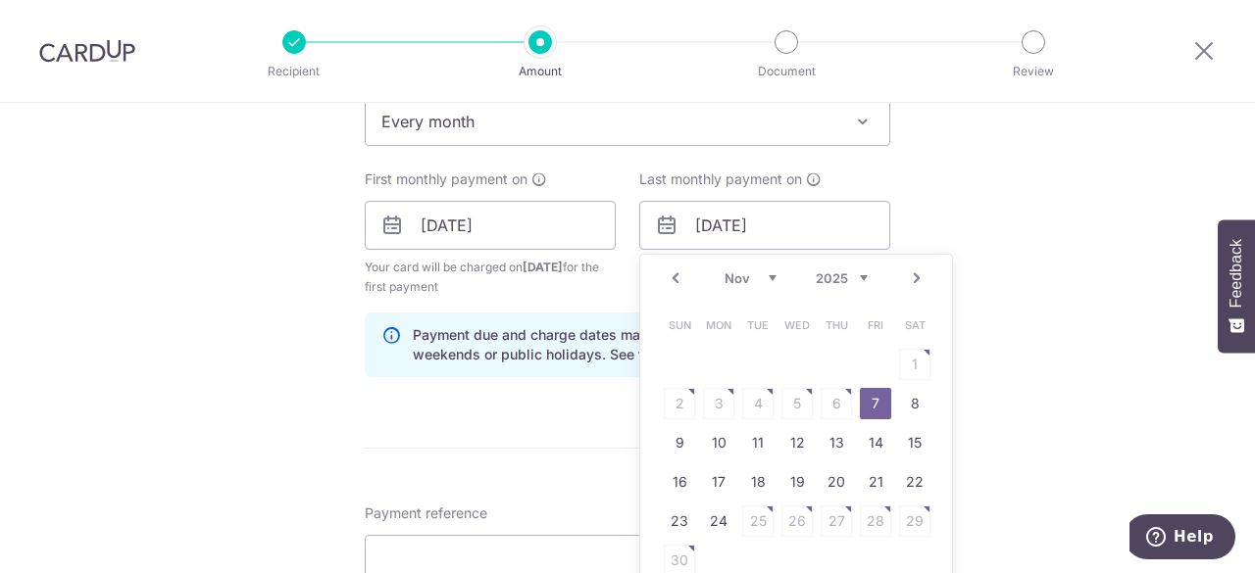
click at [833, 398] on table "Sun Mon Tue Wed Thu Fri Sat 1 2 3 4 5 6 7 8 9 10 11 12 13 14 15 16 17 18 19 20 …" at bounding box center [797, 443] width 274 height 274
click at [674, 275] on link "Prev" at bounding box center [676, 279] width 24 height 24
click at [677, 274] on link "Prev" at bounding box center [676, 279] width 24 height 24
click at [792, 224] on input "07/11/2025" at bounding box center [764, 225] width 251 height 49
click at [956, 218] on div "Tell us more about your payment Enter payment amount SGD 450.00 450.00 The tota…" at bounding box center [627, 181] width 1255 height 1920
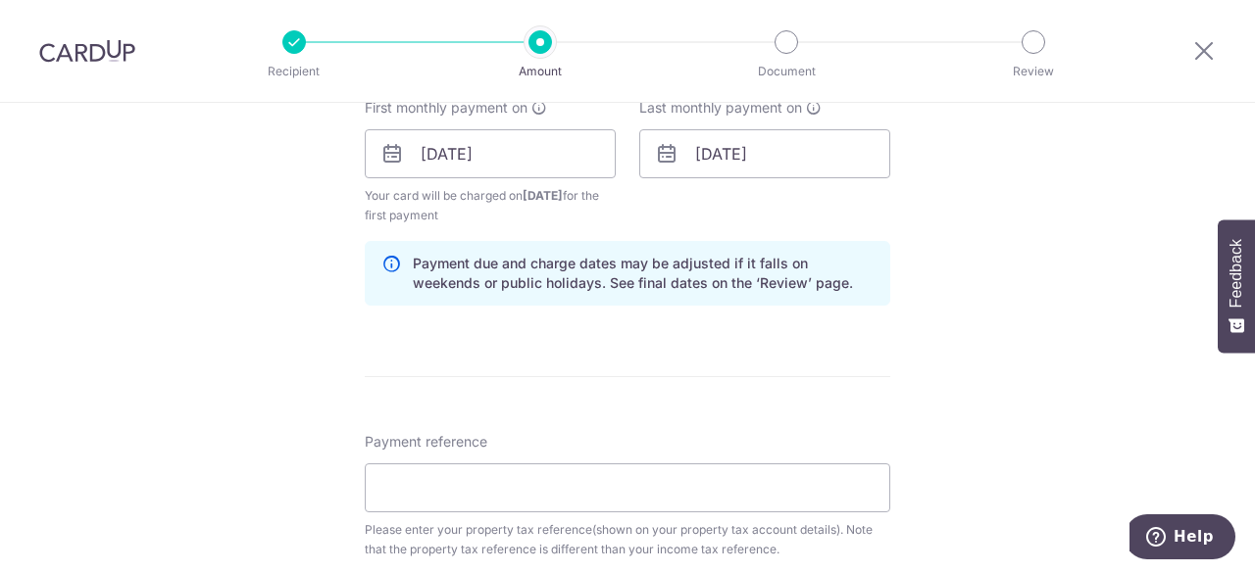
scroll to position [980, 0]
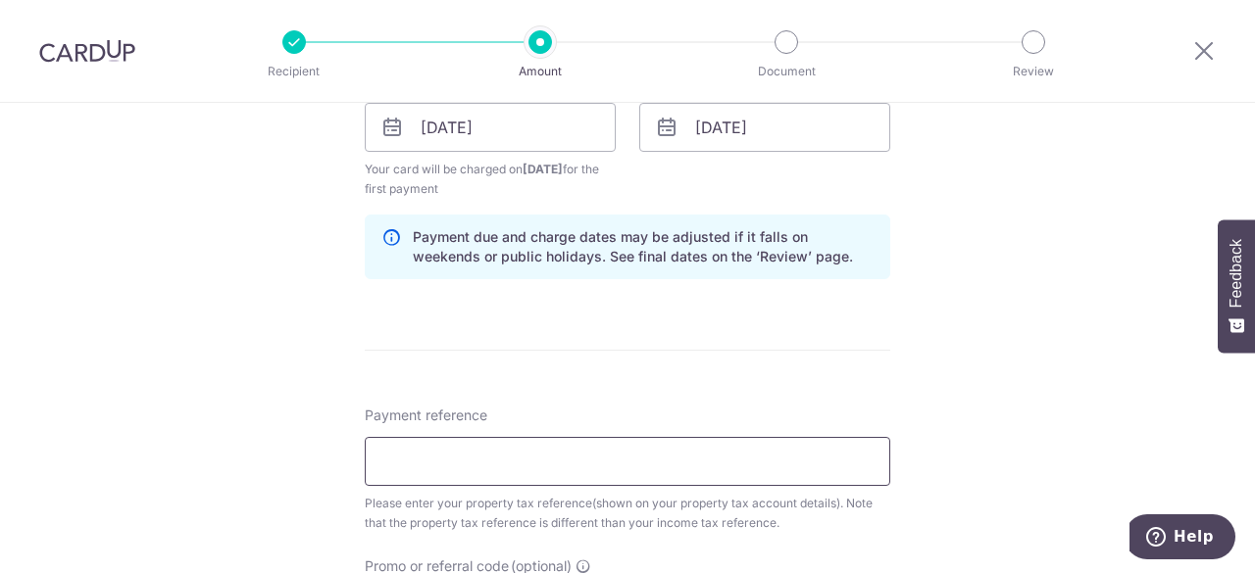
click at [548, 464] on input "Payment reference" at bounding box center [627, 461] width 525 height 49
paste input "5290406G"
type input "5290406G"
click at [523, 134] on input "09/09/2025" at bounding box center [490, 127] width 251 height 49
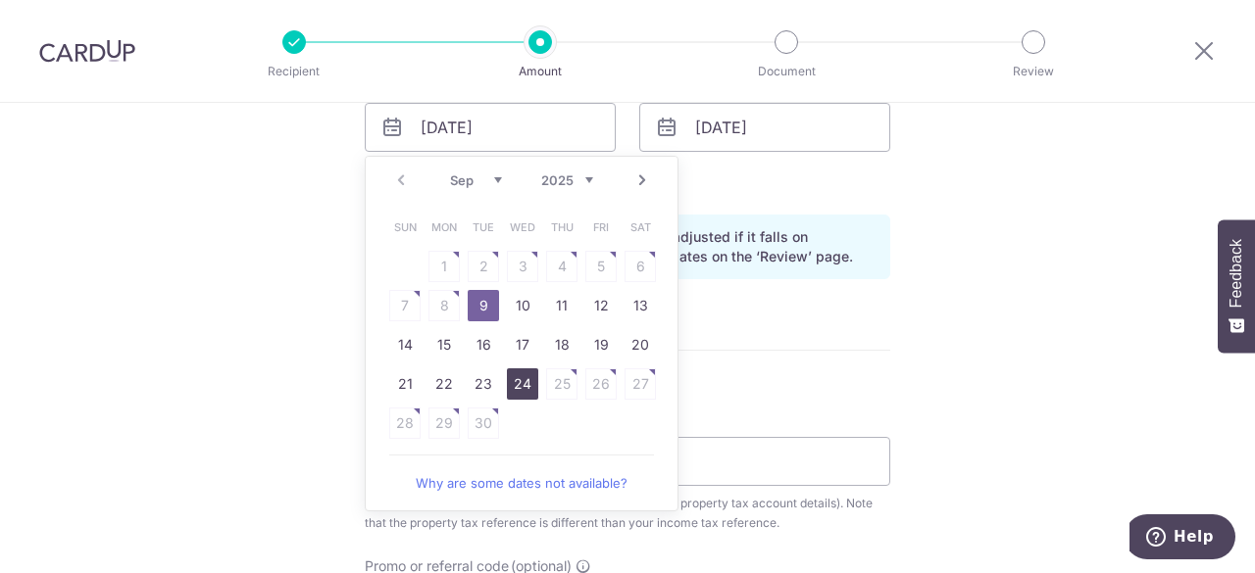
click at [510, 384] on link "24" at bounding box center [522, 384] width 31 height 31
type input "24/09/2025"
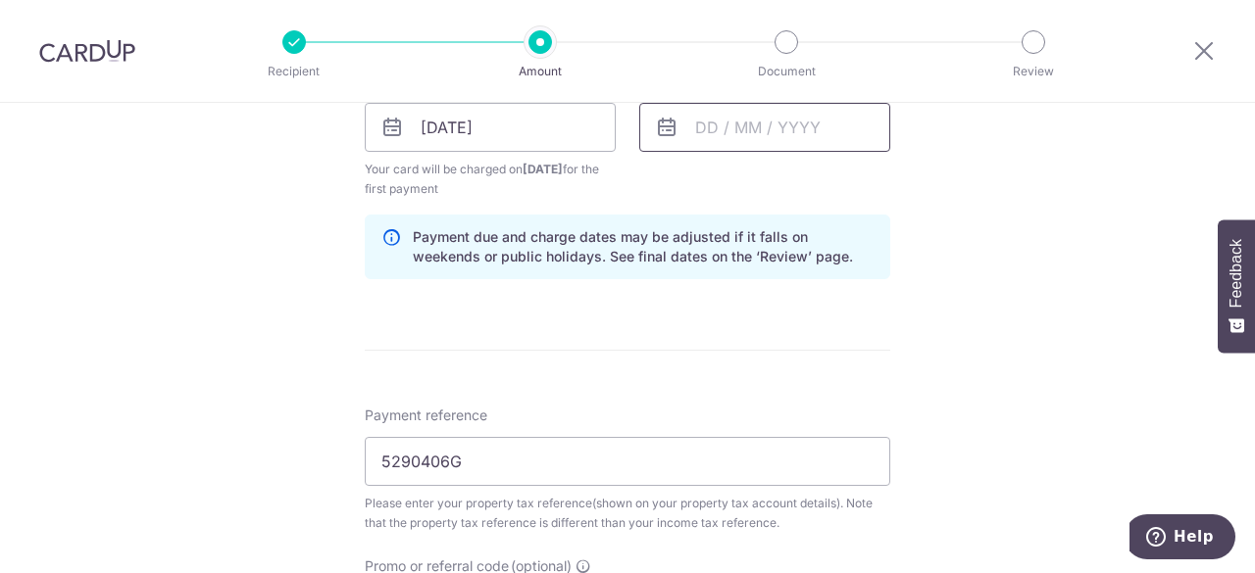
click at [739, 125] on input "text" at bounding box center [764, 127] width 251 height 49
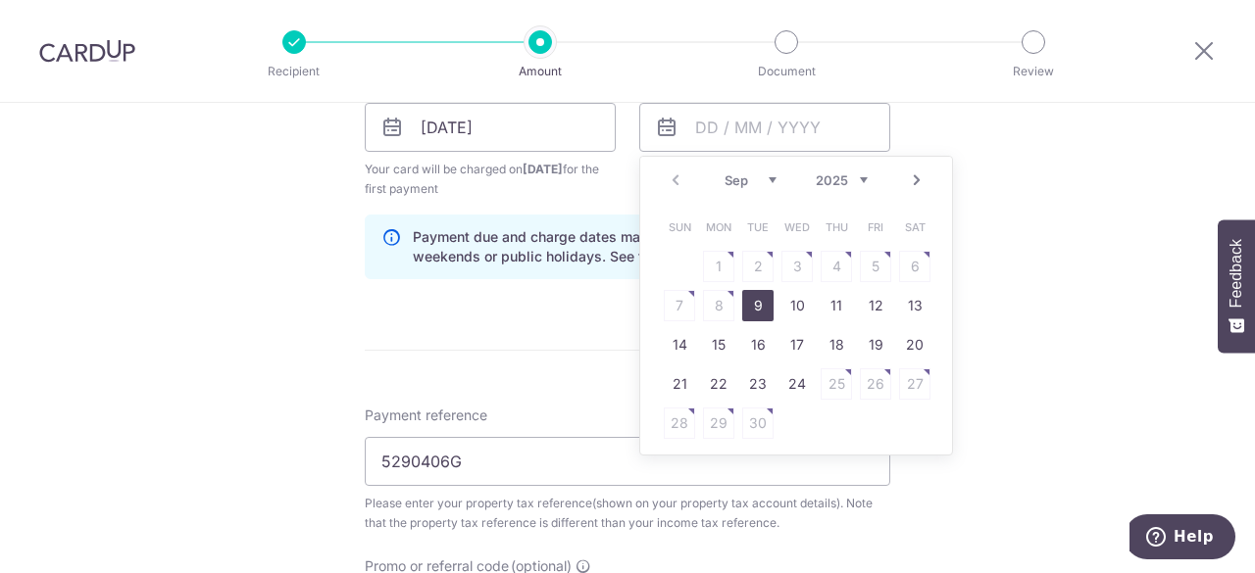
click at [764, 176] on select "Sep Oct Nov Dec" at bounding box center [750, 181] width 52 height 16
click at [708, 417] on link "24" at bounding box center [718, 425] width 31 height 31
type input "[DATE]"
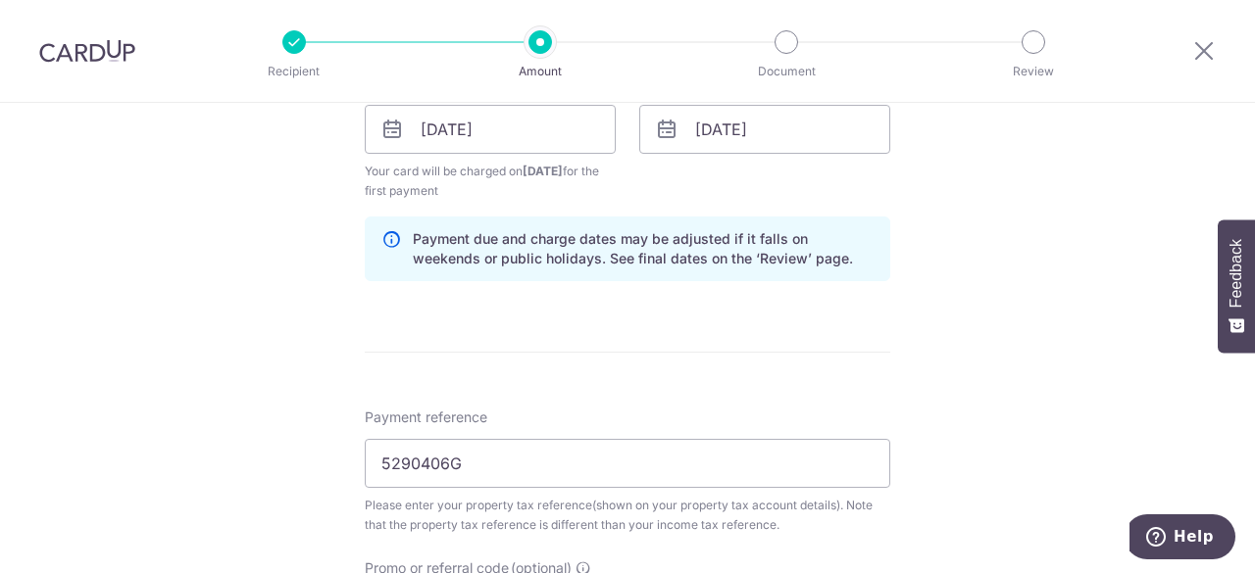
click at [1008, 150] on div "Tell us more about your payment Enter payment amount SGD 450.00 450.00 The tota…" at bounding box center [627, 85] width 1255 height 1920
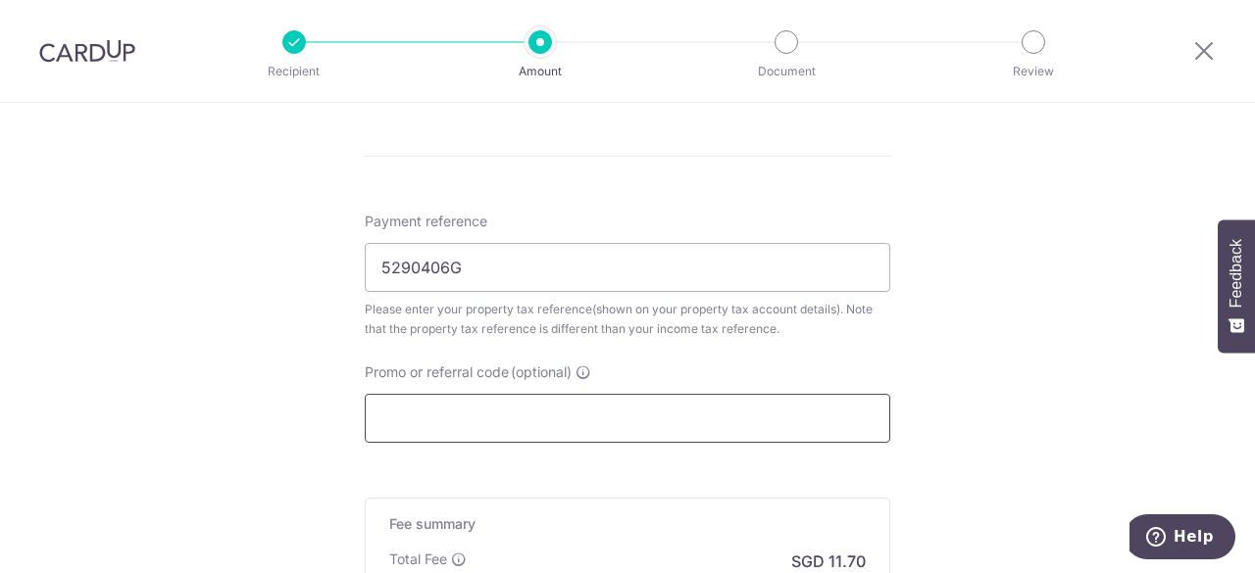
click at [541, 419] on input "Promo or referral code (optional)" at bounding box center [627, 418] width 525 height 49
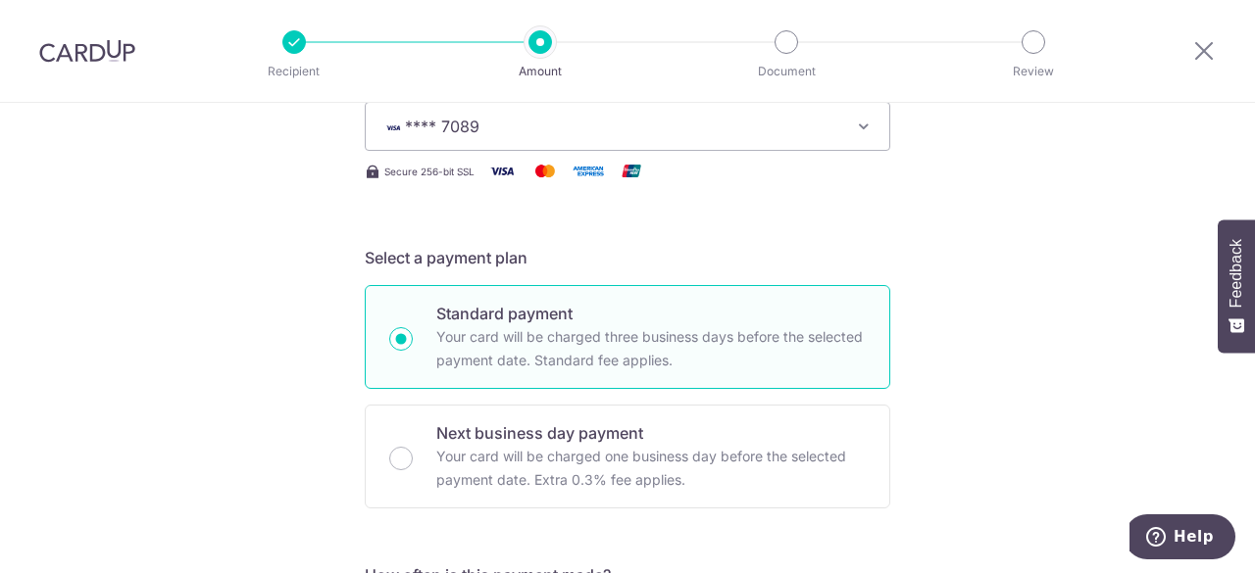
scroll to position [0, 0]
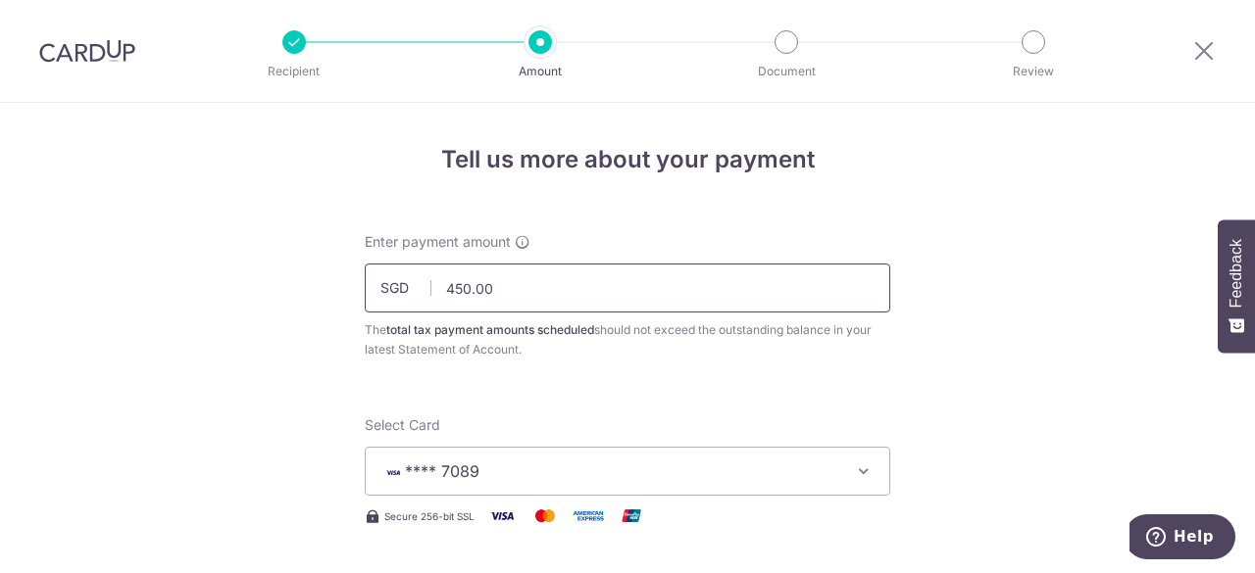
type input "3HOME25R"
drag, startPoint x: 527, startPoint y: 284, endPoint x: 267, endPoint y: 281, distance: 260.8
type input "750.00"
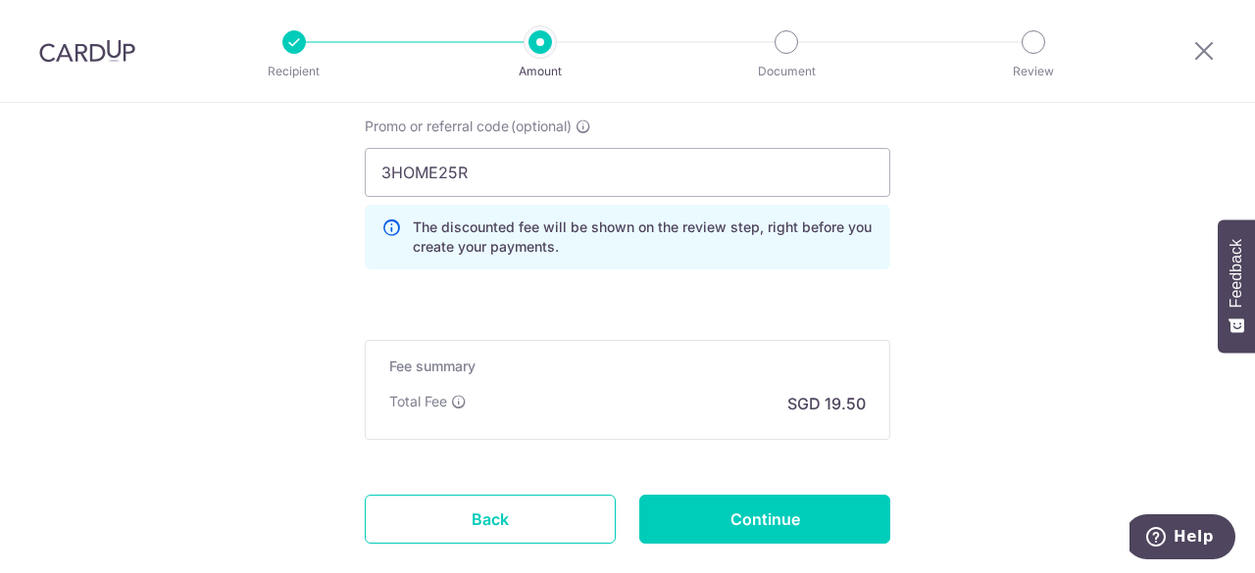
scroll to position [1532, 0]
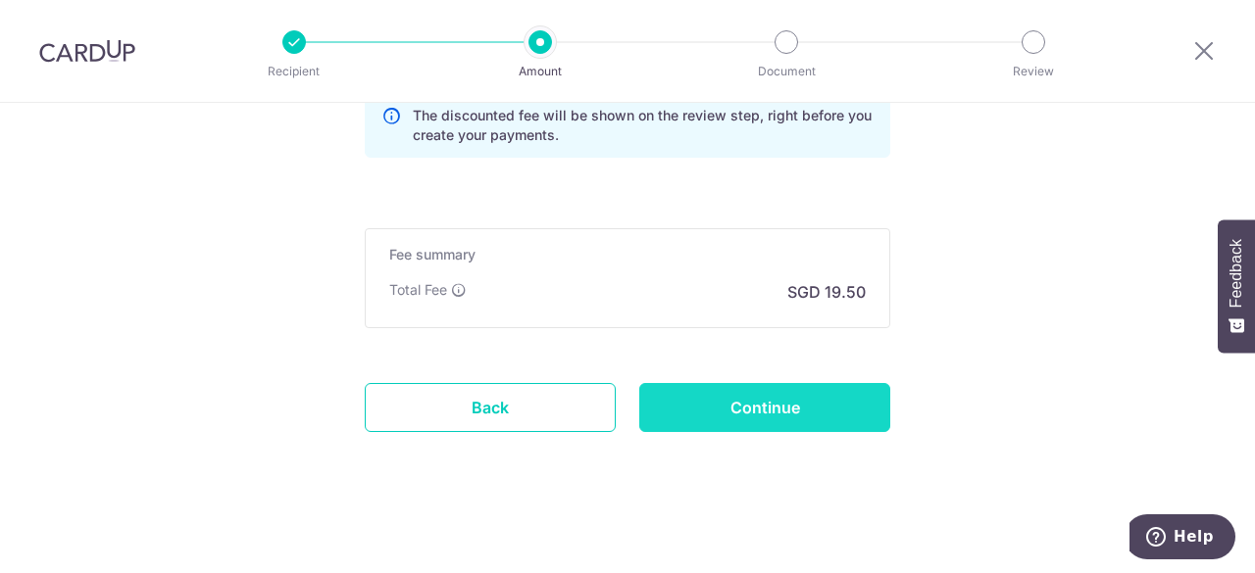
click at [836, 393] on input "Continue" at bounding box center [764, 407] width 251 height 49
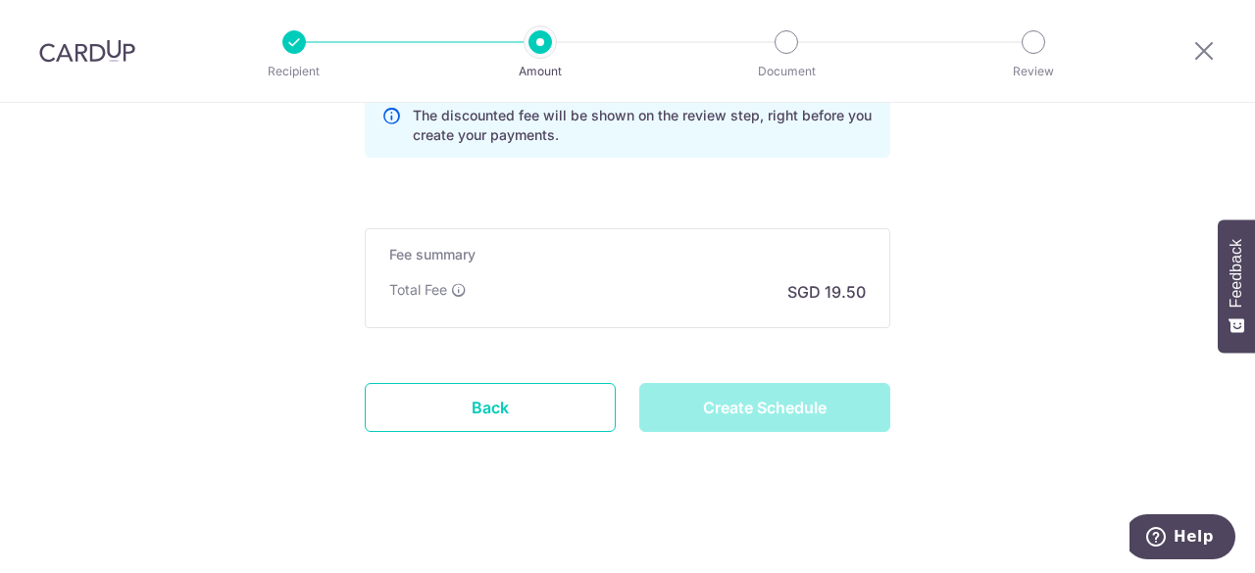
type input "Create Schedule"
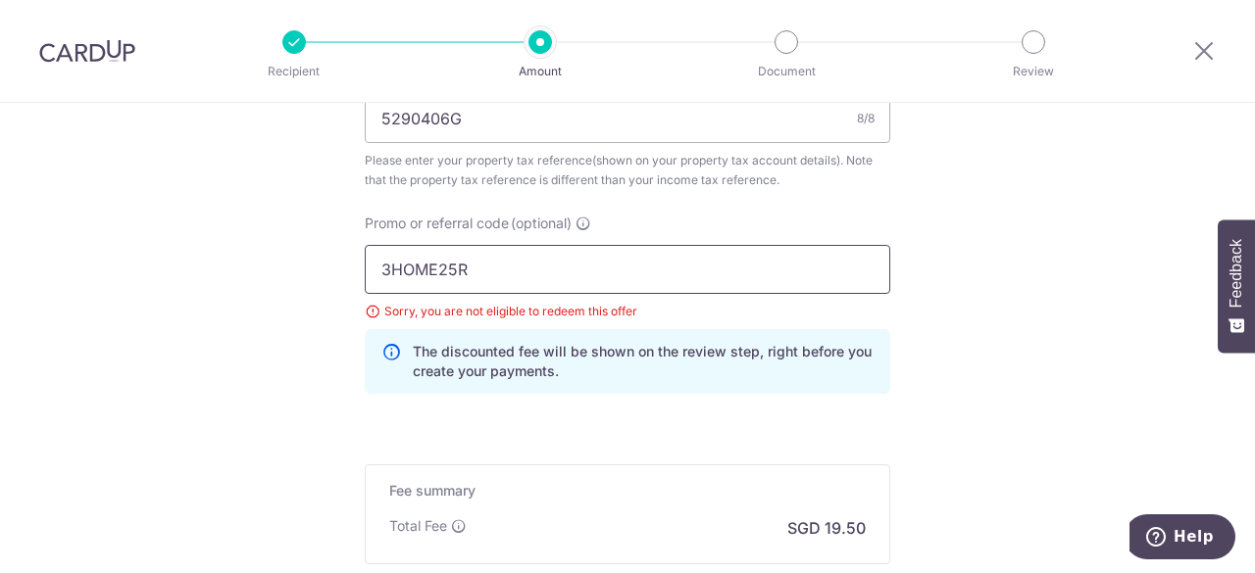
click at [535, 270] on input "3HOME25R" at bounding box center [627, 269] width 525 height 49
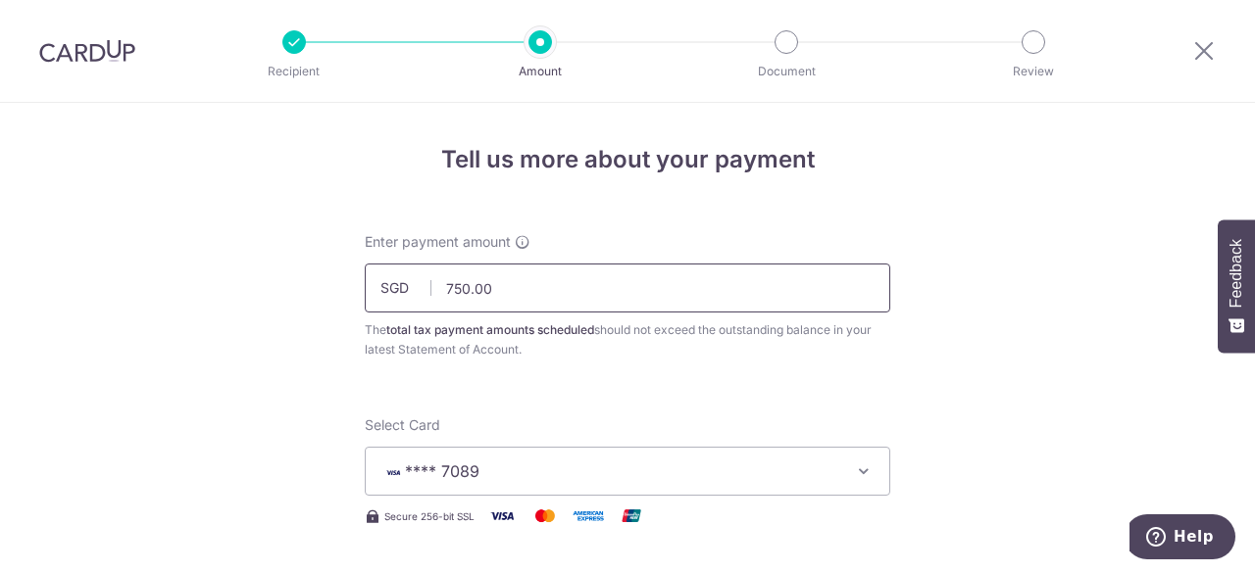
drag, startPoint x: 476, startPoint y: 289, endPoint x: 301, endPoint y: 295, distance: 175.6
type input "450.00"
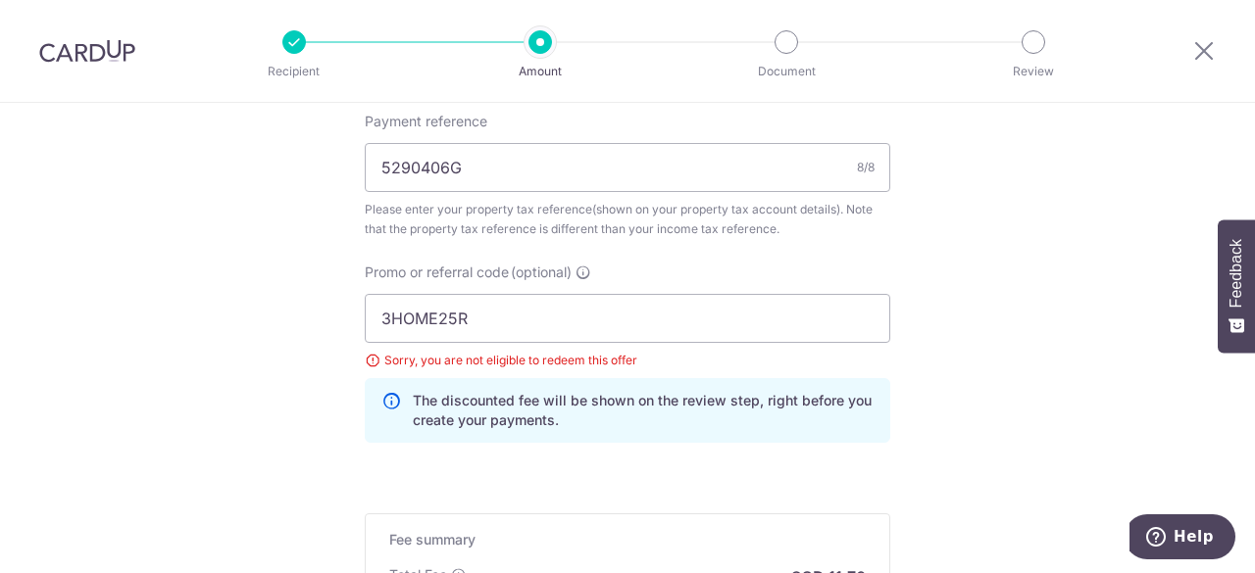
scroll to position [1176, 0]
drag, startPoint x: 492, startPoint y: 316, endPoint x: 253, endPoint y: 313, distance: 239.2
drag, startPoint x: 492, startPoint y: 322, endPoint x: 139, endPoint y: 321, distance: 352.9
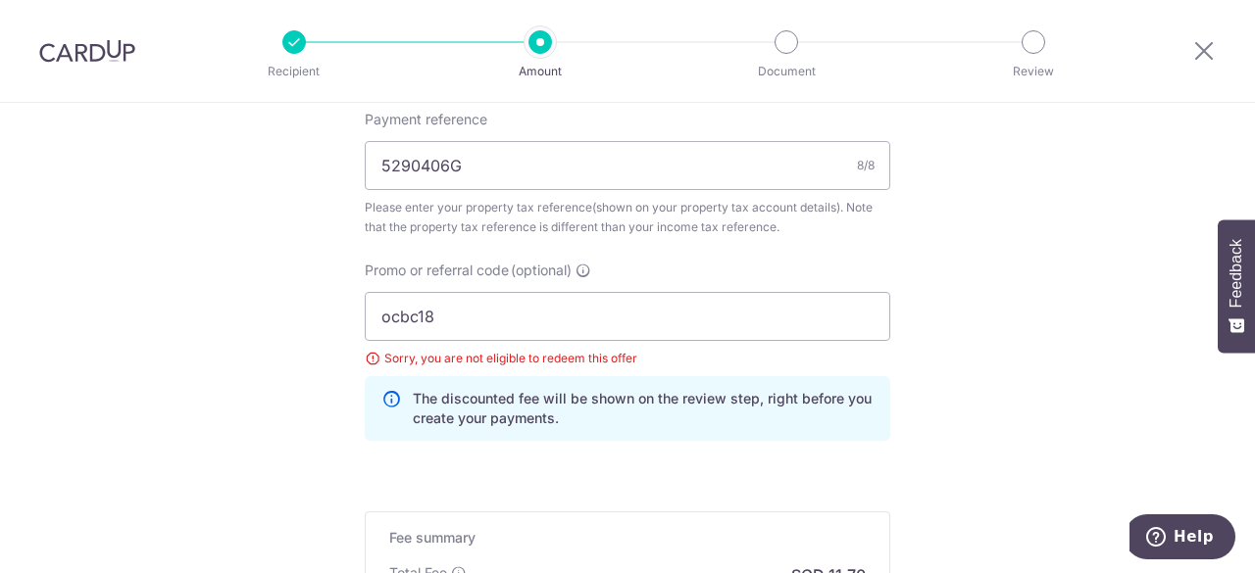
drag, startPoint x: 473, startPoint y: 313, endPoint x: 68, endPoint y: 316, distance: 404.9
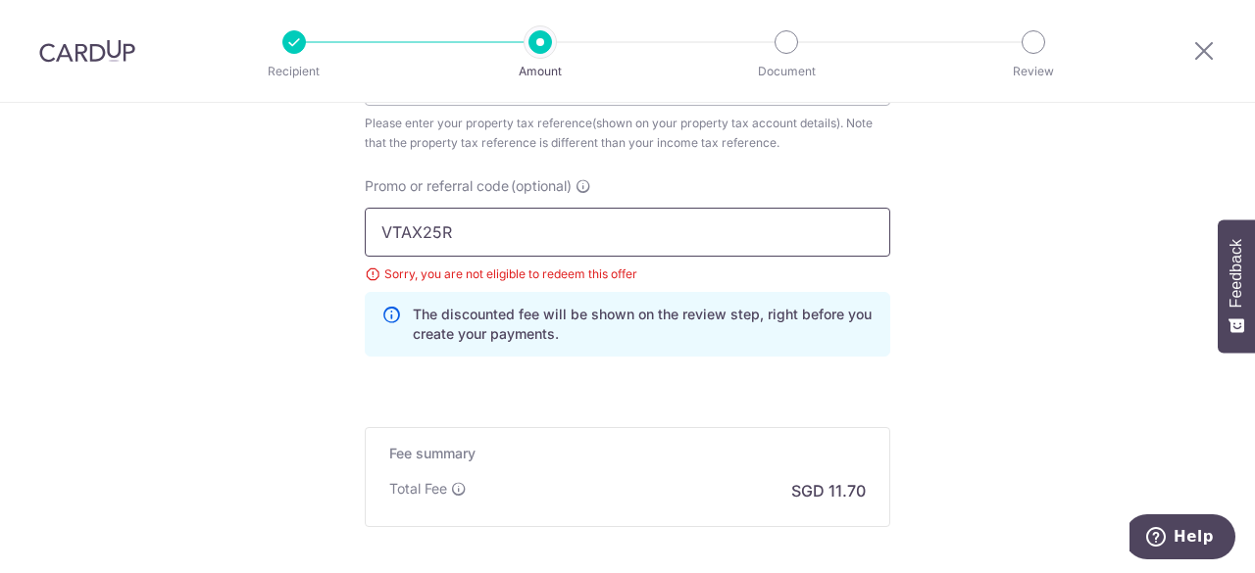
scroll to position [1461, 0]
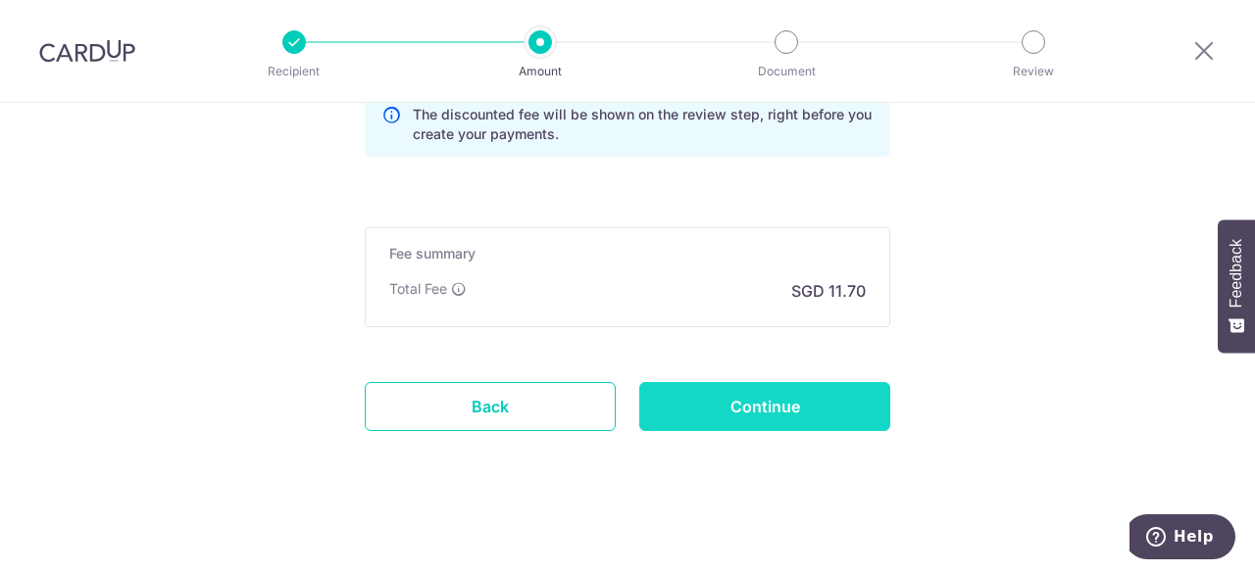
type input "VTAX25R"
click at [743, 403] on input "Continue" at bounding box center [764, 406] width 251 height 49
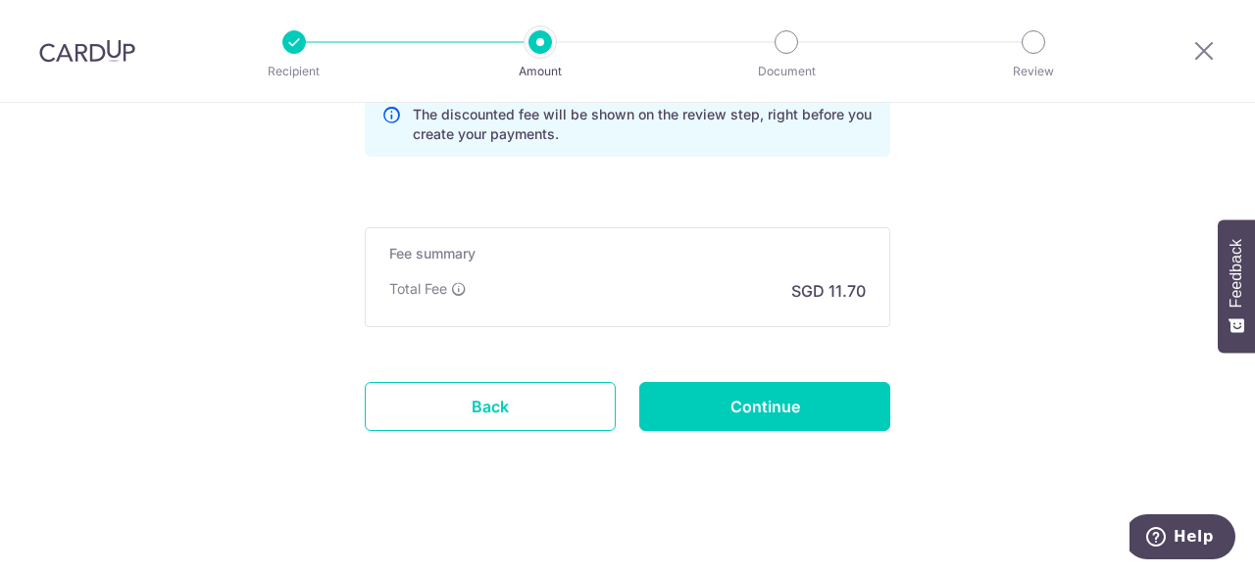
type input "Update Schedule"
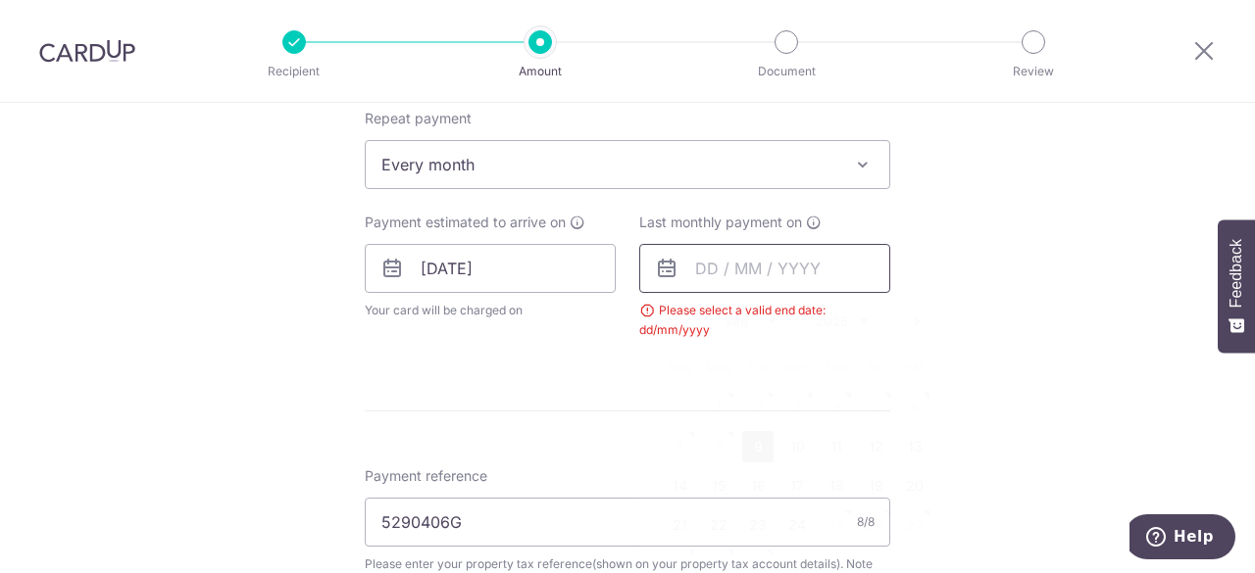
click at [709, 273] on input "text" at bounding box center [764, 268] width 251 height 49
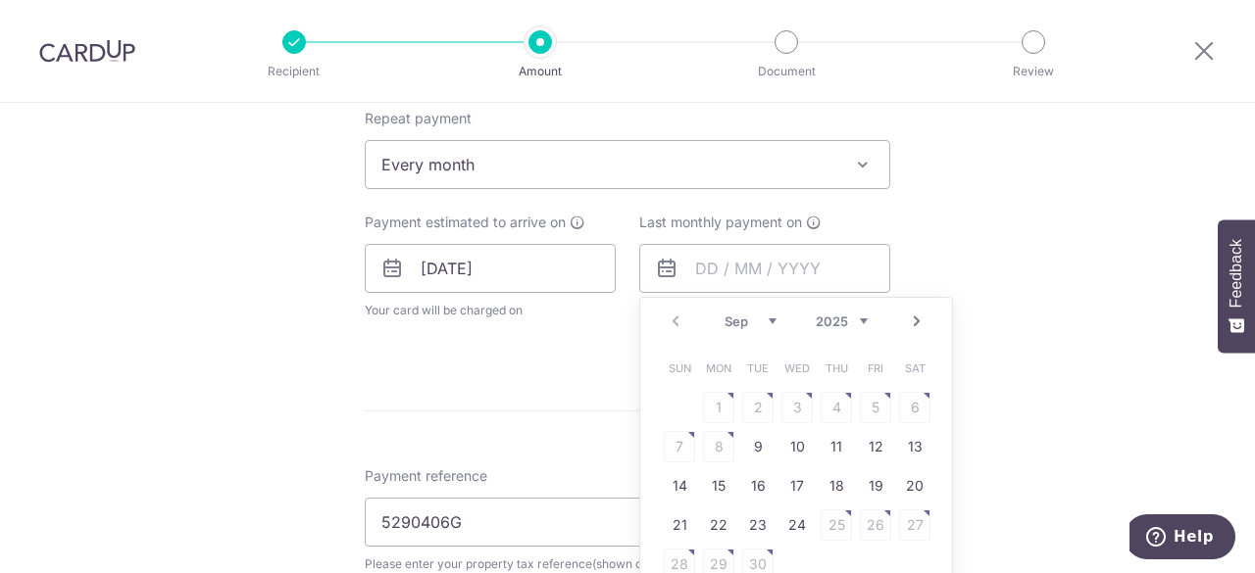
click at [771, 321] on div "Sep Oct Nov Dec 2025 2026" at bounding box center [795, 322] width 143 height 17
click at [768, 319] on select "Sep Oct Nov Dec" at bounding box center [750, 322] width 52 height 16
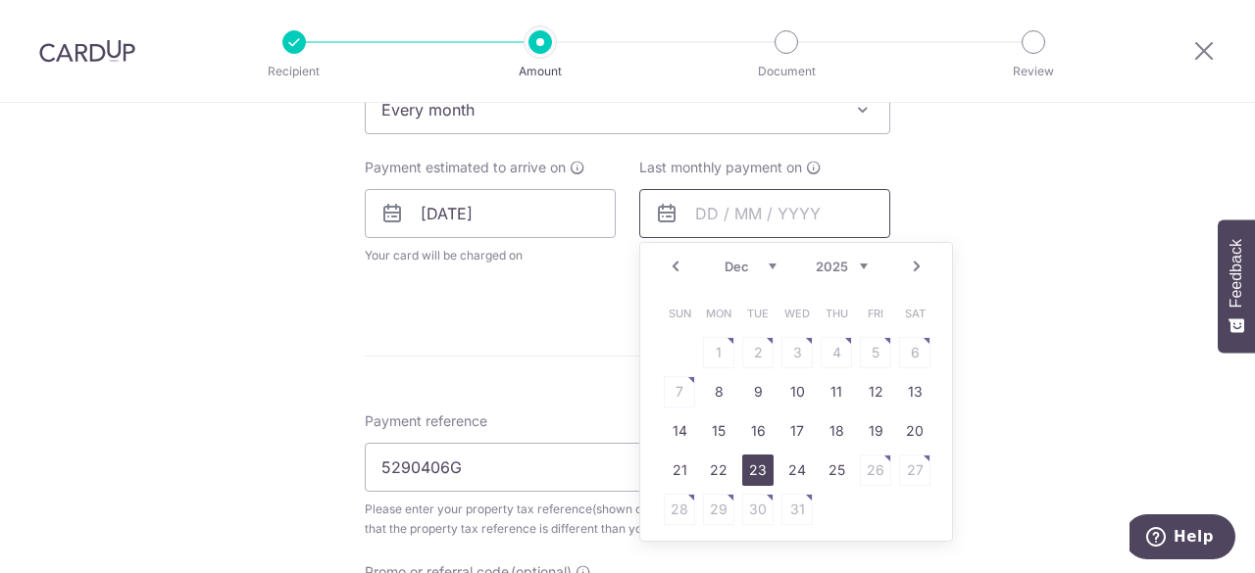
scroll to position [937, 0]
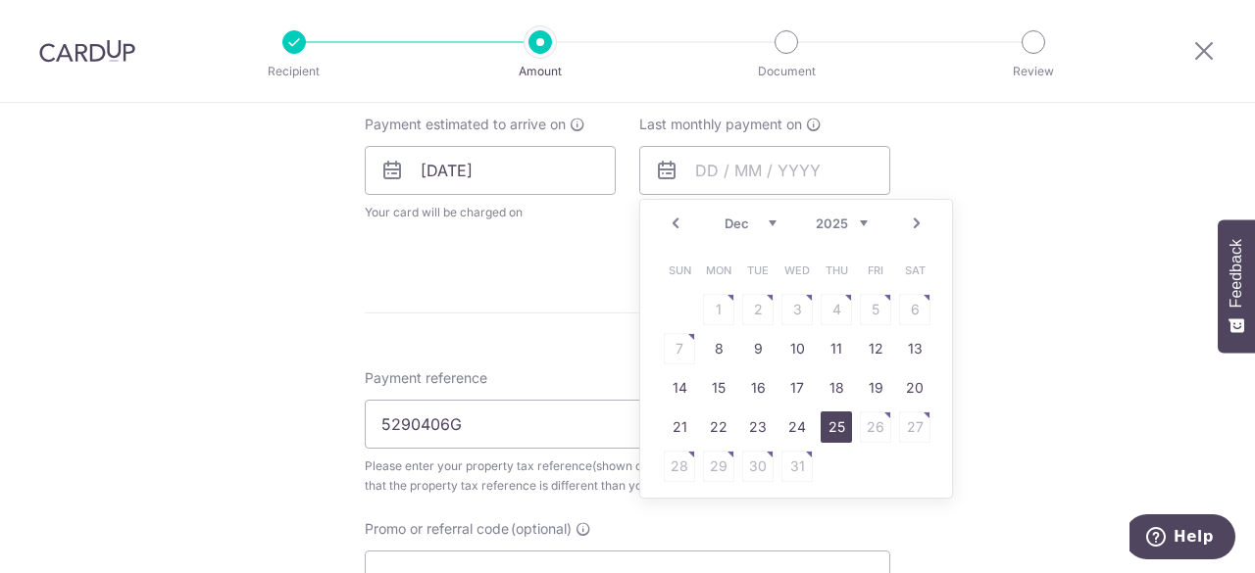
click at [821, 421] on link "25" at bounding box center [836, 427] width 31 height 31
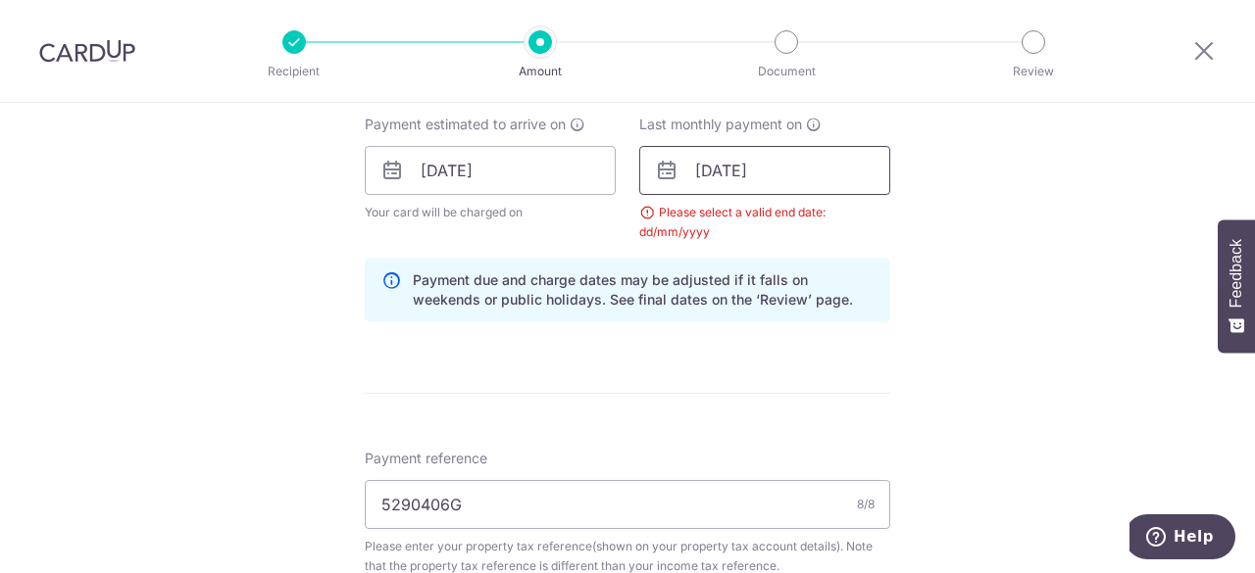
click at [784, 168] on input "[DATE]" at bounding box center [764, 170] width 251 height 49
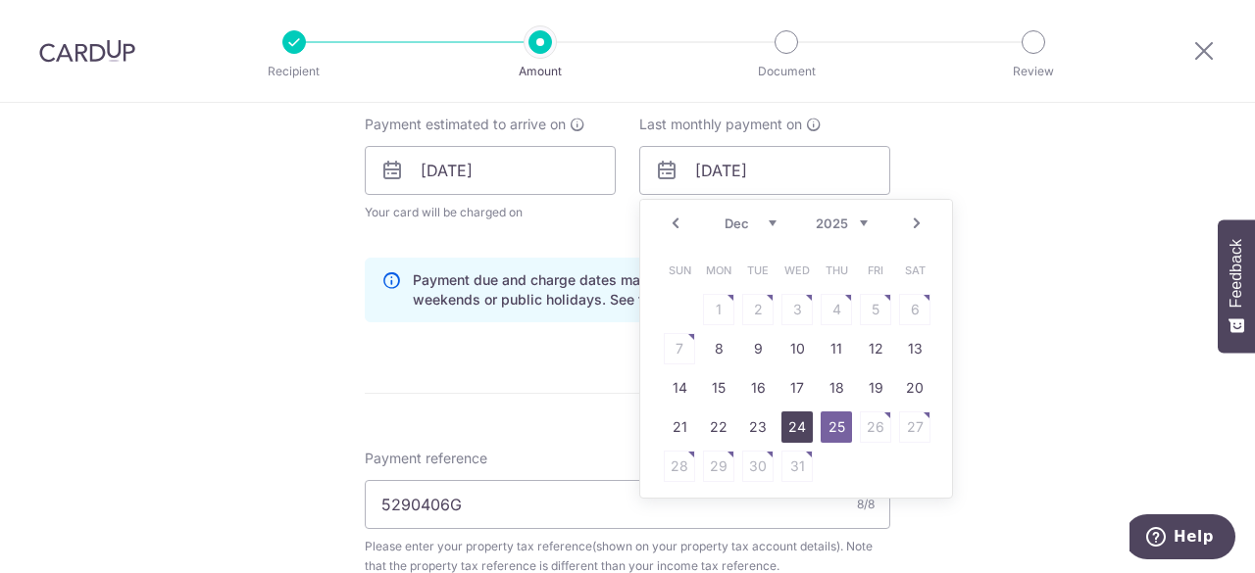
click at [804, 426] on link "24" at bounding box center [796, 427] width 31 height 31
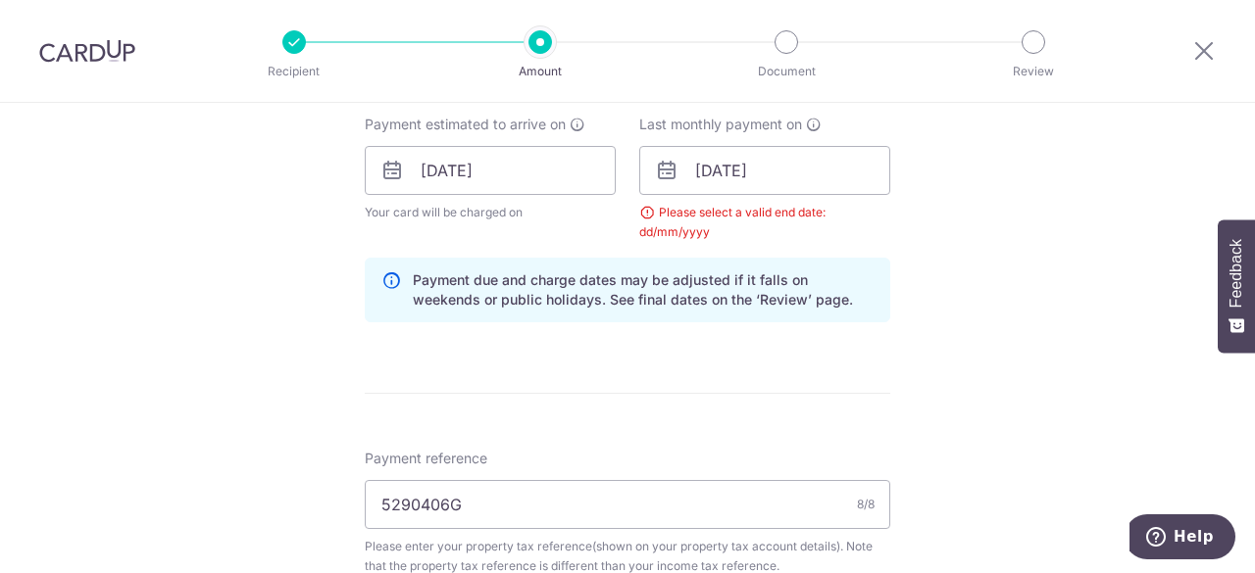
click at [971, 180] on div "Tell us more about your payment Enter payment amount SGD 750.00 750.00 The tota…" at bounding box center [627, 126] width 1255 height 1920
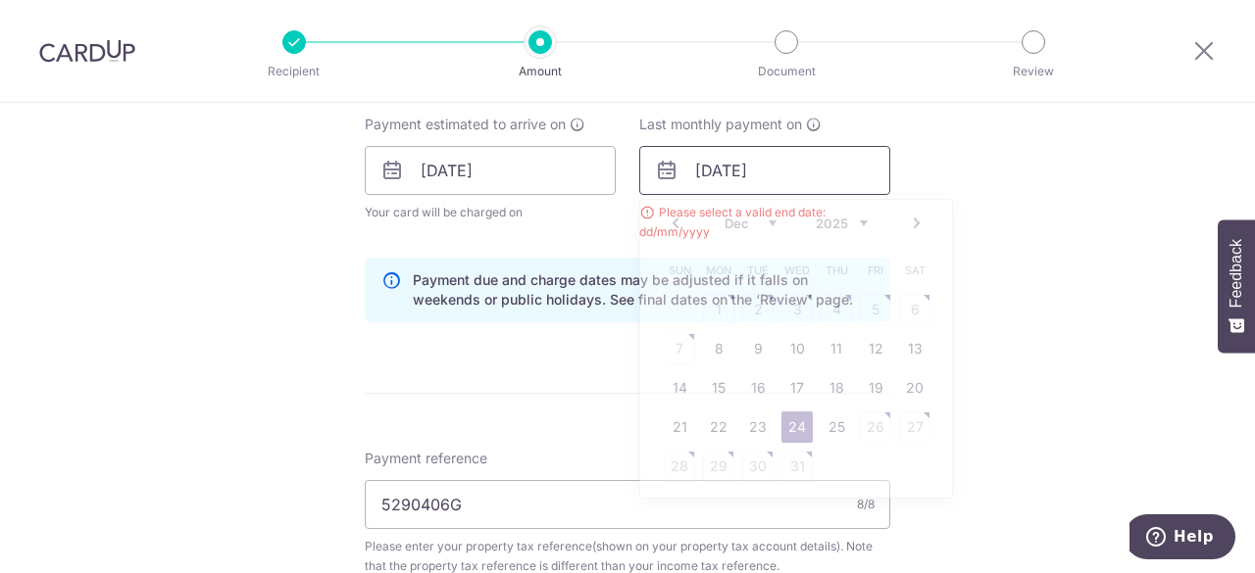
click at [792, 174] on input "24/12/2025" at bounding box center [764, 170] width 251 height 49
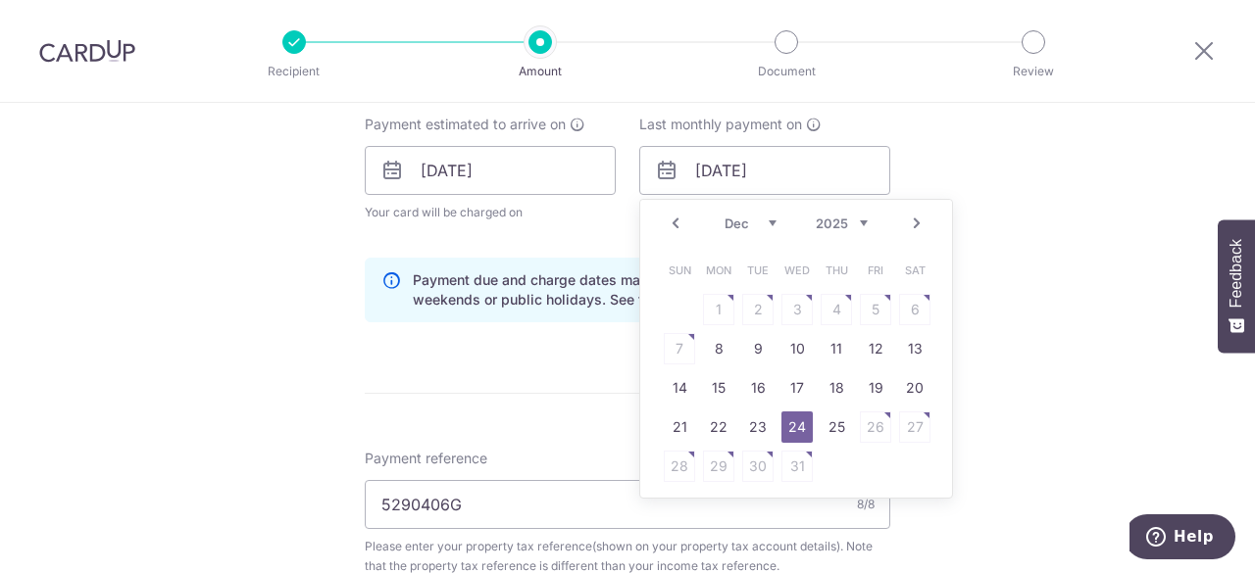
click at [735, 222] on select "Sep Oct Nov Dec" at bounding box center [750, 224] width 52 height 16
click at [929, 168] on div "Tell us more about your payment Enter payment amount SGD 750.00 750.00 The tota…" at bounding box center [627, 126] width 1255 height 1920
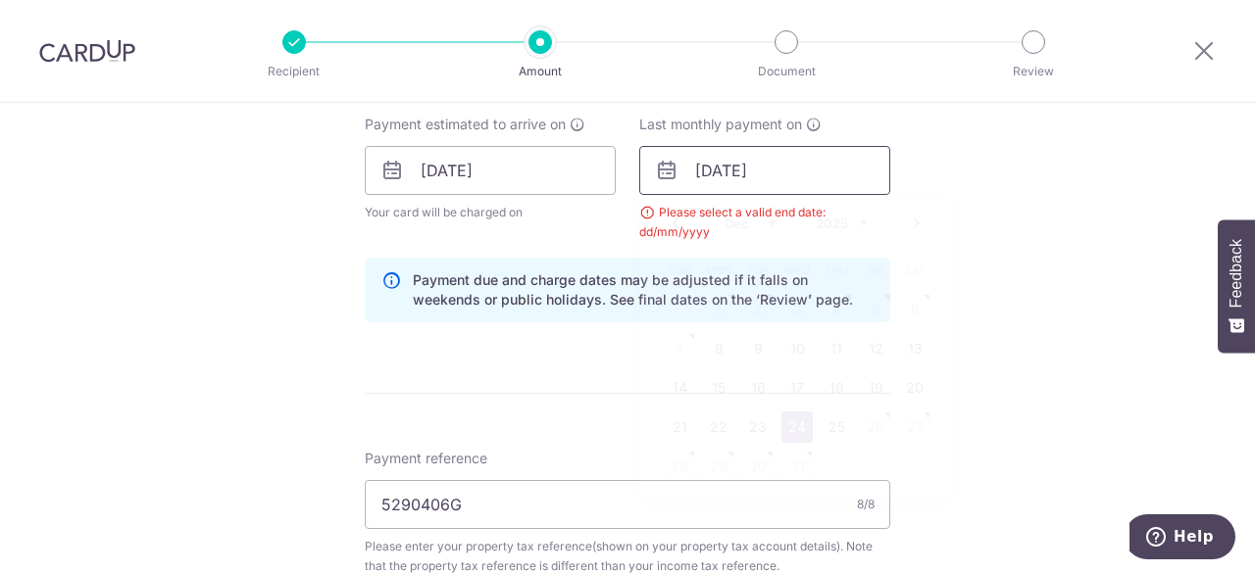
click at [741, 177] on input "[DATE]" at bounding box center [764, 170] width 251 height 49
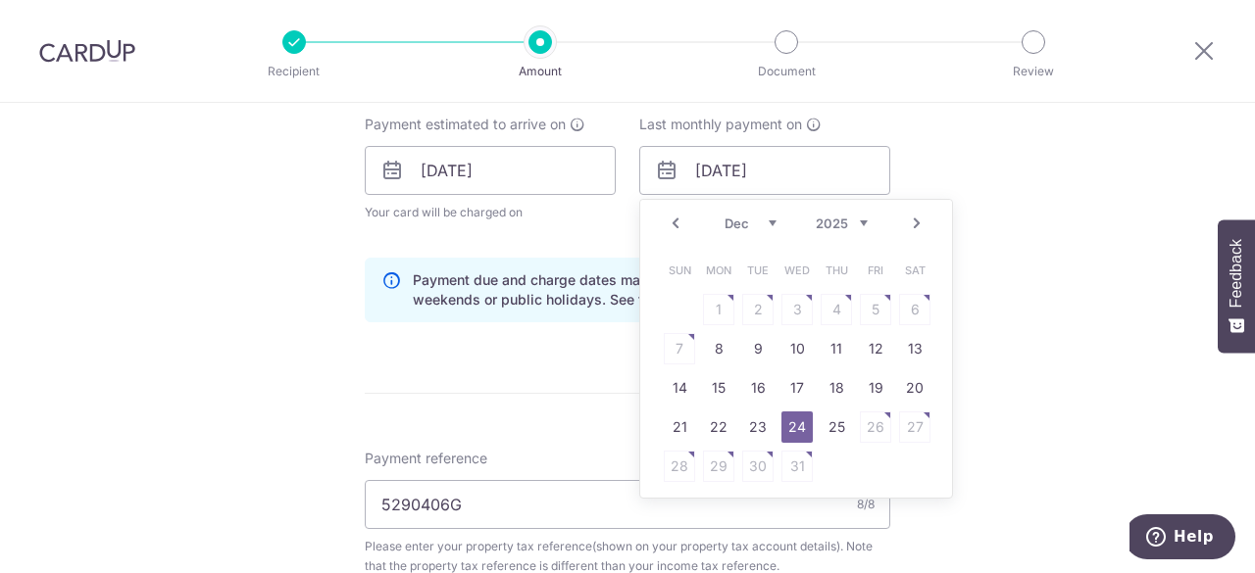
click at [672, 223] on link "Prev" at bounding box center [676, 224] width 24 height 24
click at [718, 470] on link "24" at bounding box center [718, 466] width 31 height 31
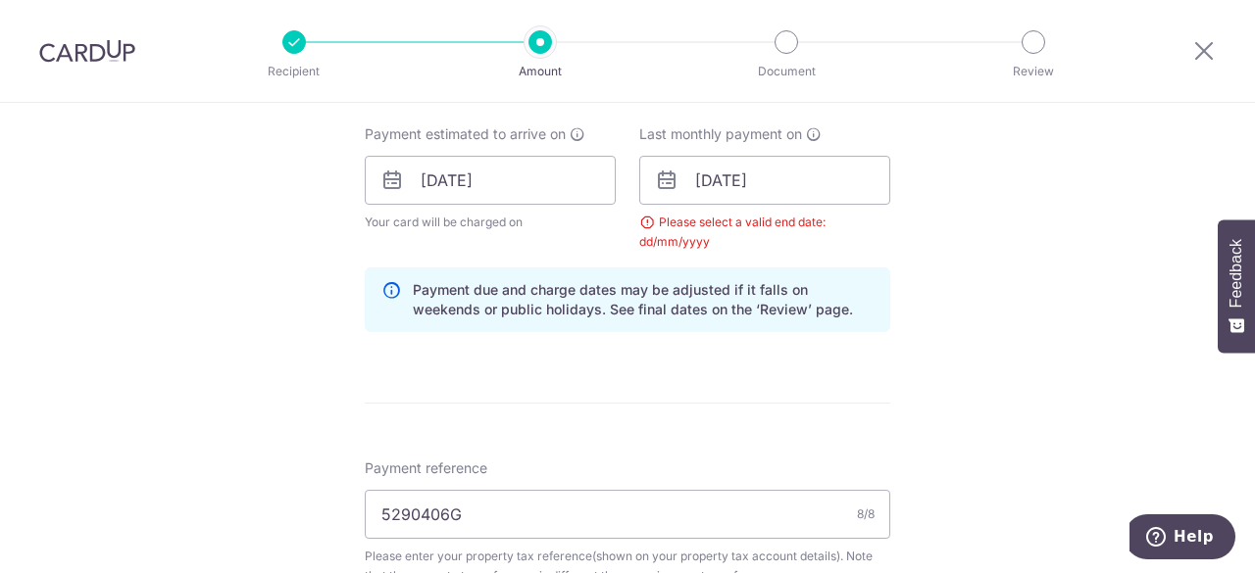
scroll to position [839, 0]
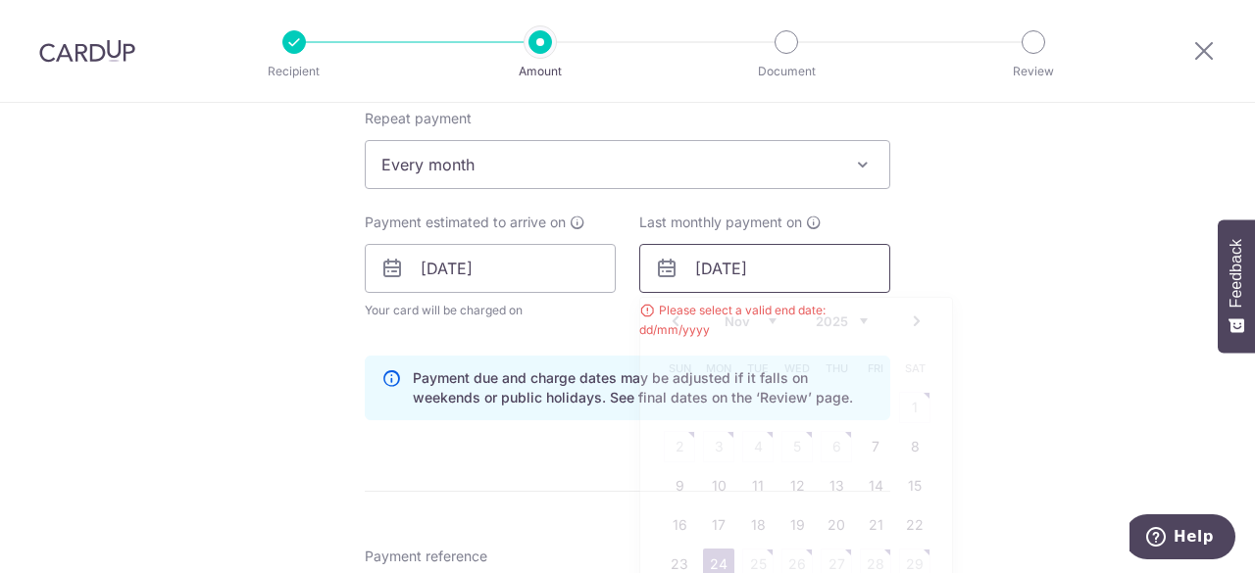
click at [804, 270] on input "24/11/2025" at bounding box center [764, 268] width 251 height 49
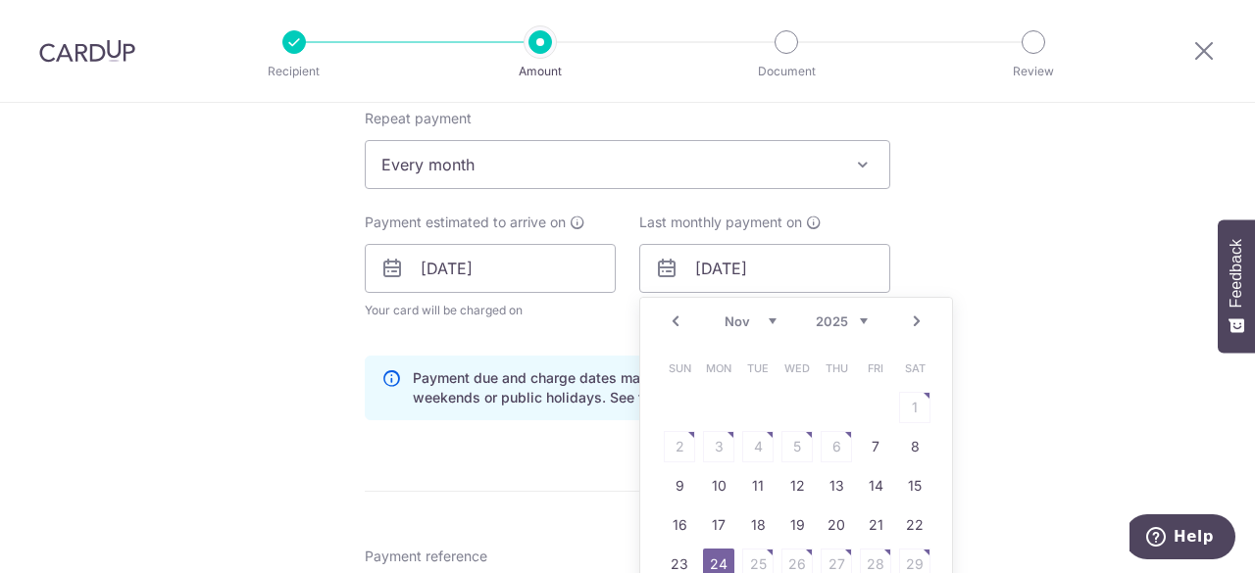
click at [684, 317] on div "Prev Next Sep Oct Nov Dec 2025 2026" at bounding box center [796, 321] width 312 height 47
click at [763, 321] on select "Sep Oct Nov Dec" at bounding box center [750, 322] width 52 height 16
click at [927, 268] on div "Tell us more about your payment Enter payment amount SGD 750.00 750.00 The tota…" at bounding box center [627, 224] width 1255 height 1920
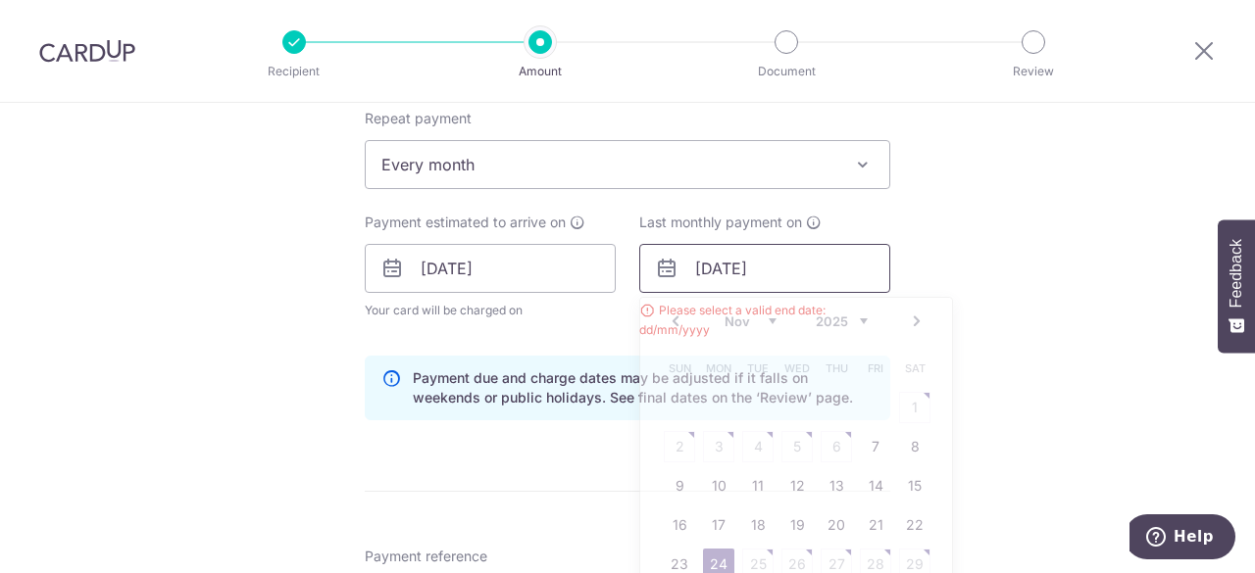
click at [816, 271] on input "24/11/2025" at bounding box center [764, 268] width 251 height 49
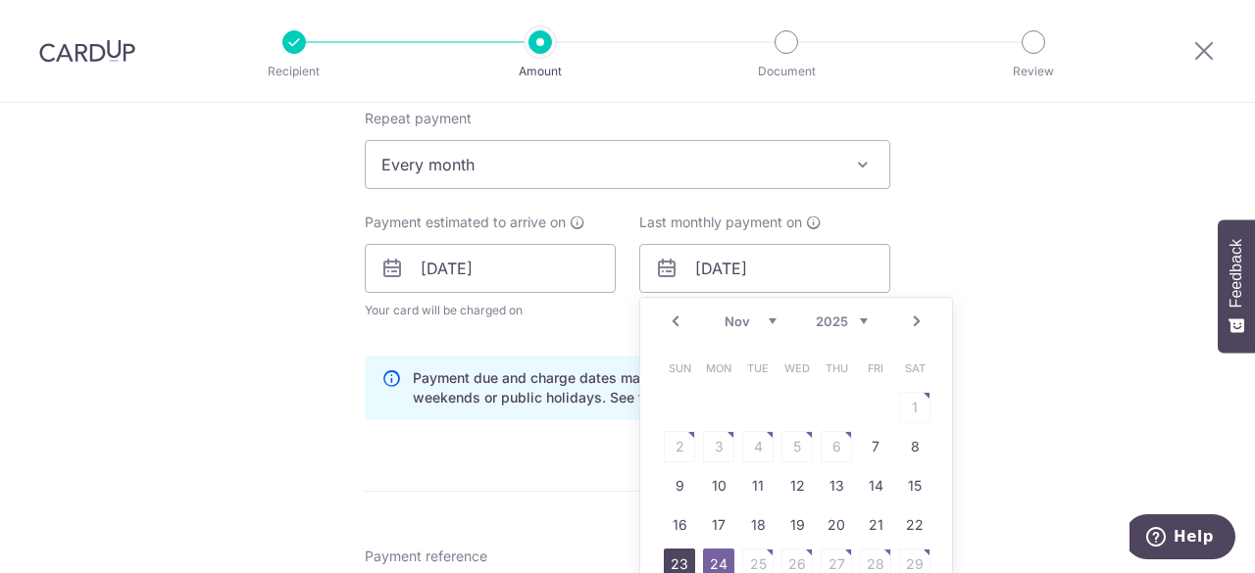
click at [678, 557] on link "23" at bounding box center [679, 564] width 31 height 31
type input "23/11/2025"
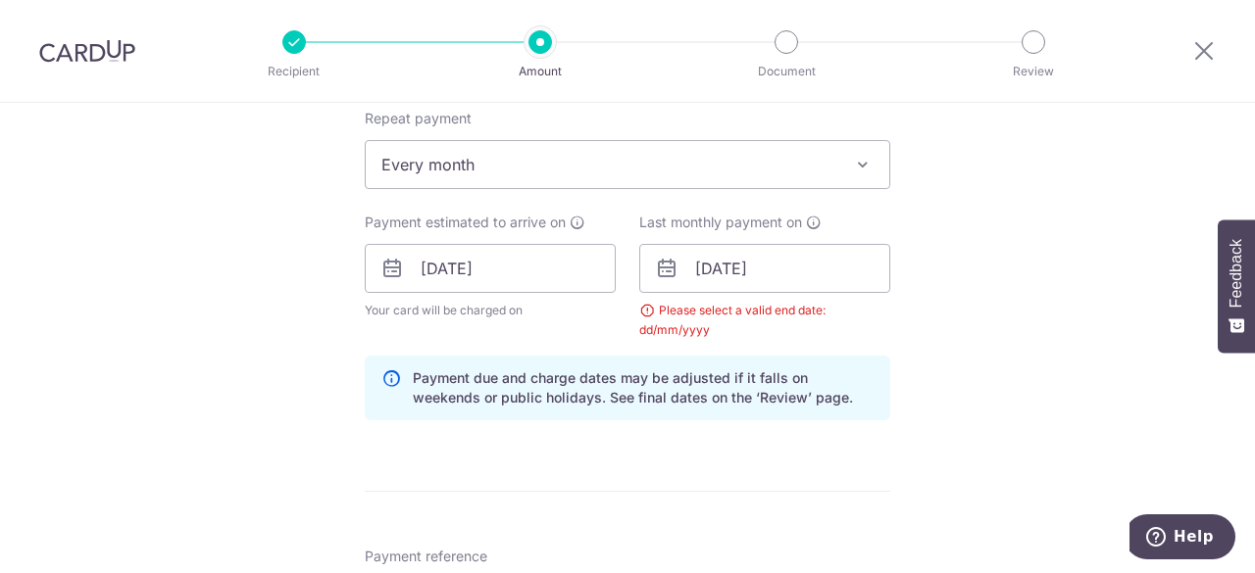
click at [953, 262] on div "Tell us more about your payment Enter payment amount SGD 750.00 750.00 The tota…" at bounding box center [627, 224] width 1255 height 1920
click at [772, 270] on input "23/11/2025" at bounding box center [764, 268] width 251 height 49
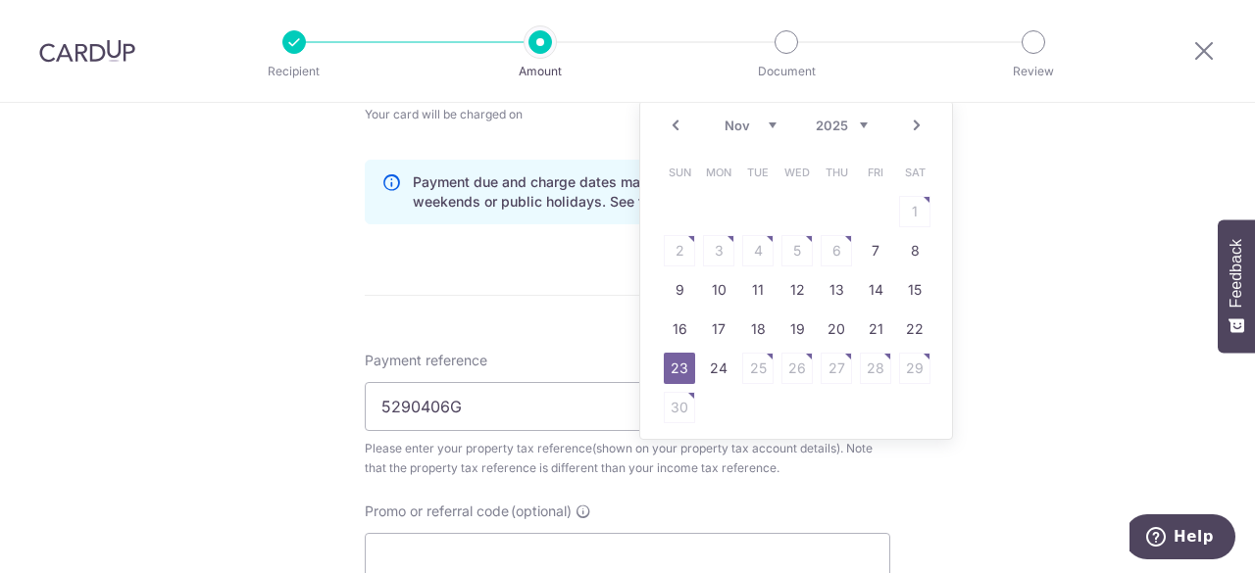
scroll to position [1231, 0]
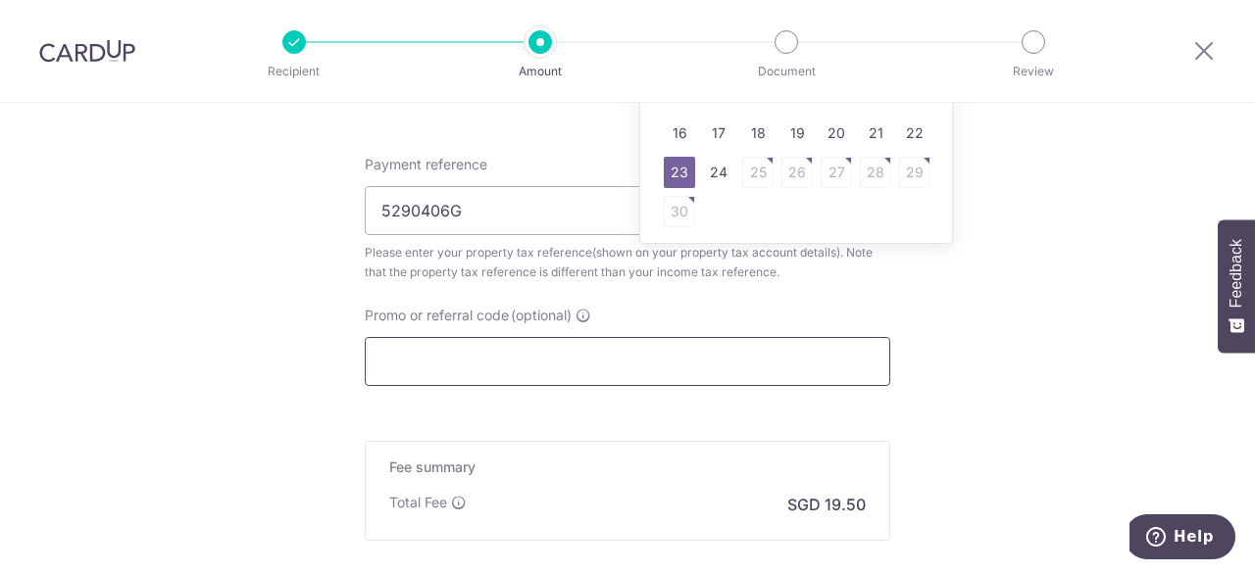
click at [755, 359] on input "Promo or referral code (optional)" at bounding box center [627, 361] width 525 height 49
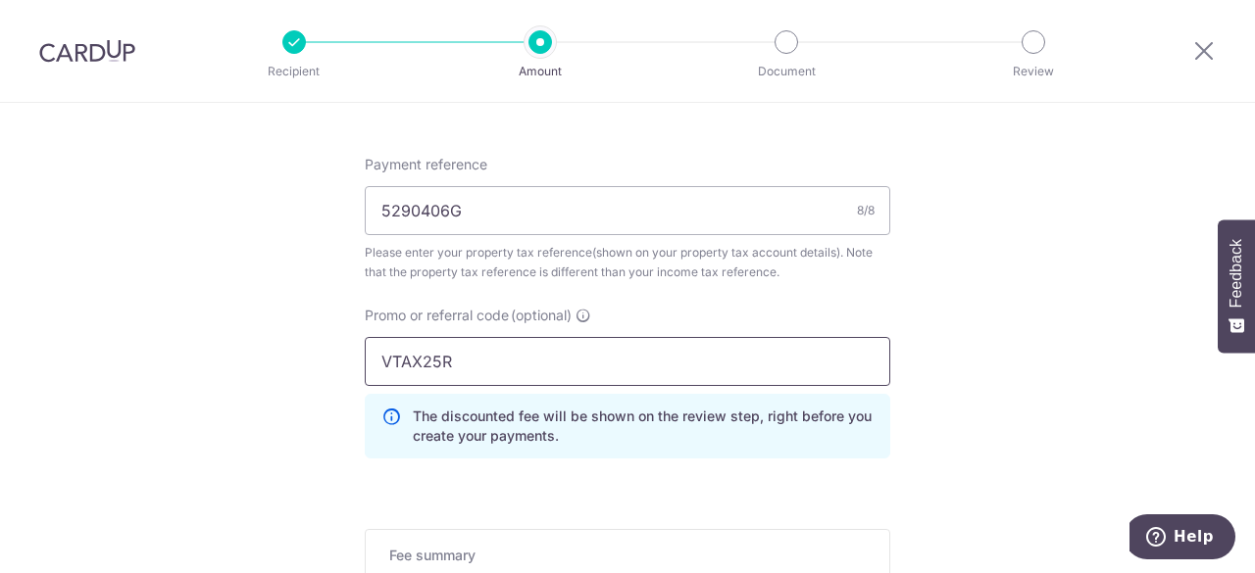
type input "VTAX25R"
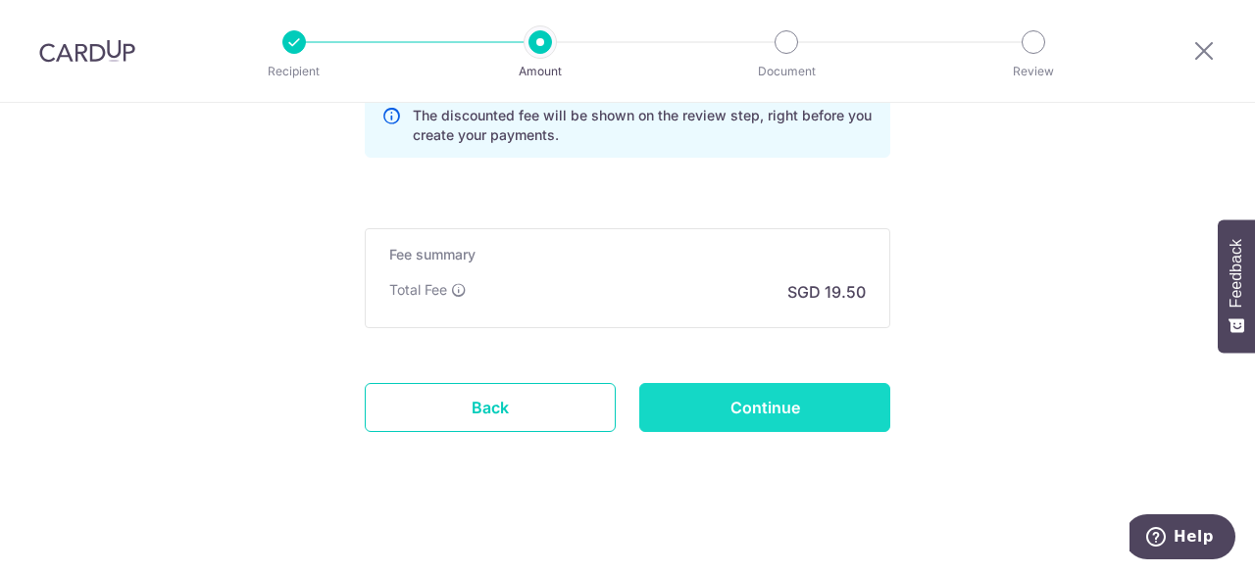
click at [775, 404] on input "Continue" at bounding box center [764, 407] width 251 height 49
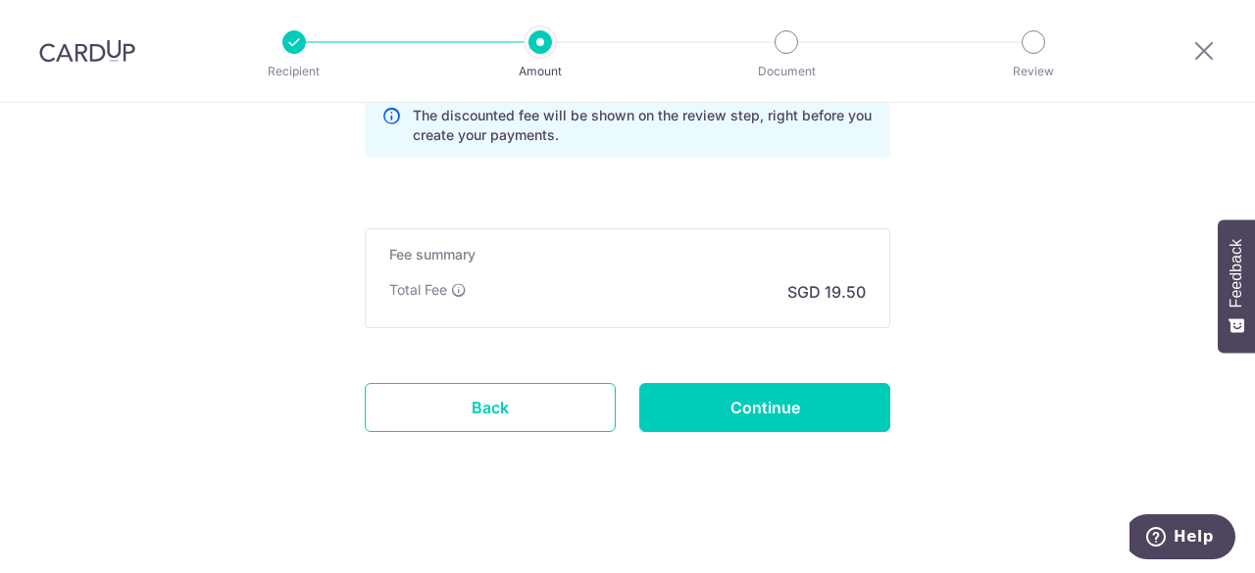
type input "Update Schedule"
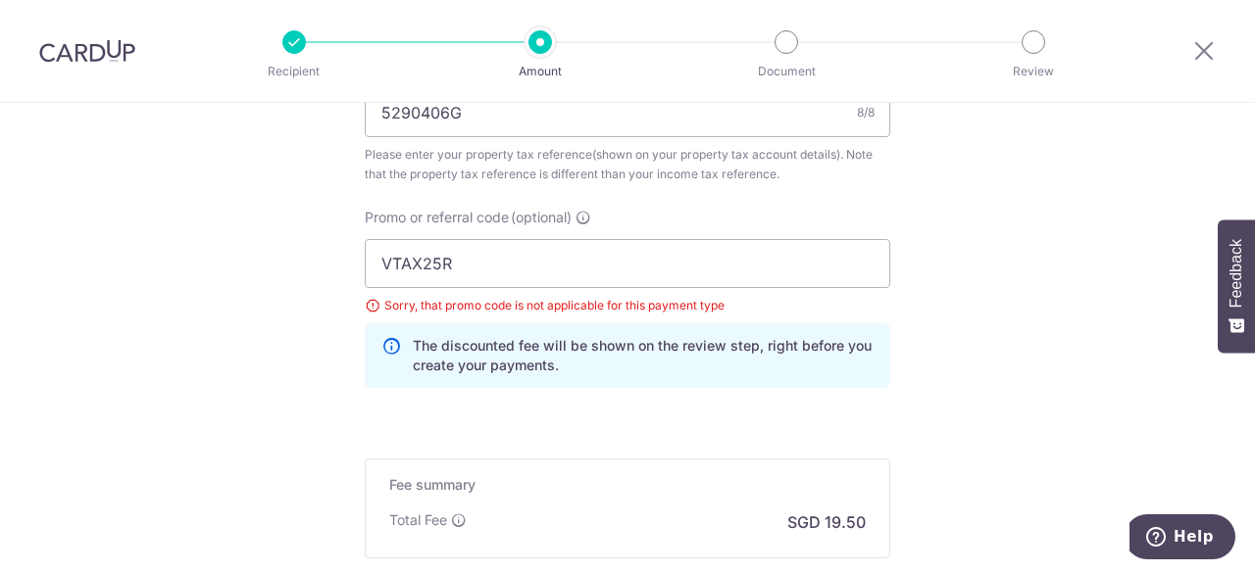
scroll to position [1223, 0]
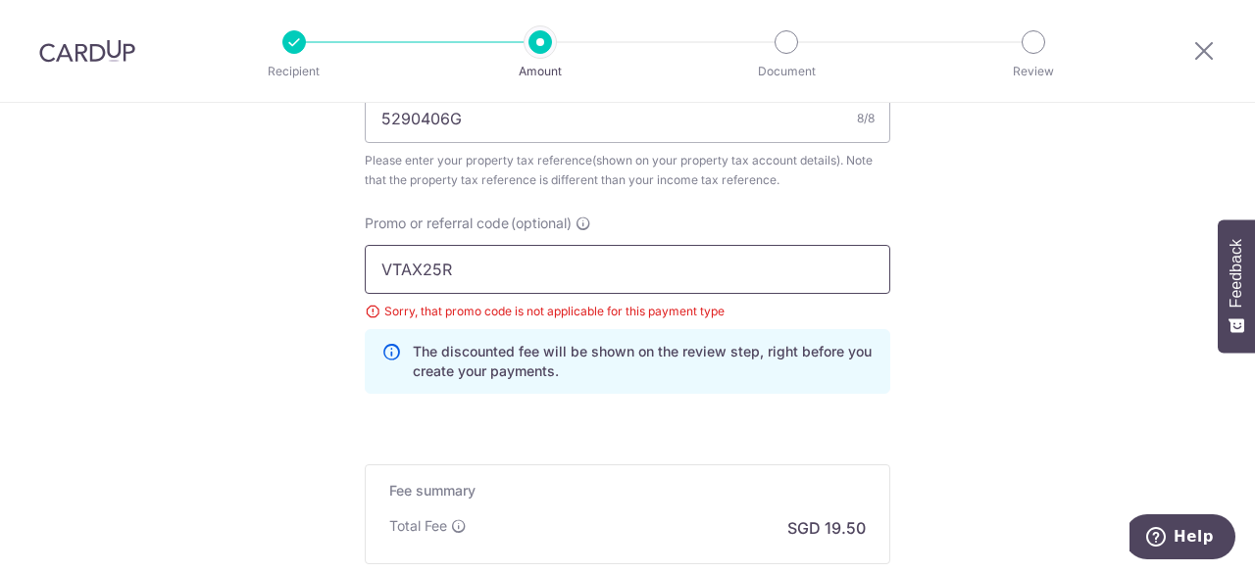
drag, startPoint x: 503, startPoint y: 271, endPoint x: 215, endPoint y: 282, distance: 288.4
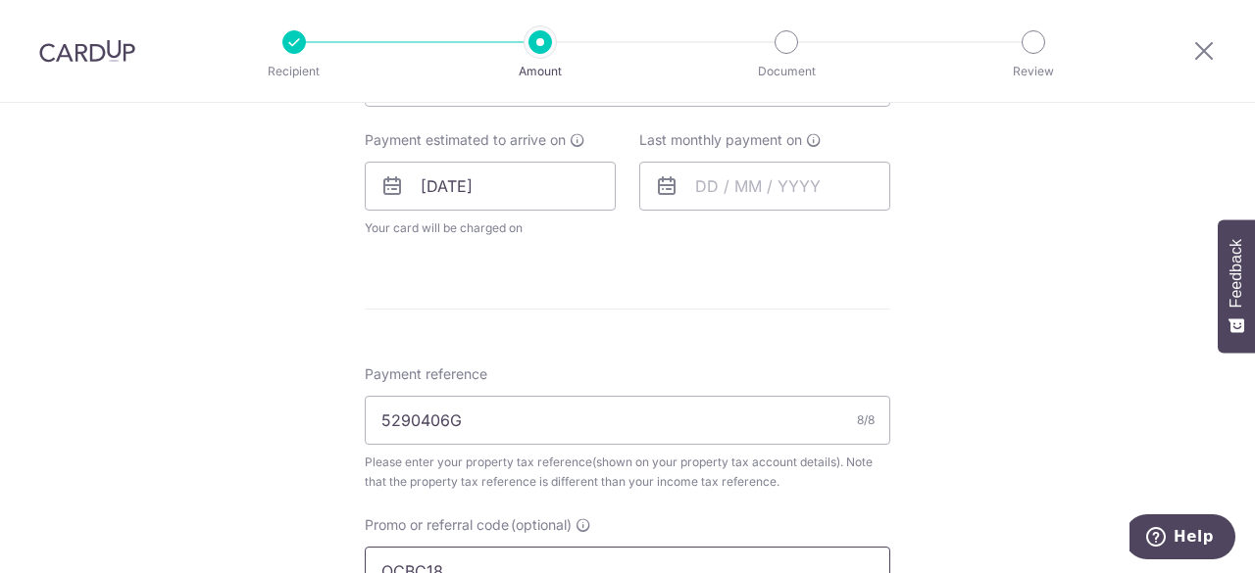
scroll to position [831, 0]
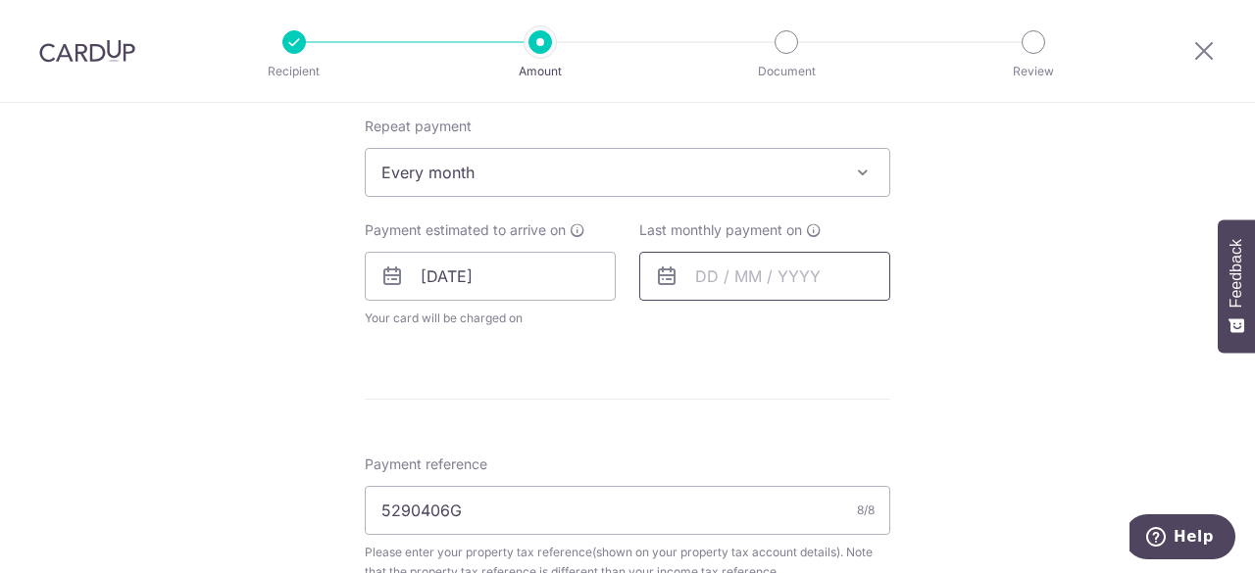
type input "OCBC18"
click at [760, 283] on input "text" at bounding box center [764, 276] width 251 height 49
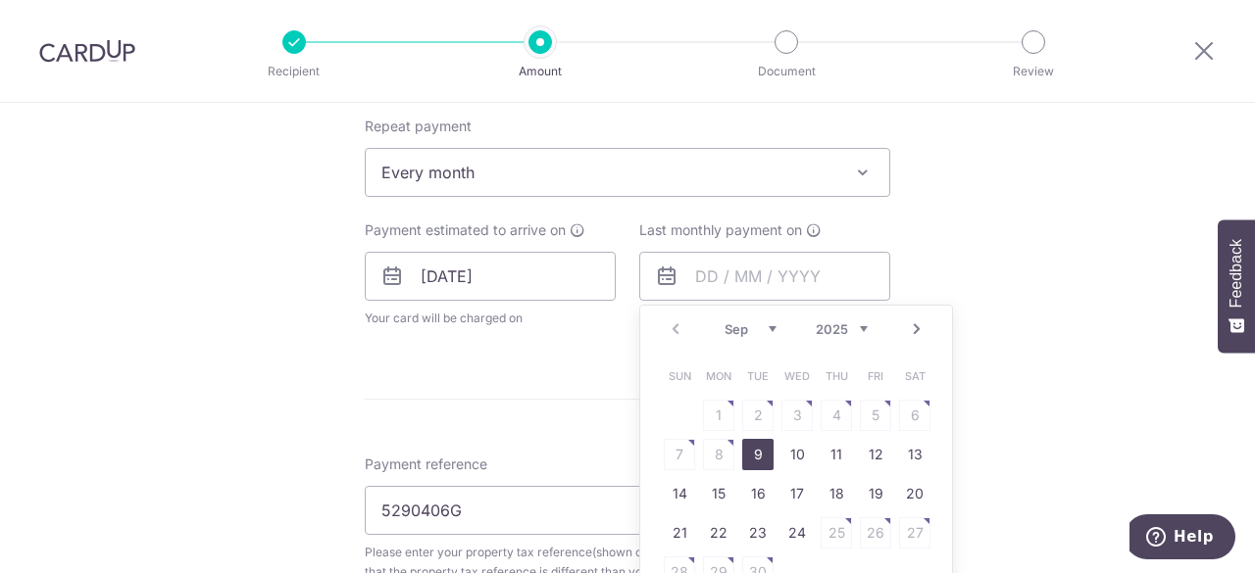
click at [753, 323] on select "Sep Oct Nov Dec" at bounding box center [750, 330] width 52 height 16
click at [986, 309] on div "Tell us more about your payment Enter payment amount SGD 750.00 750.00 The tota…" at bounding box center [627, 240] width 1255 height 1936
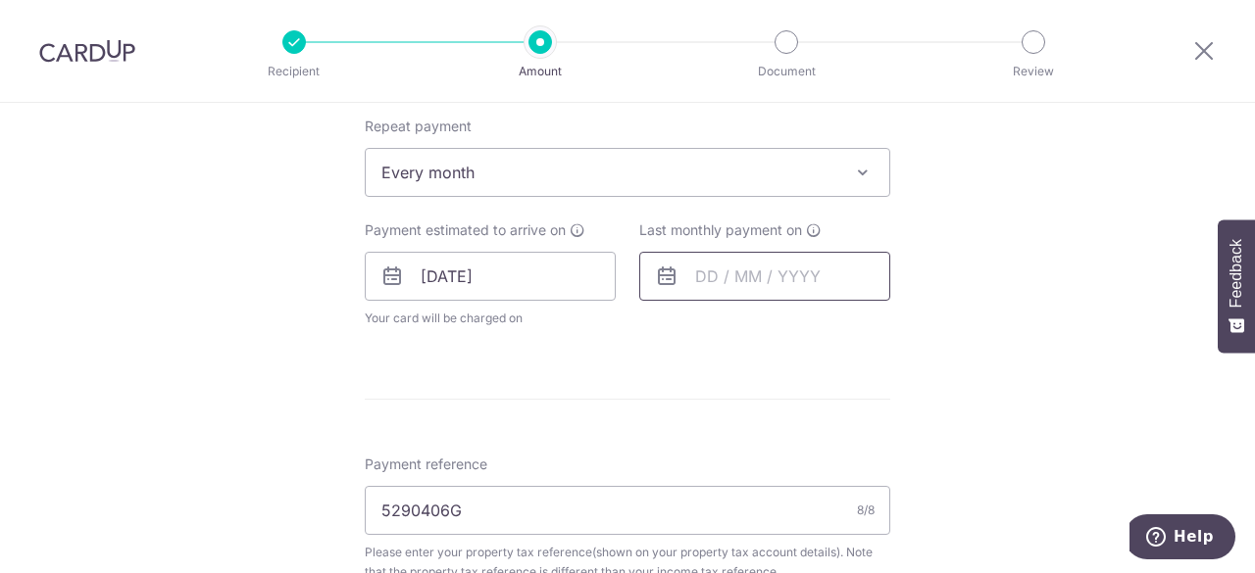
click at [799, 273] on input "text" at bounding box center [764, 276] width 251 height 49
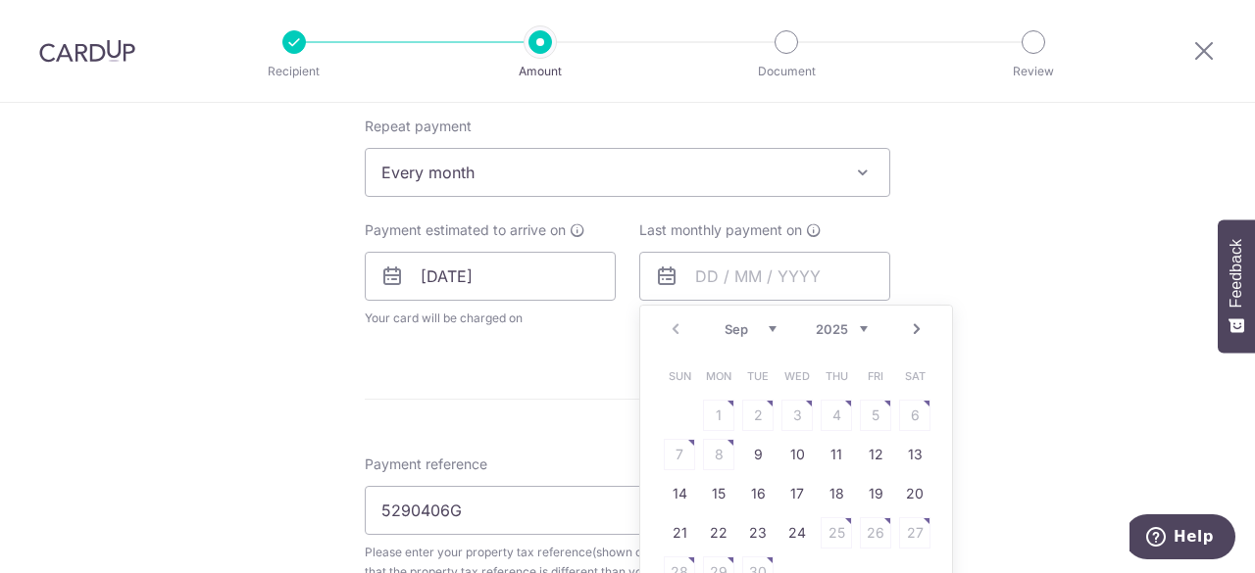
click at [910, 323] on link "Next" at bounding box center [917, 330] width 24 height 24
click at [841, 527] on link "25" at bounding box center [836, 533] width 31 height 31
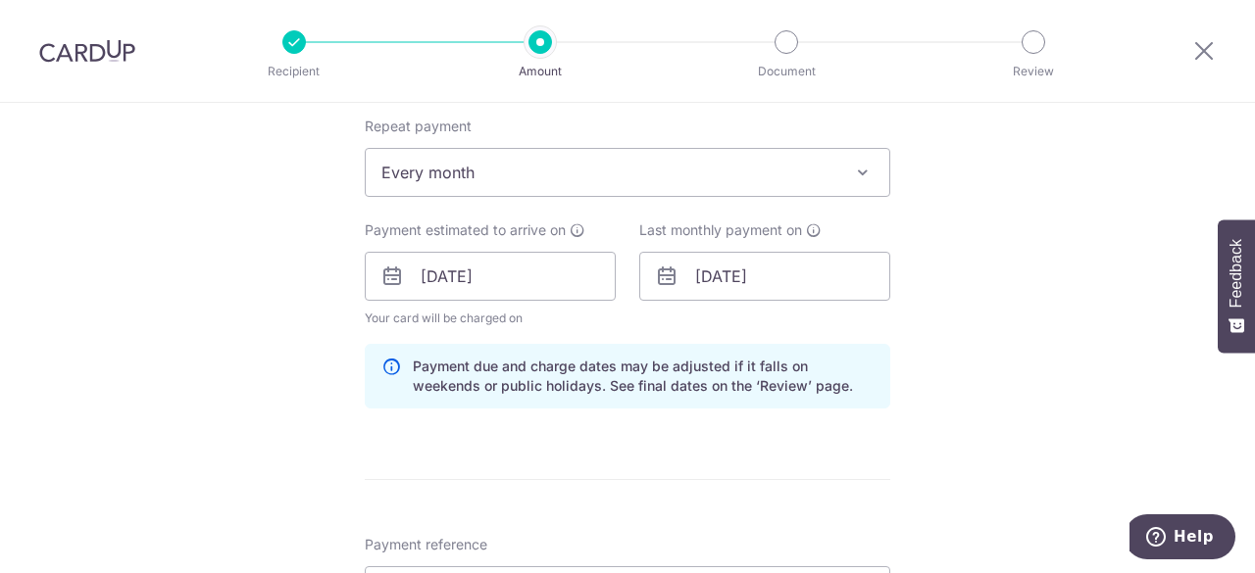
click at [1076, 330] on div "Tell us more about your payment Enter payment amount SGD 750.00 750.00 The tota…" at bounding box center [627, 280] width 1255 height 2016
click at [798, 274] on input "25/12/2025" at bounding box center [764, 276] width 251 height 49
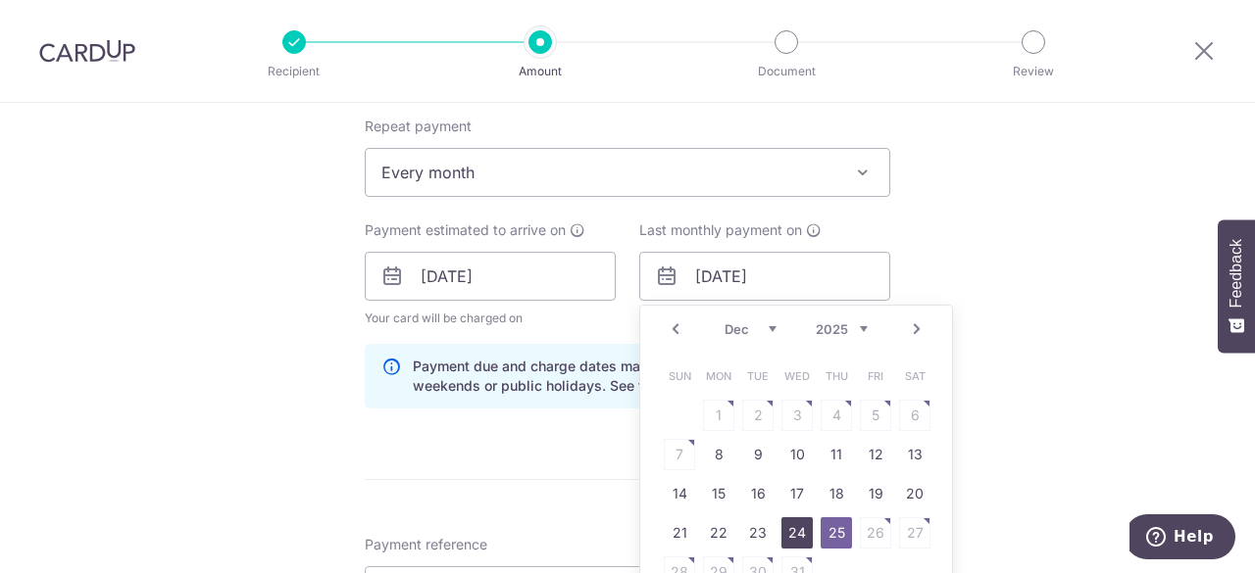
click at [796, 534] on link "24" at bounding box center [796, 533] width 31 height 31
type input "24/12/2025"
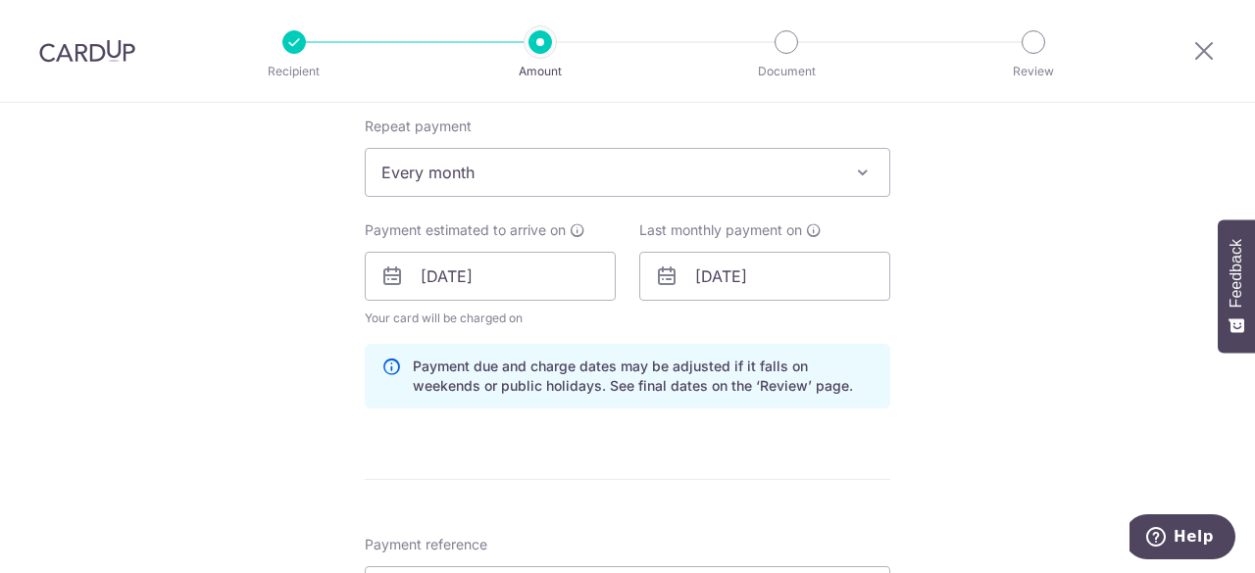
click at [972, 224] on div "Tell us more about your payment Enter payment amount SGD 750.00 750.00 The tota…" at bounding box center [627, 280] width 1255 height 2016
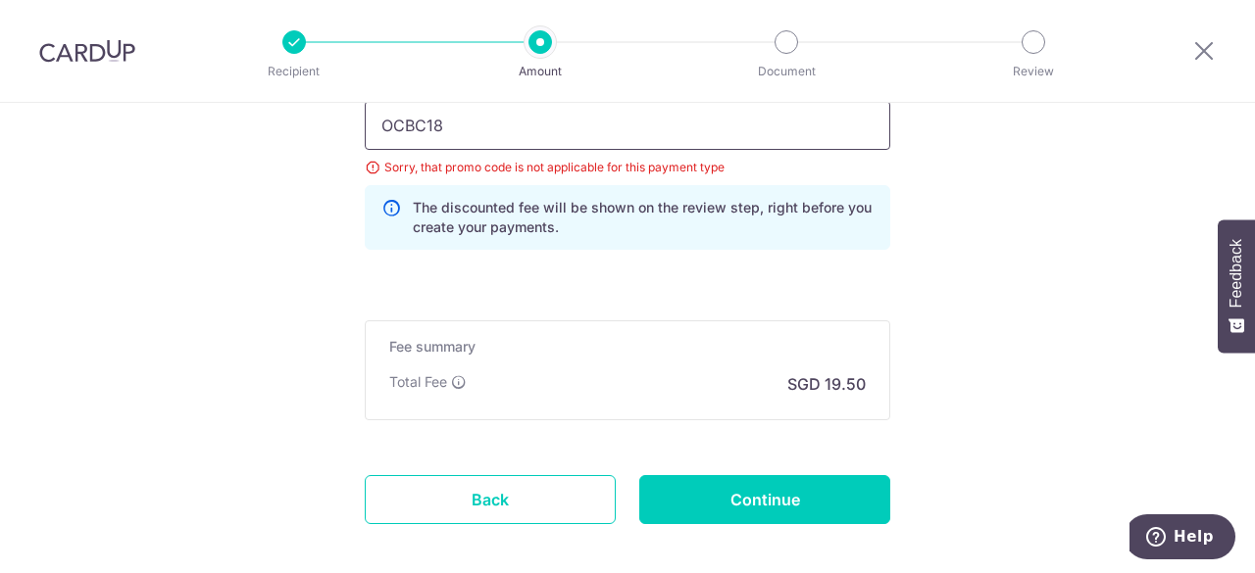
scroll to position [1517, 0]
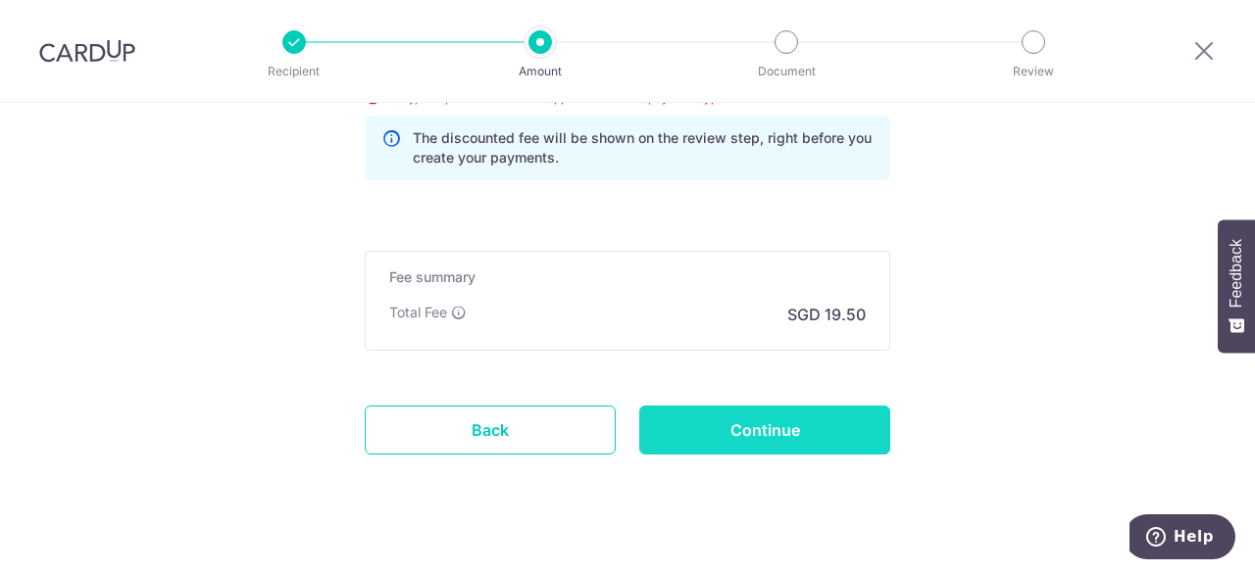
click at [774, 406] on input "Continue" at bounding box center [764, 430] width 251 height 49
type input "Update Schedule"
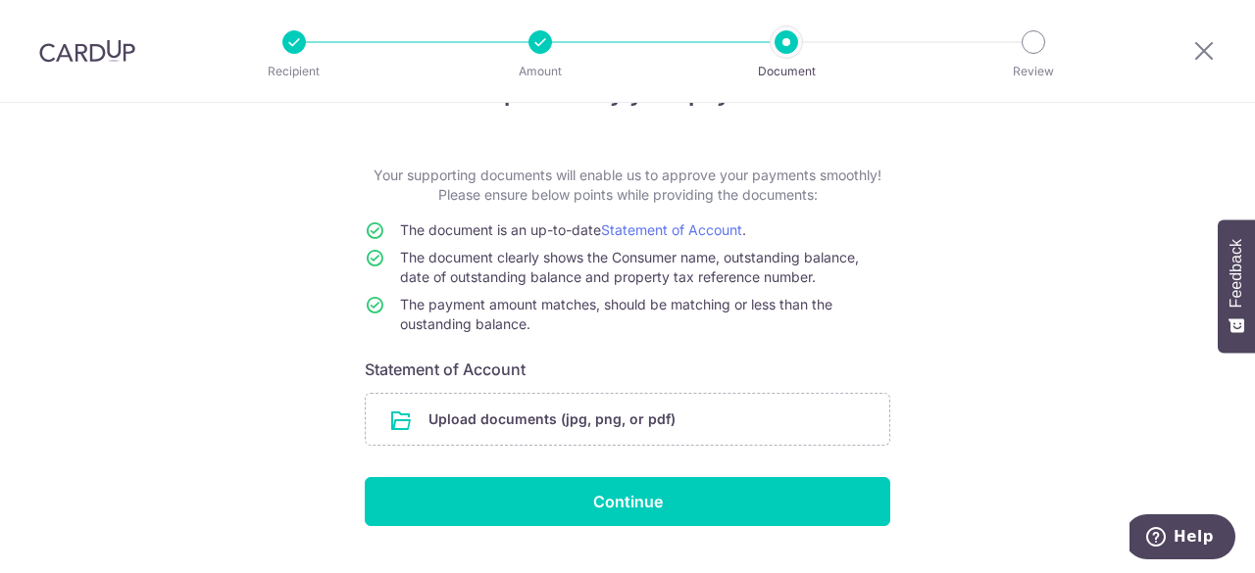
scroll to position [98, 0]
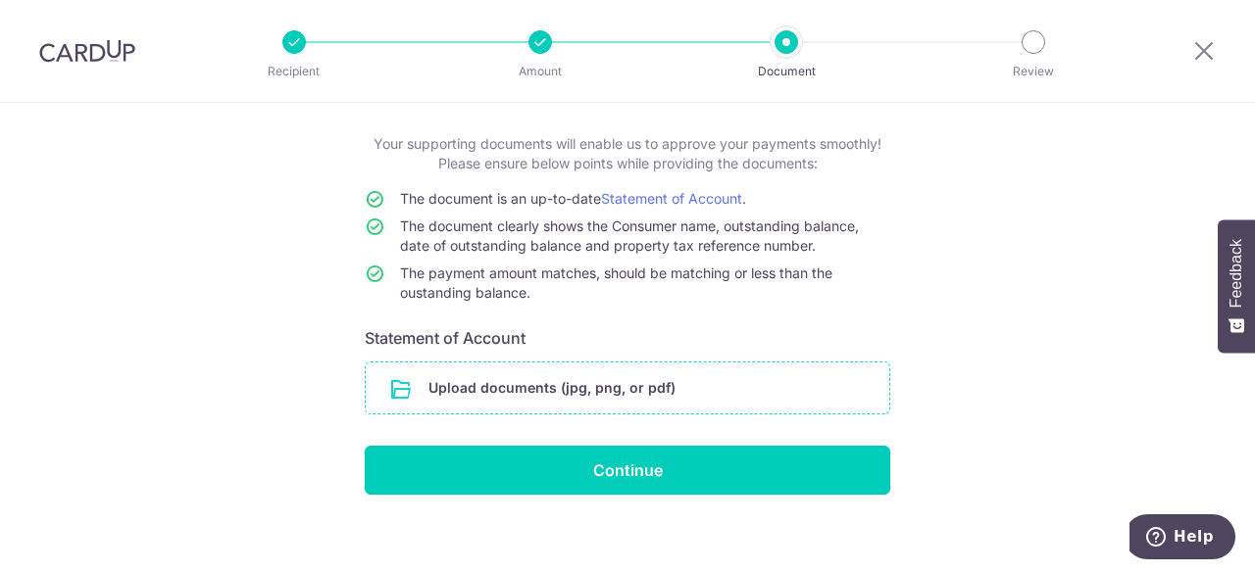
click at [654, 383] on input "file" at bounding box center [627, 388] width 523 height 51
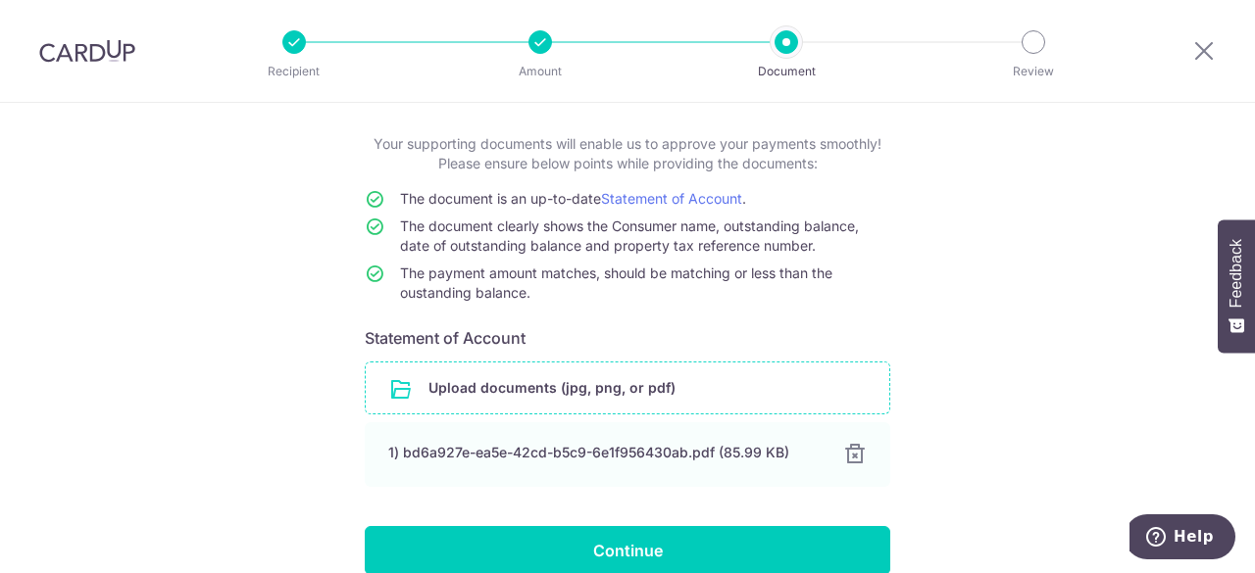
scroll to position [190, 0]
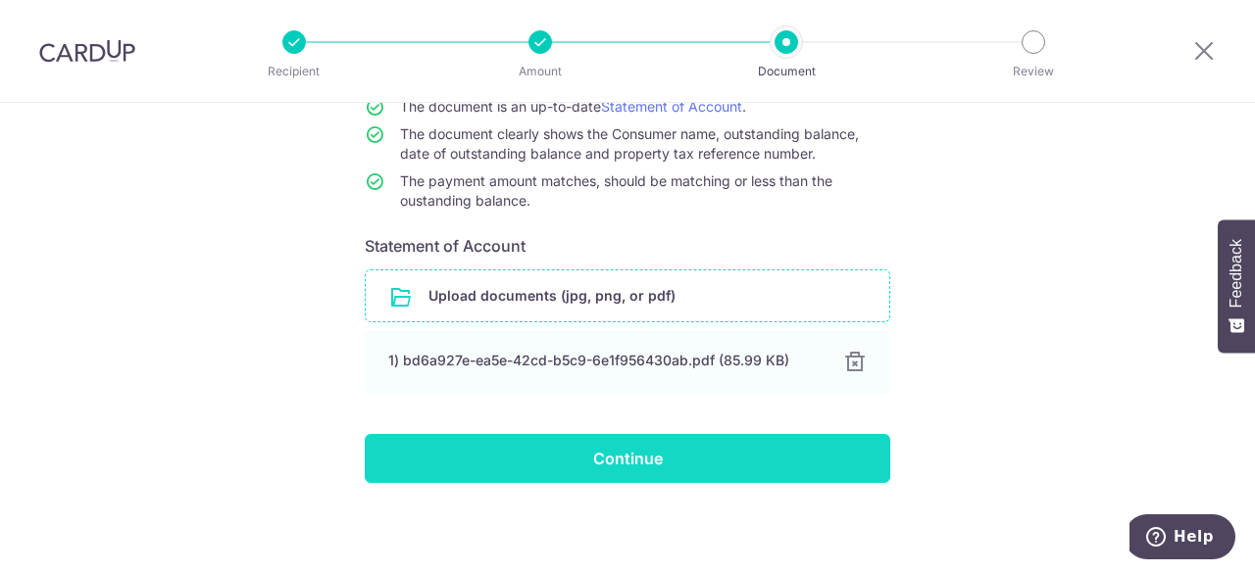
click at [716, 466] on input "Continue" at bounding box center [627, 458] width 525 height 49
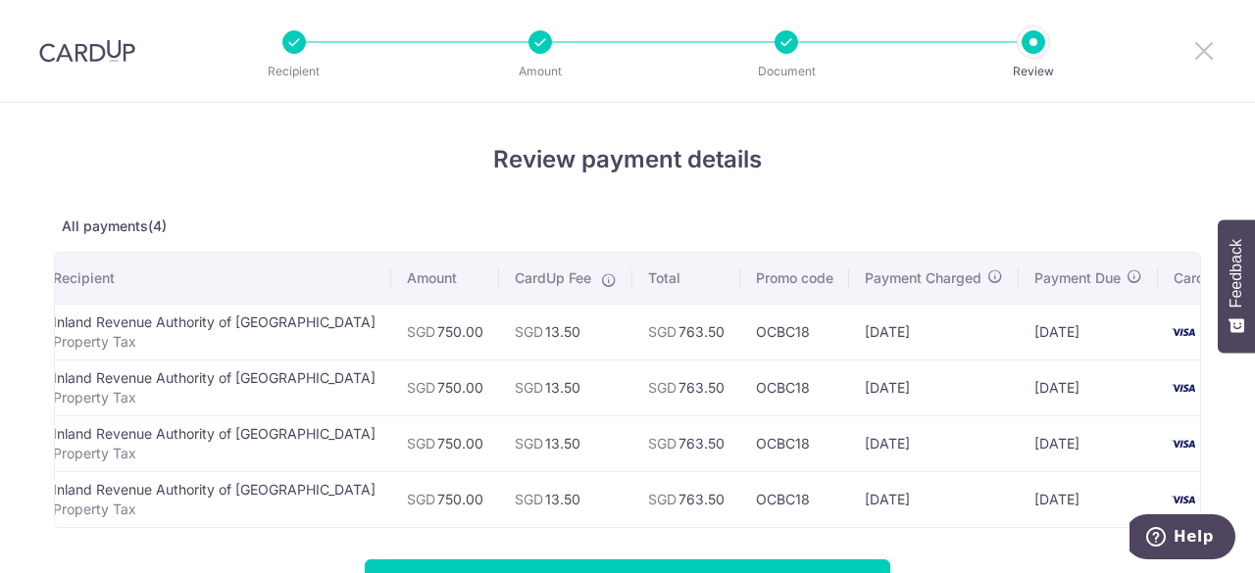
drag, startPoint x: 1197, startPoint y: 48, endPoint x: 726, endPoint y: 146, distance: 480.6
click at [1197, 48] on icon at bounding box center [1204, 50] width 24 height 25
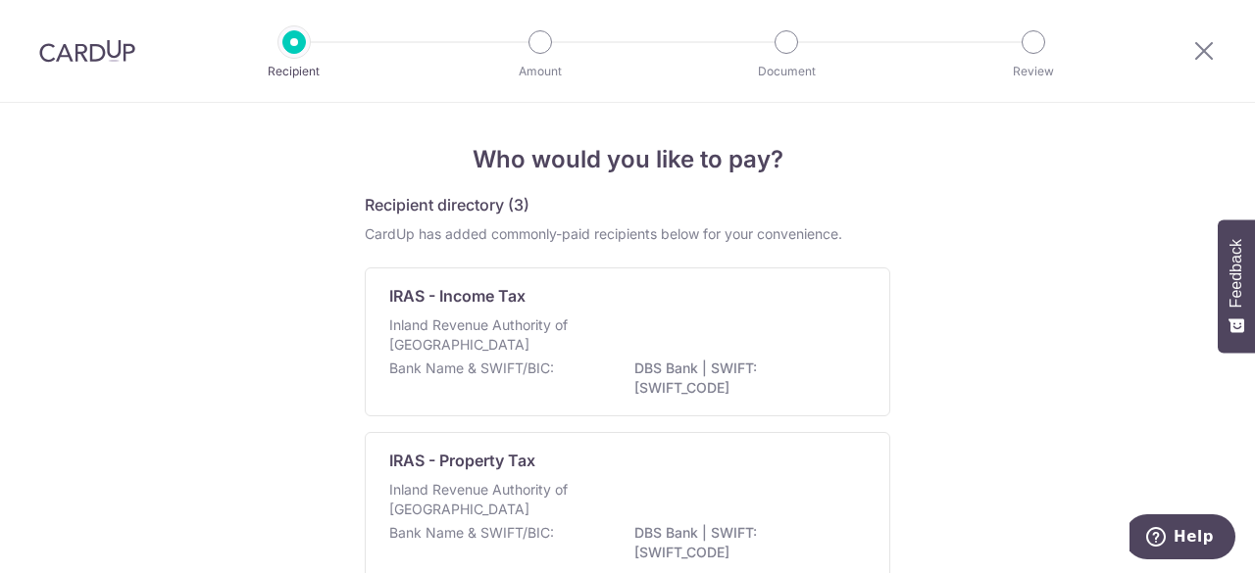
click at [537, 502] on p "Inland Revenue Authority of [GEOGRAPHIC_DATA]" at bounding box center [493, 499] width 208 height 39
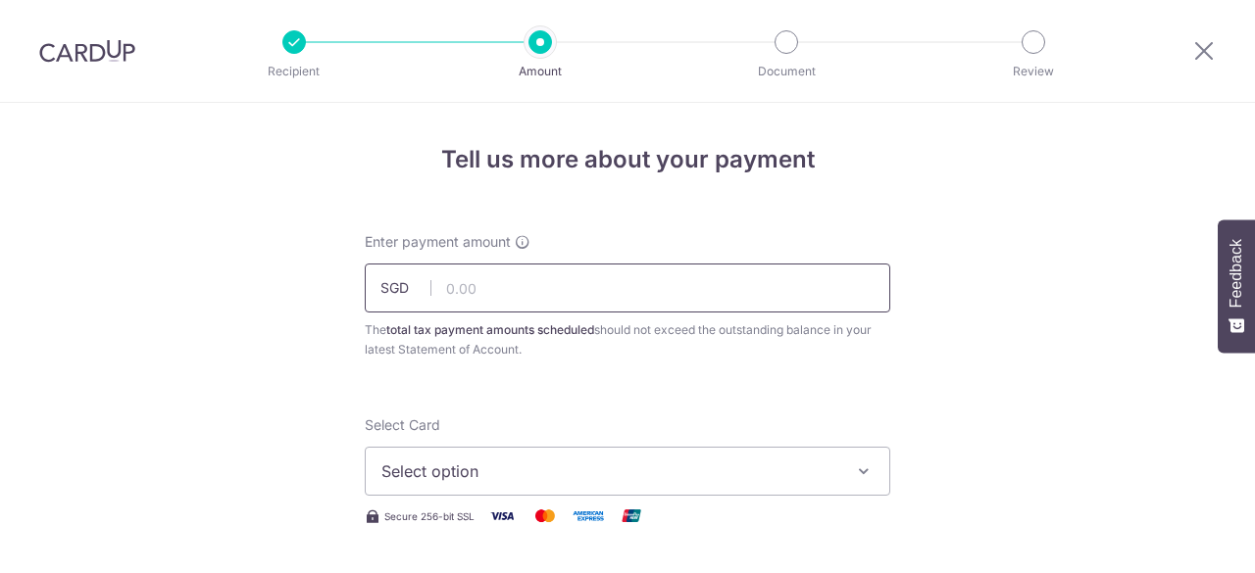
click at [539, 301] on input "text" at bounding box center [627, 288] width 525 height 49
type input "450.00"
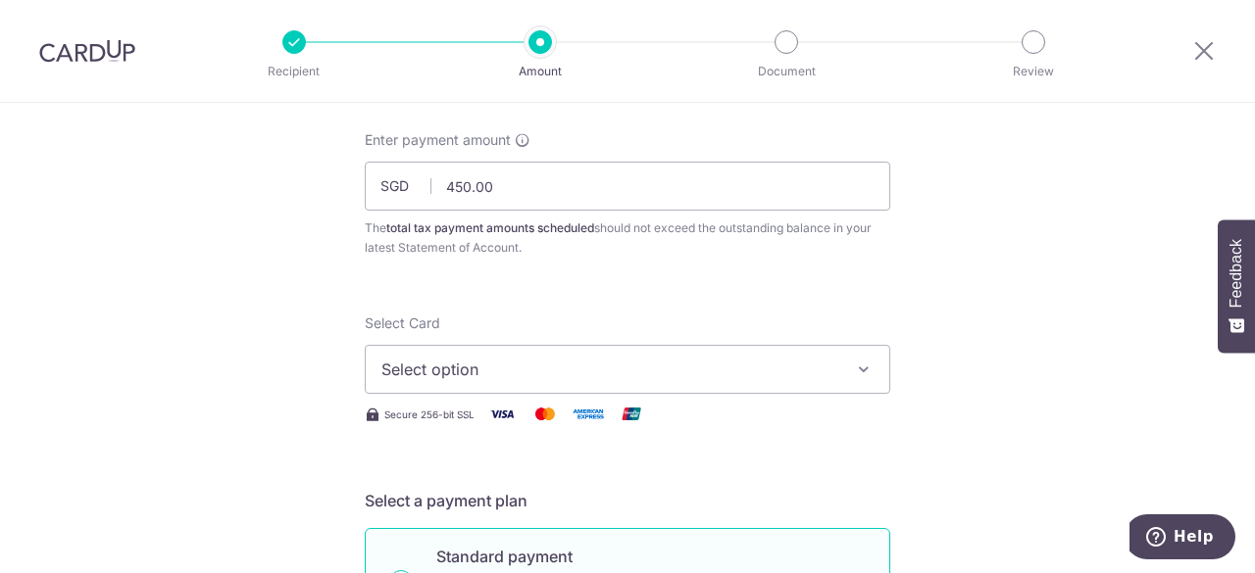
scroll to position [196, 0]
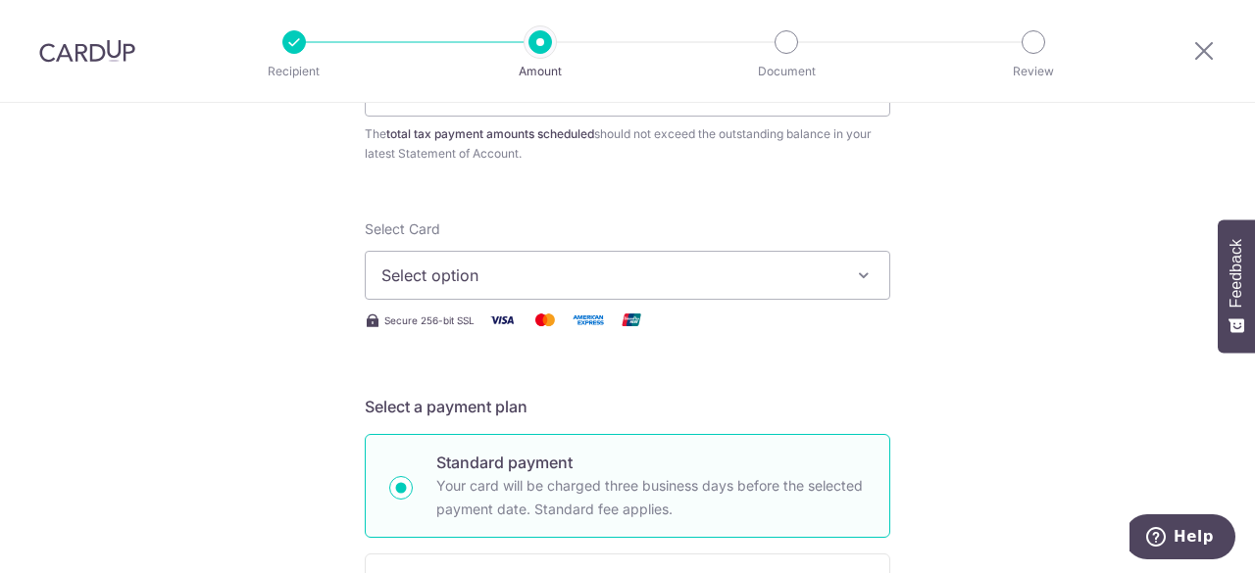
click at [635, 268] on span "Select option" at bounding box center [609, 276] width 457 height 24
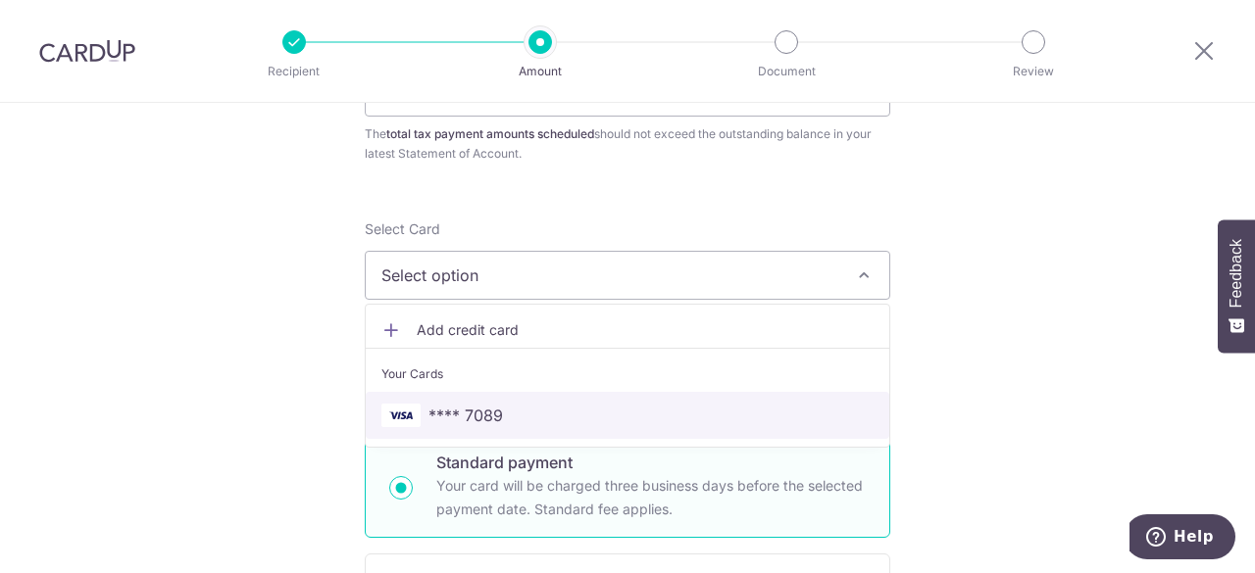
drag, startPoint x: 453, startPoint y: 426, endPoint x: 508, endPoint y: 409, distance: 57.7
click at [453, 426] on link "**** 7089" at bounding box center [627, 415] width 523 height 47
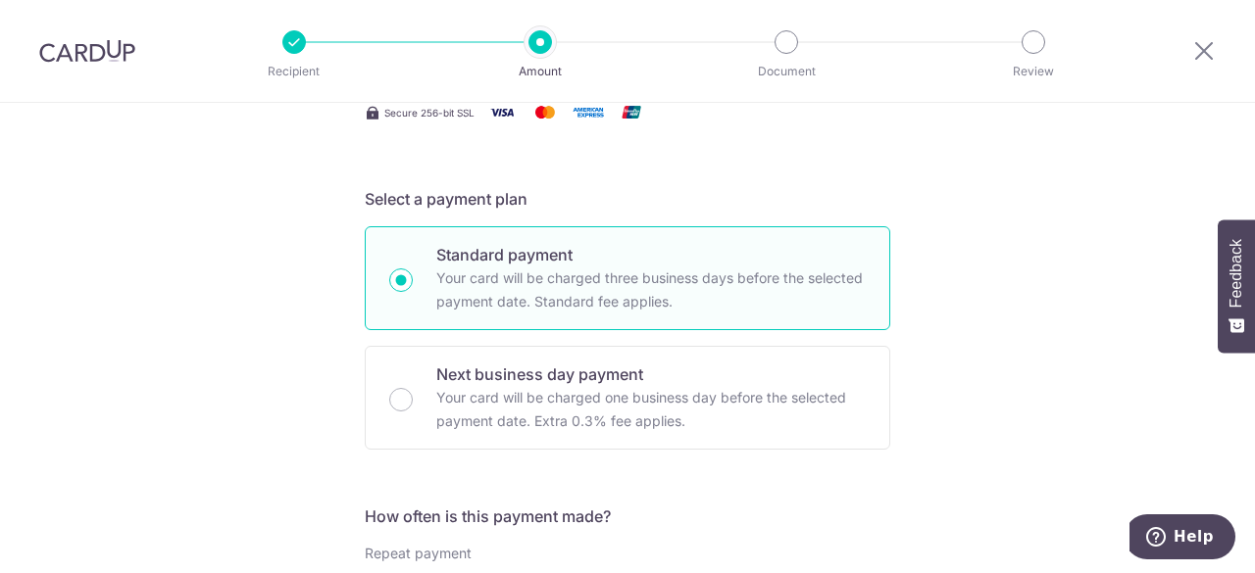
scroll to position [490, 0]
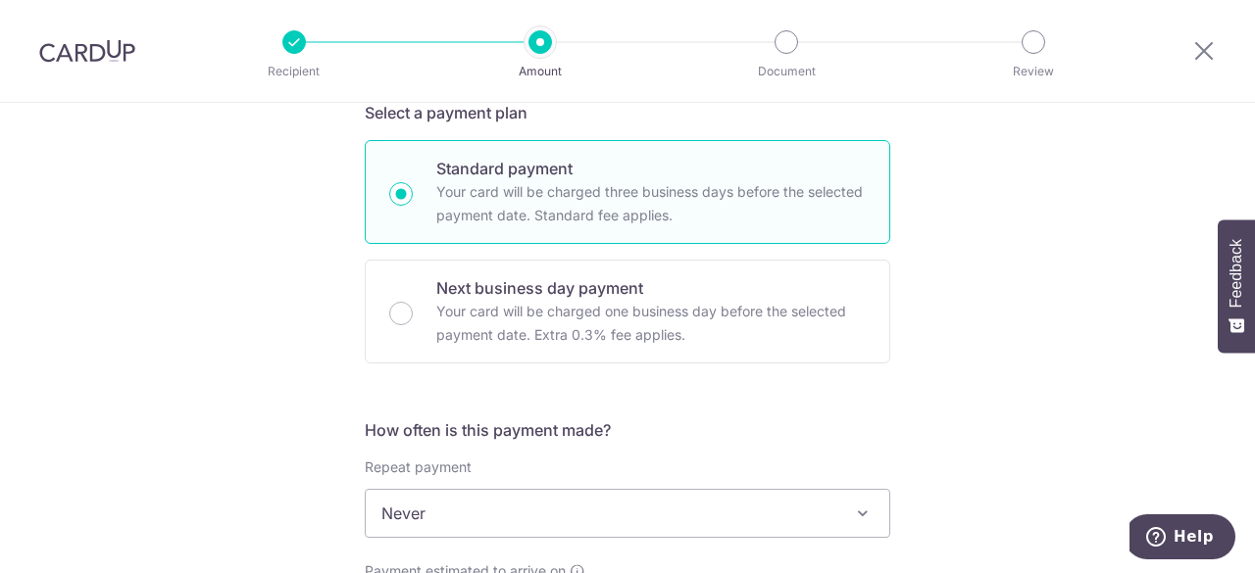
click at [537, 486] on div "Repeat payment Never Every month Never To set up monthly income tax payments on…" at bounding box center [627, 498] width 525 height 80
click at [539, 497] on span "Never" at bounding box center [627, 513] width 523 height 47
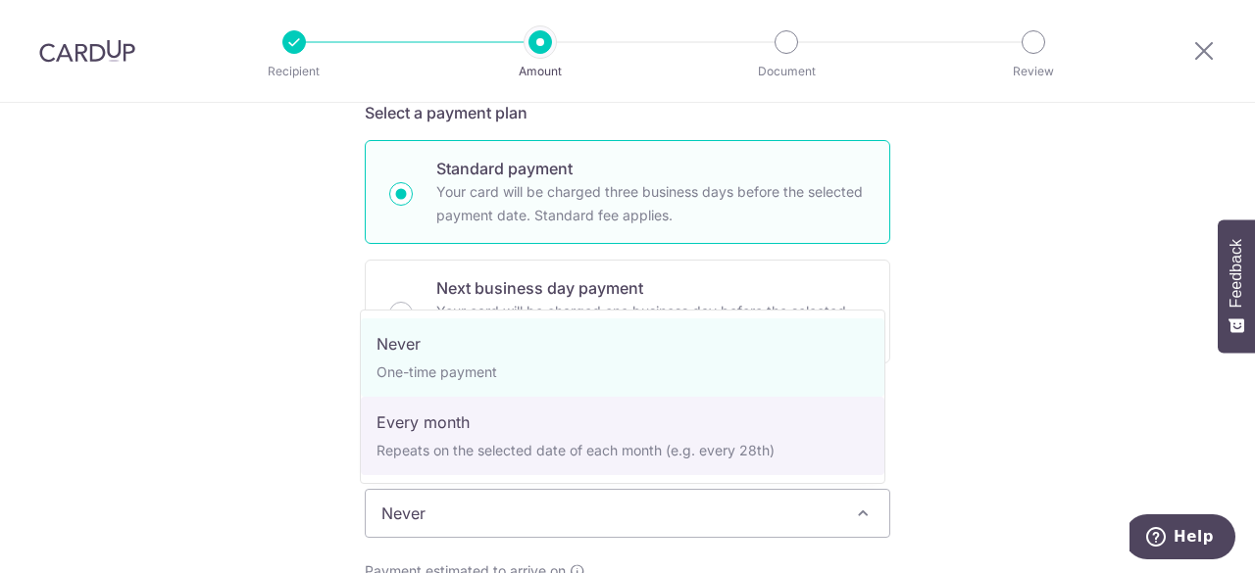
select select "3"
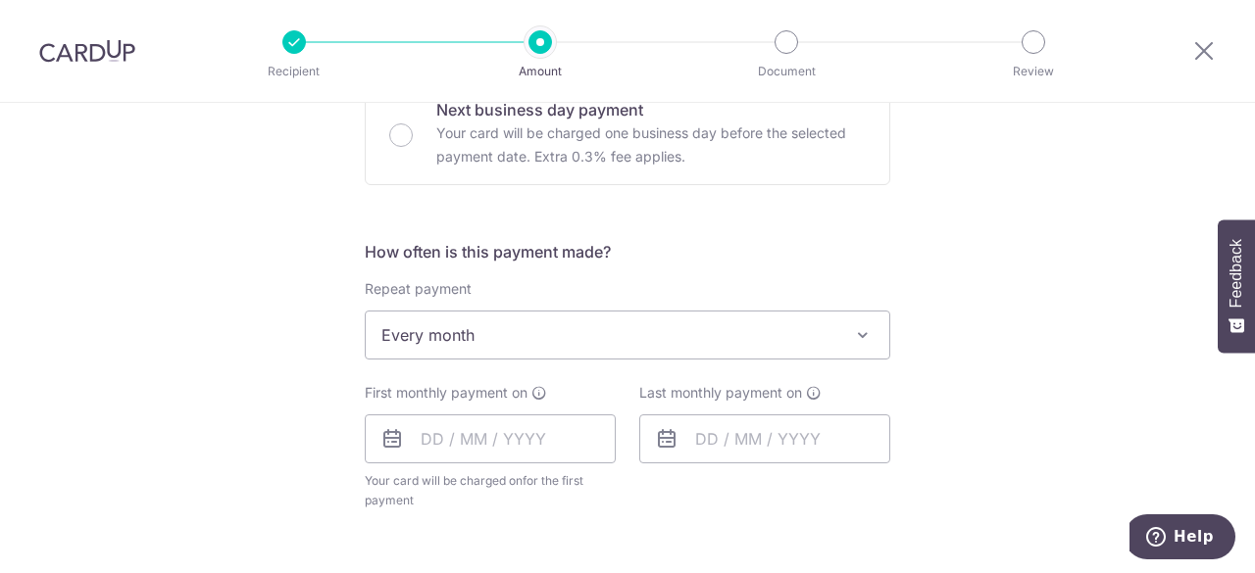
scroll to position [784, 0]
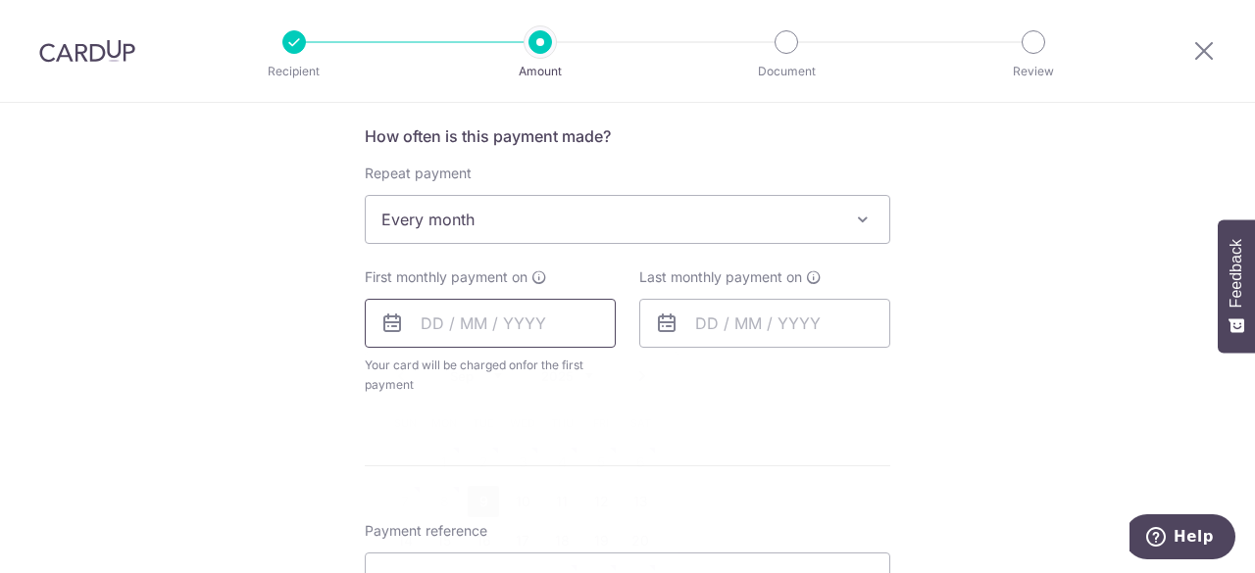
click at [472, 327] on input "text" at bounding box center [490, 323] width 251 height 49
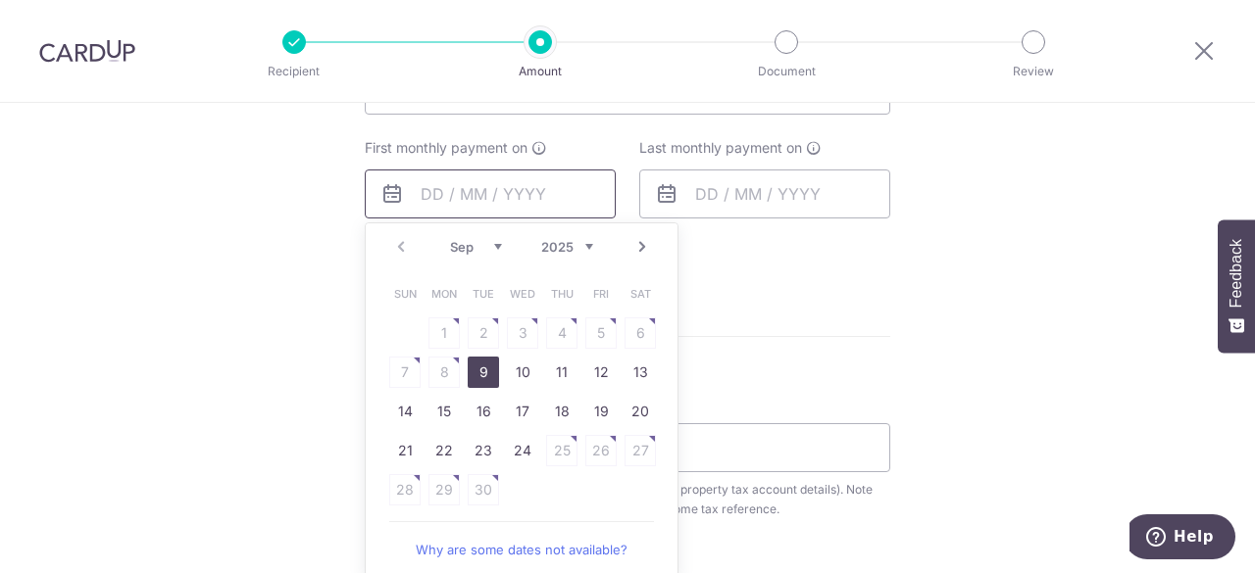
scroll to position [980, 0]
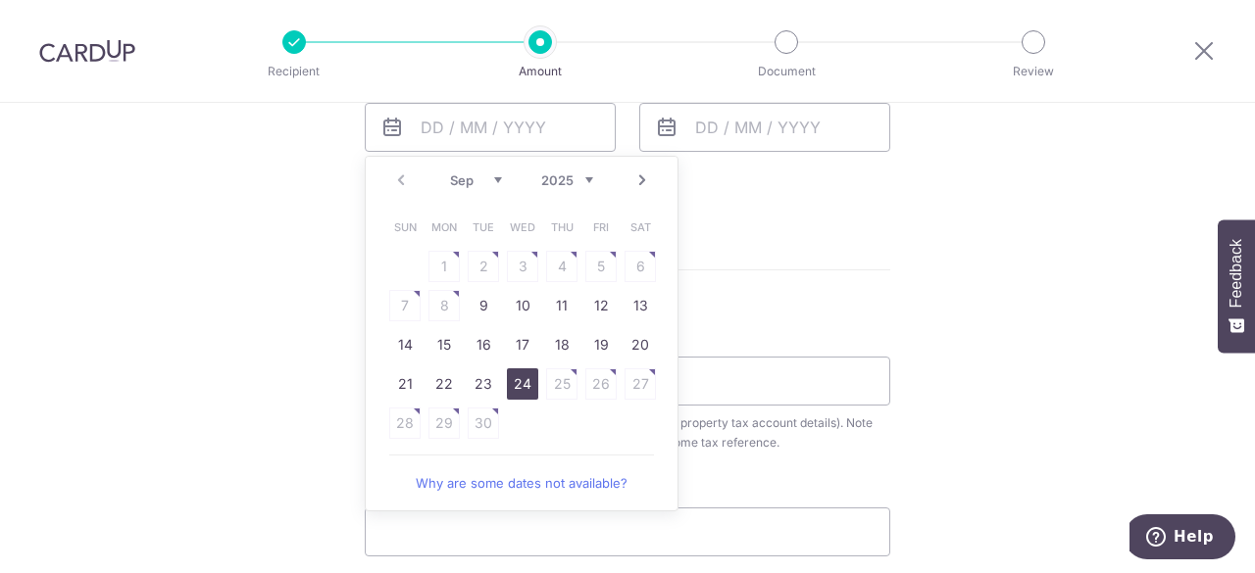
click at [513, 388] on link "24" at bounding box center [522, 384] width 31 height 31
type input "[DATE]"
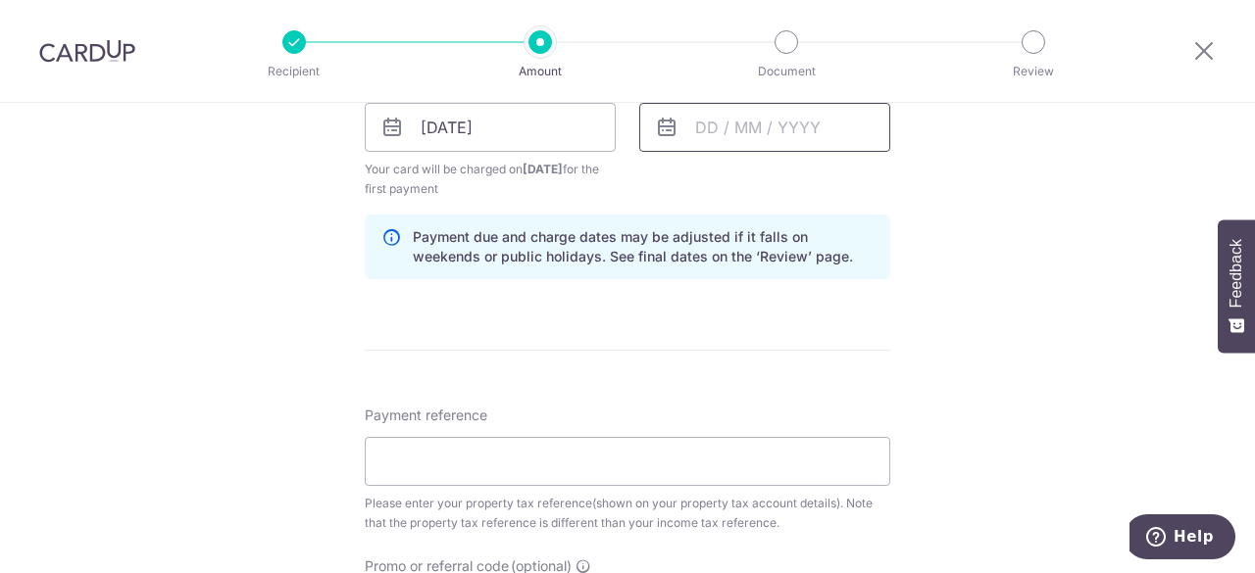
click at [723, 132] on input "text" at bounding box center [764, 127] width 251 height 49
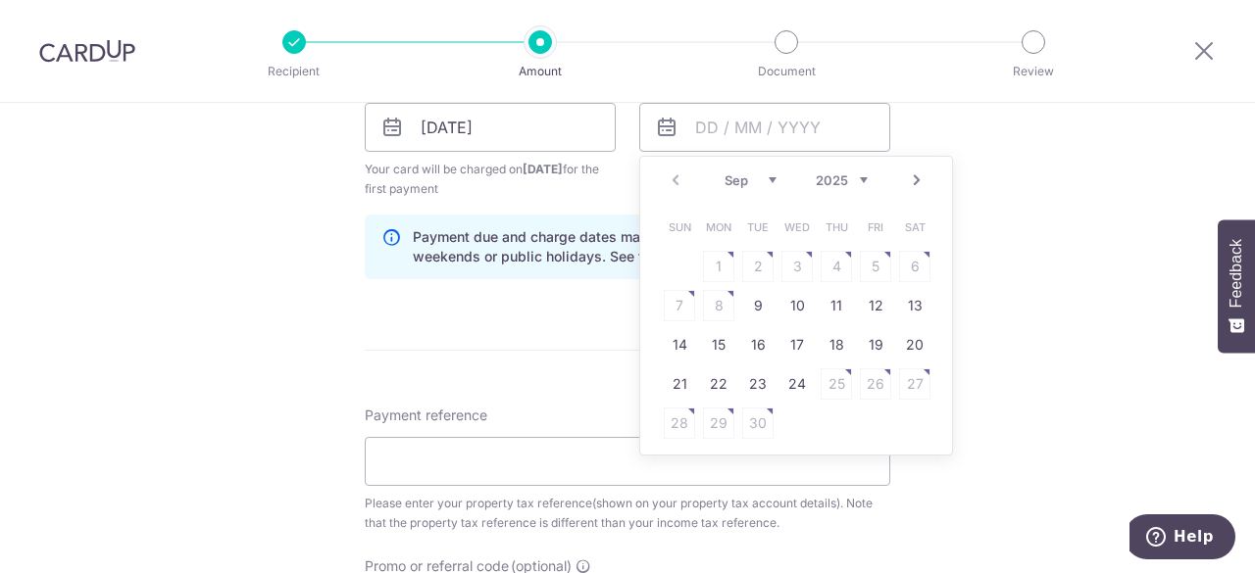
click at [771, 179] on div "Sep Oct Nov Dec 2025 2026" at bounding box center [795, 181] width 143 height 17
click at [765, 179] on select "Sep Oct Nov Dec" at bounding box center [750, 181] width 52 height 16
click at [792, 387] on link "24" at bounding box center [796, 386] width 31 height 31
type input "[DATE]"
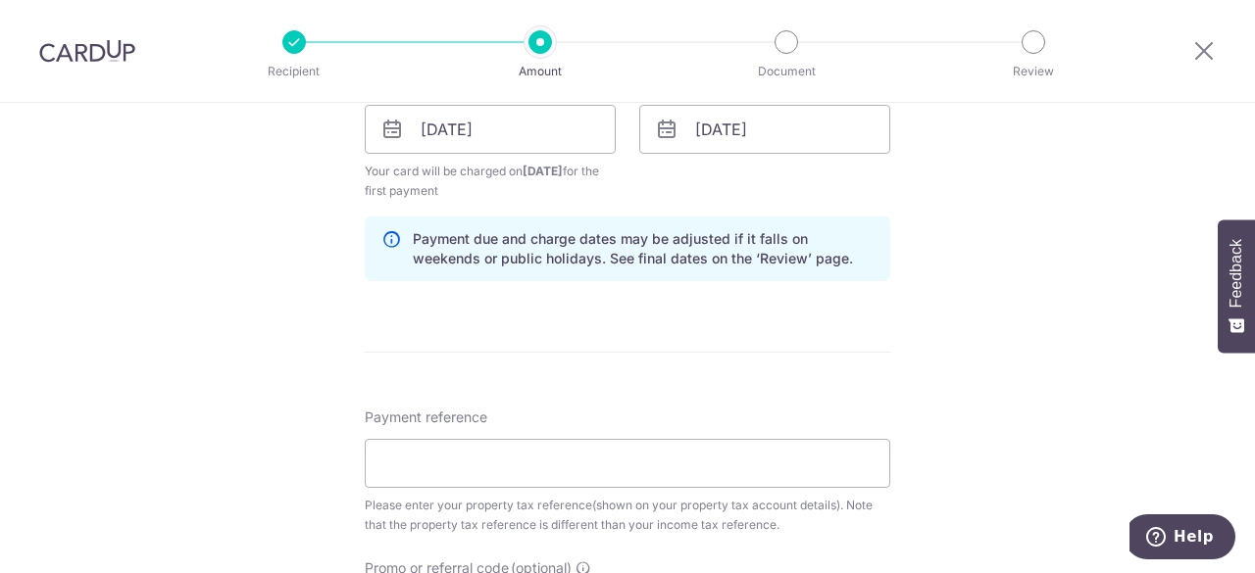
click at [960, 166] on div "Tell us more about your payment Enter payment amount SGD 450.00 450.00 The tota…" at bounding box center [627, 85] width 1255 height 1920
click at [403, 464] on input "Payment reference" at bounding box center [627, 463] width 525 height 49
paste input "5290406G"
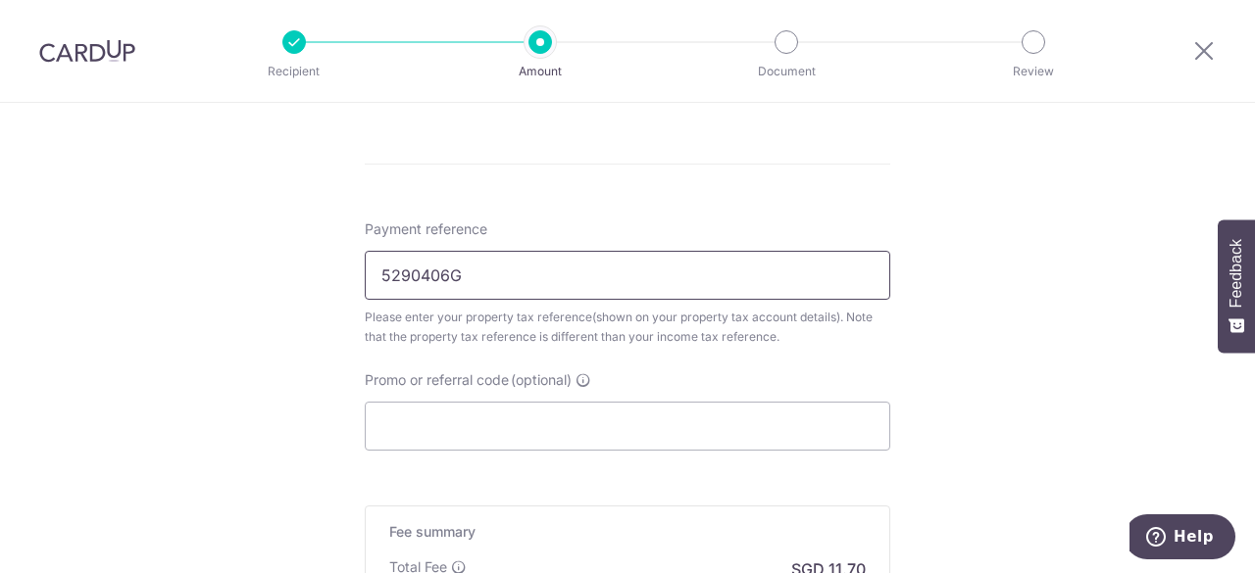
scroll to position [1272, 0]
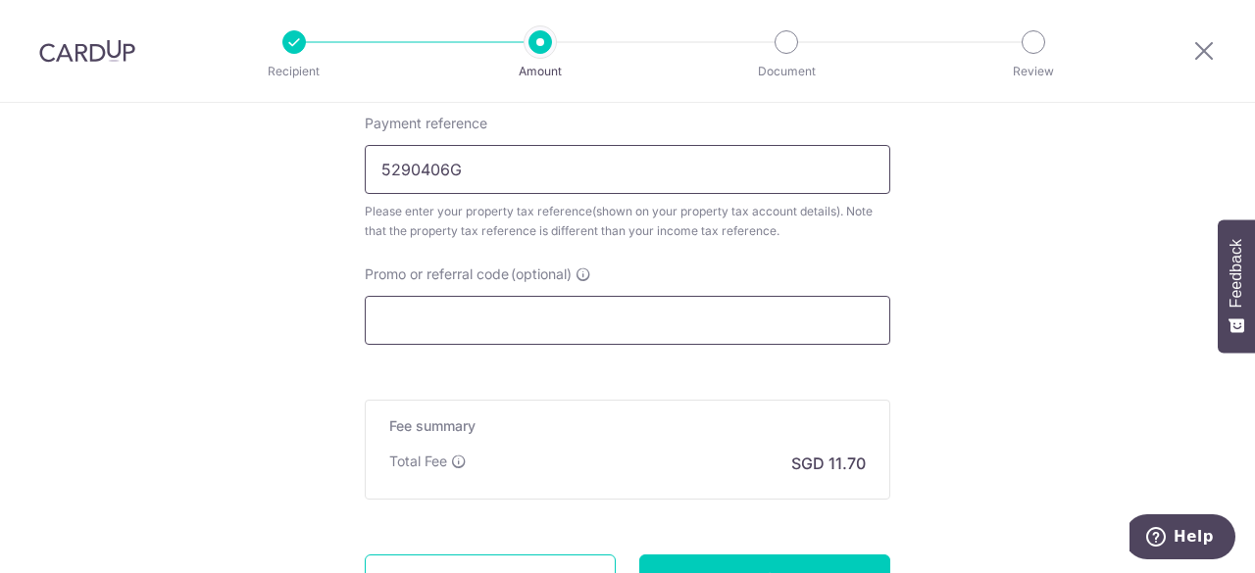
type input "5290406G"
click at [511, 324] on input "Promo or referral code (optional)" at bounding box center [627, 320] width 525 height 49
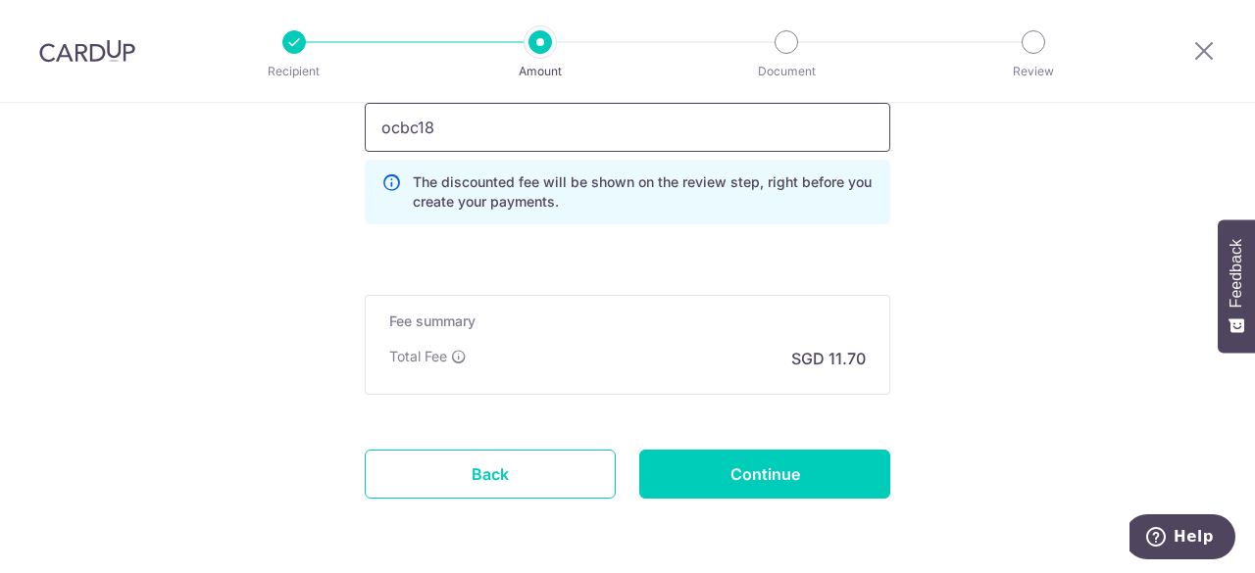
scroll to position [1532, 0]
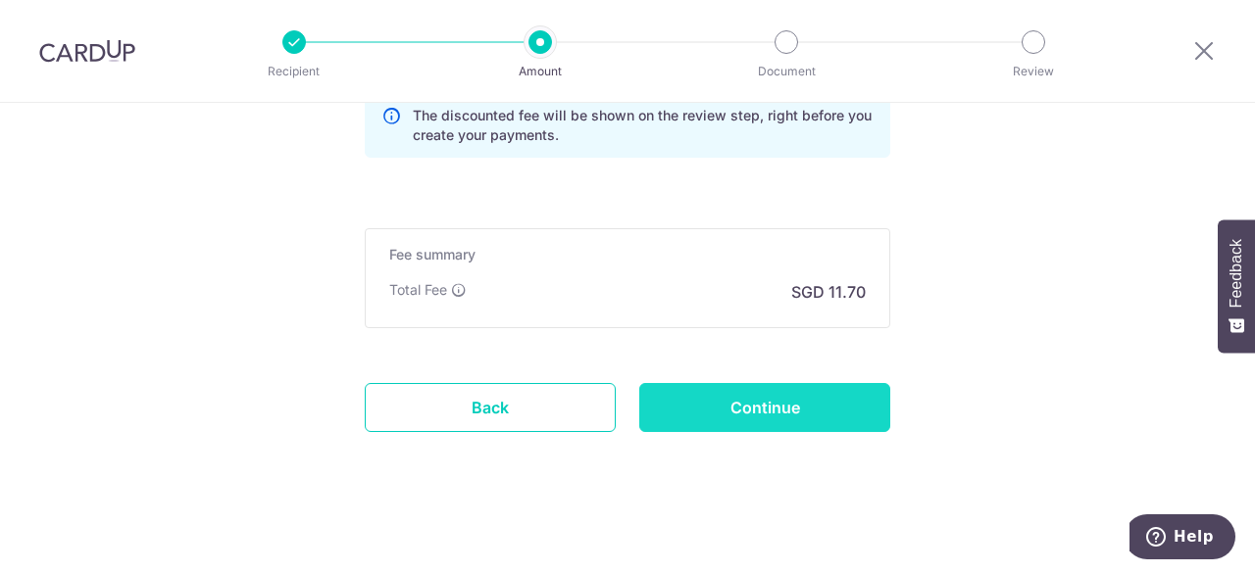
type input "ocbc18"
click at [806, 400] on input "Continue" at bounding box center [764, 407] width 251 height 49
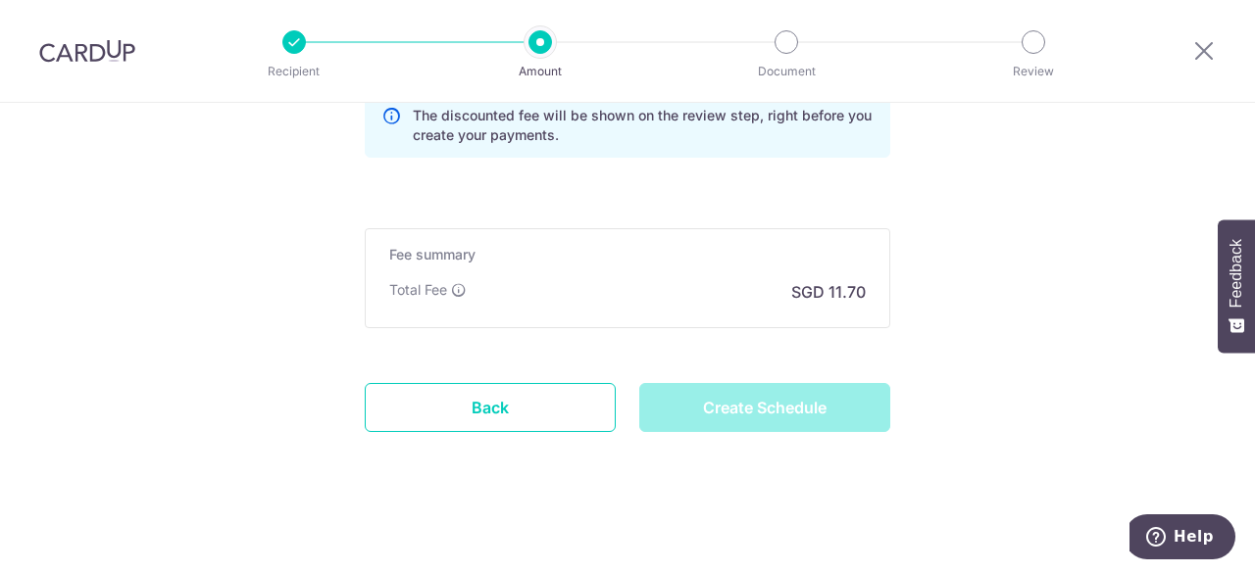
type input "Create Schedule"
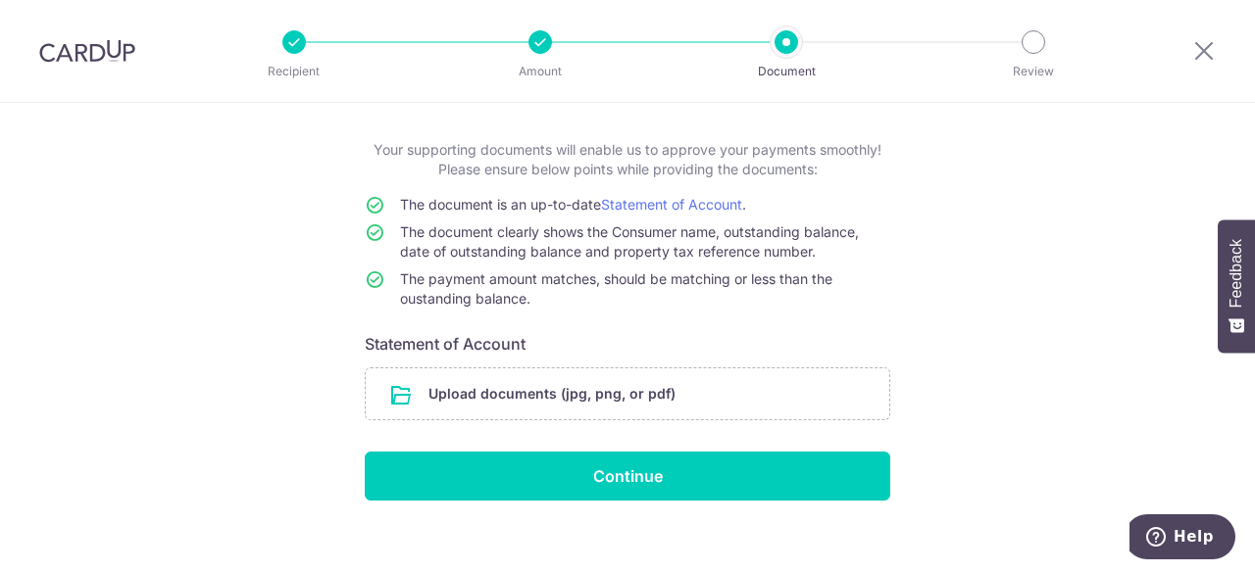
scroll to position [110, 0]
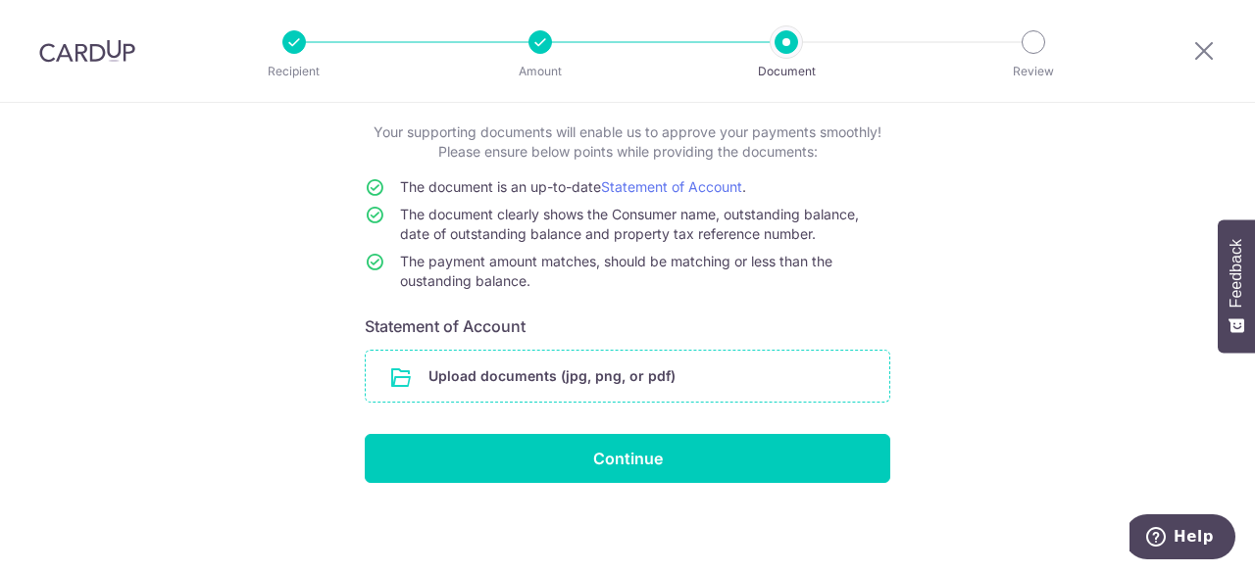
click at [637, 380] on input "file" at bounding box center [627, 376] width 523 height 51
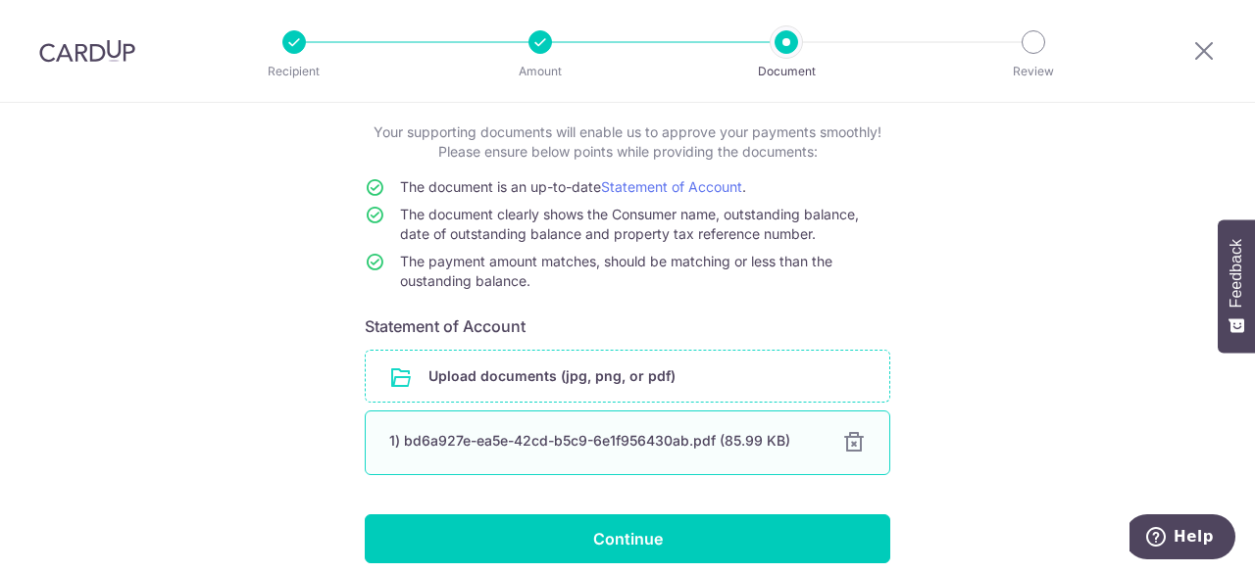
click at [680, 444] on div "1) bd6a927e-ea5e-42cd-b5c9-6e1f956430ab.pdf (85.99 KB)" at bounding box center [603, 441] width 429 height 20
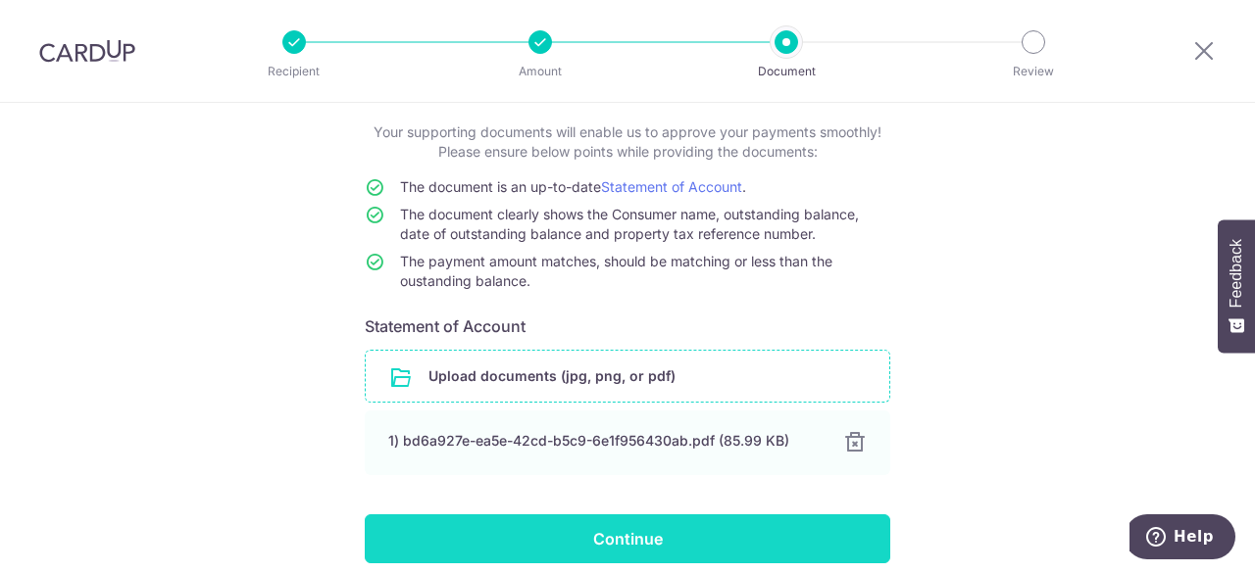
click at [671, 527] on input "Continue" at bounding box center [627, 539] width 525 height 49
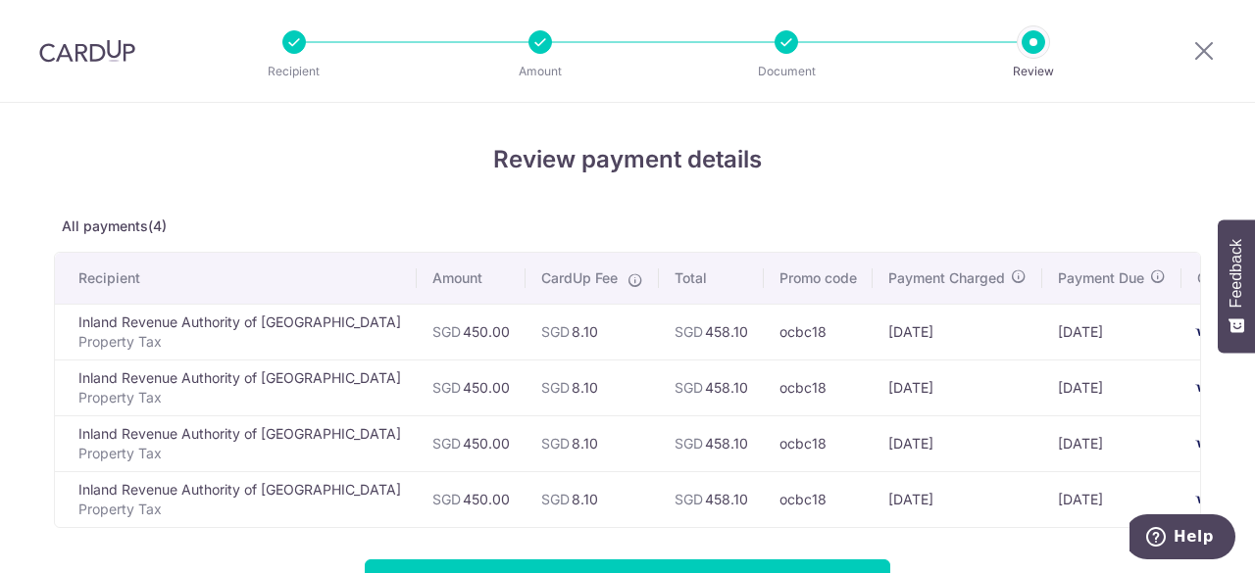
scroll to position [310, 0]
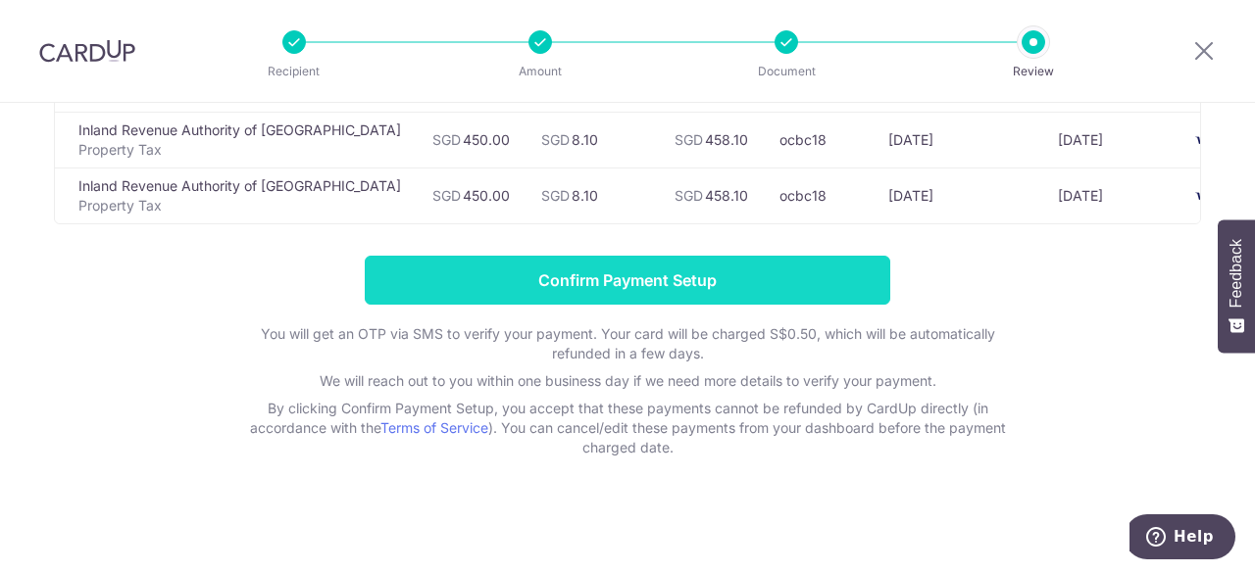
click at [661, 270] on input "Confirm Payment Setup" at bounding box center [627, 280] width 525 height 49
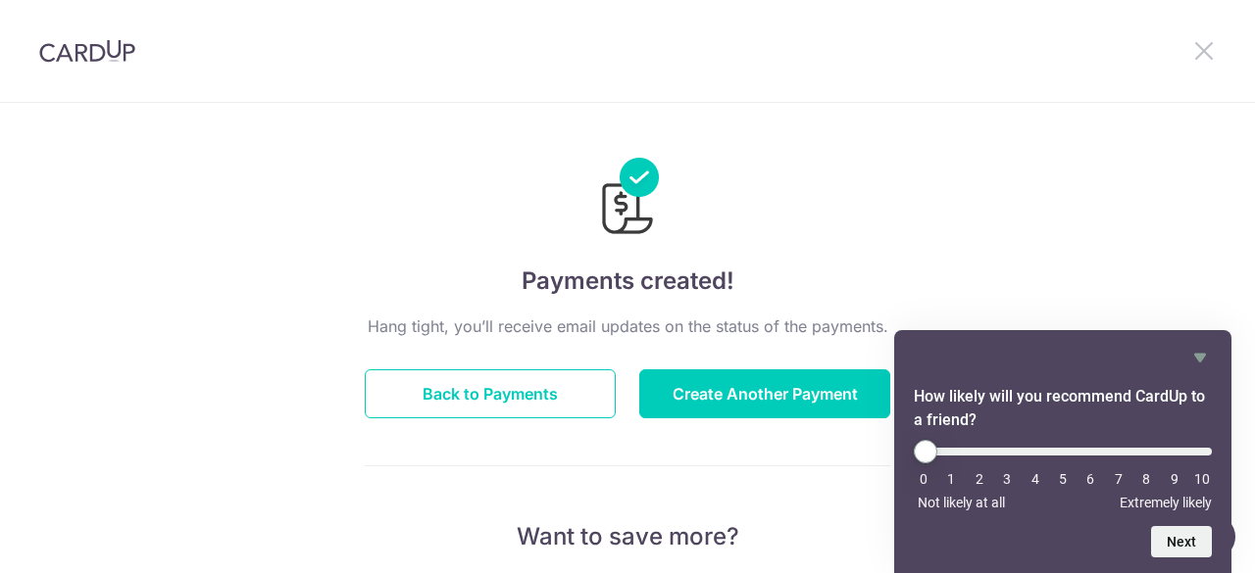
click at [1196, 53] on icon at bounding box center [1204, 50] width 24 height 25
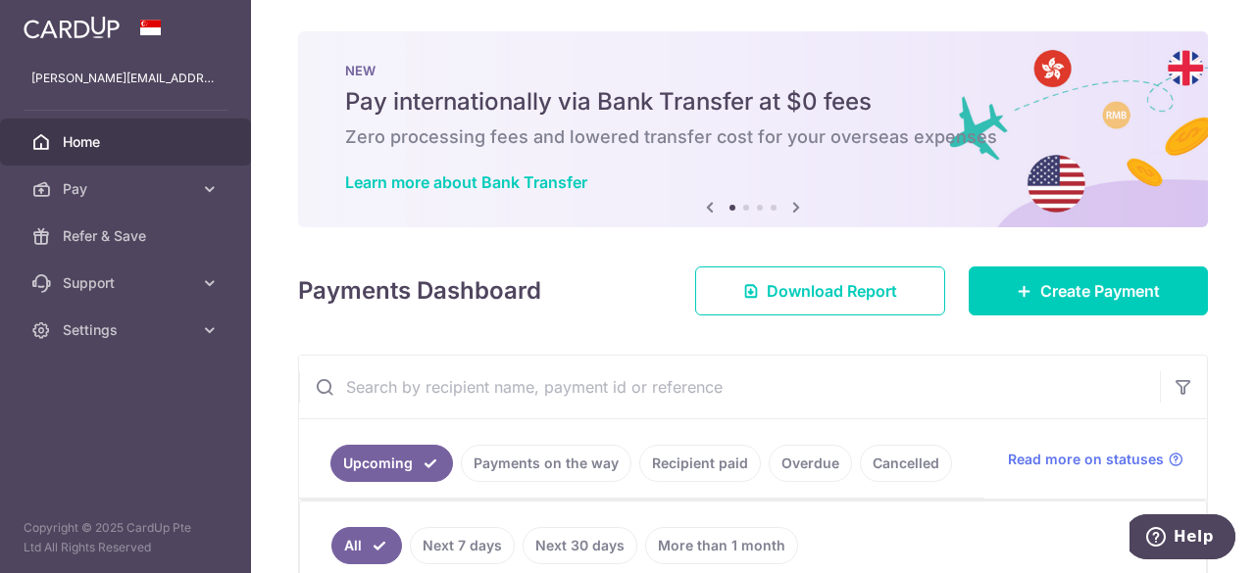
click at [833, 375] on input "text" at bounding box center [729, 387] width 861 height 63
